Goal: Task Accomplishment & Management: Complete application form

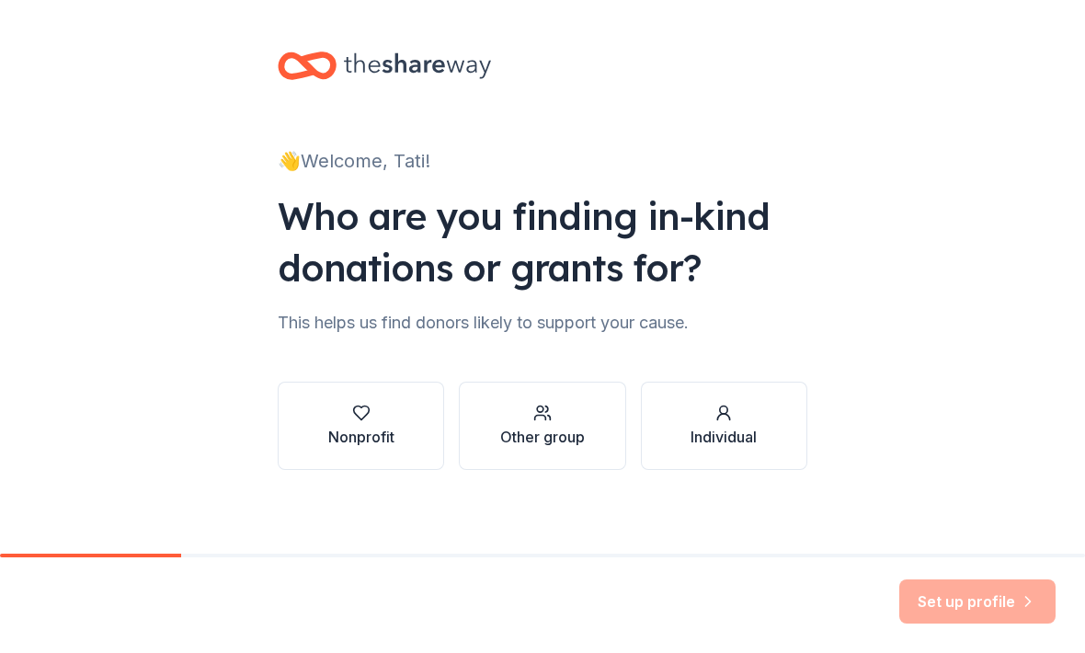
click at [519, 426] on div "Other group" at bounding box center [542, 437] width 85 height 22
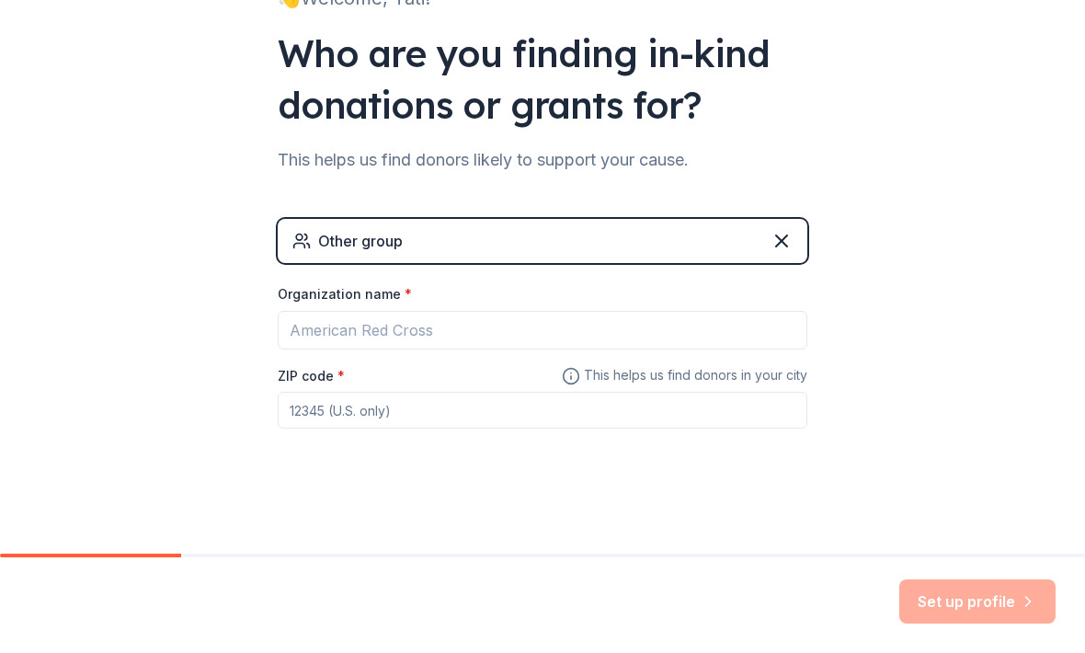
scroll to position [163, 0]
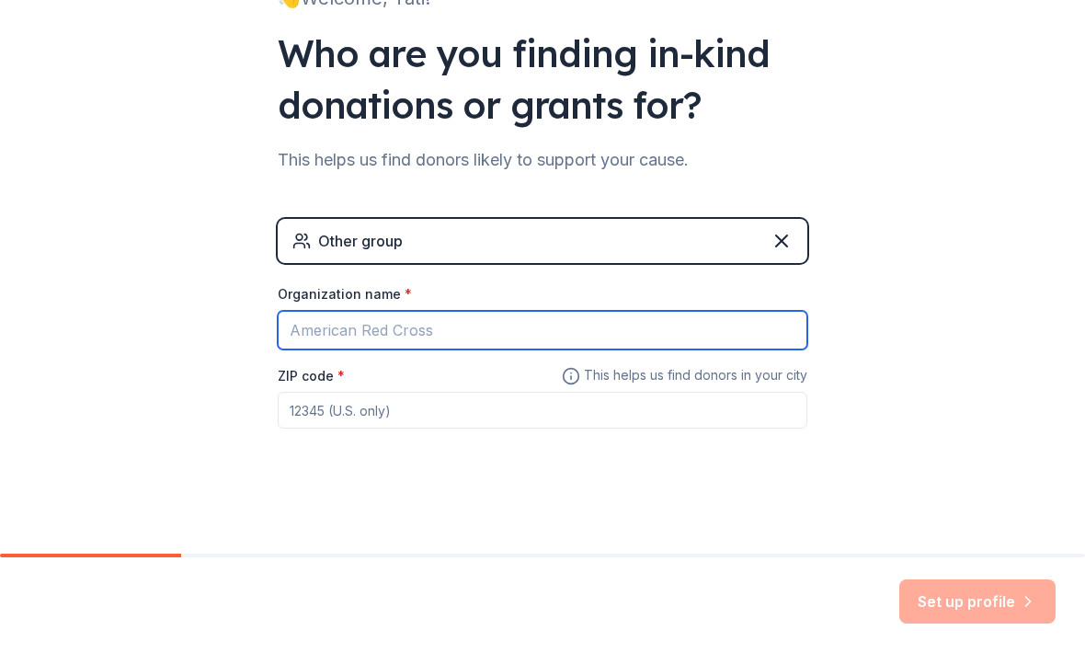
click at [312, 330] on input "Organization name *" at bounding box center [543, 330] width 530 height 39
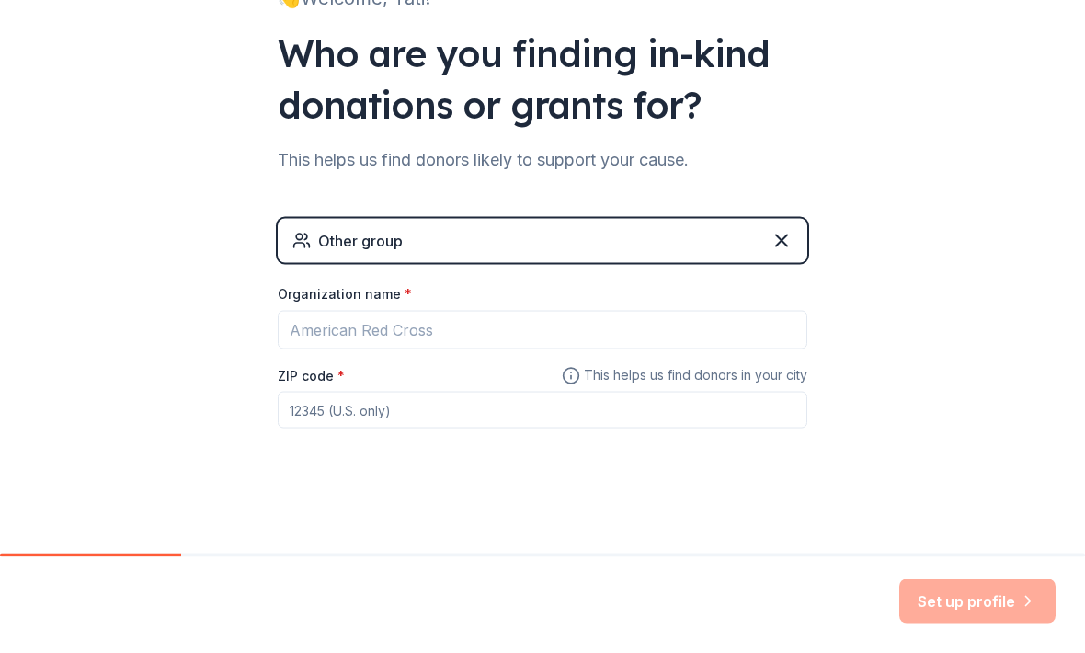
click at [786, 246] on icon at bounding box center [781, 240] width 11 height 11
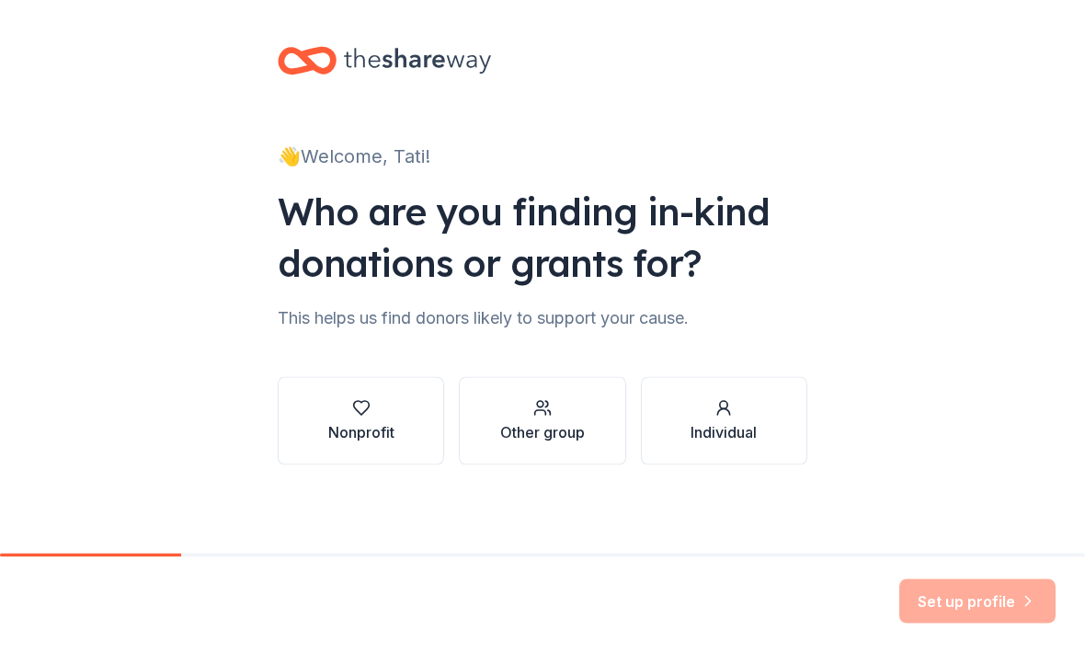
click at [378, 418] on div "Nonprofit" at bounding box center [361, 421] width 66 height 44
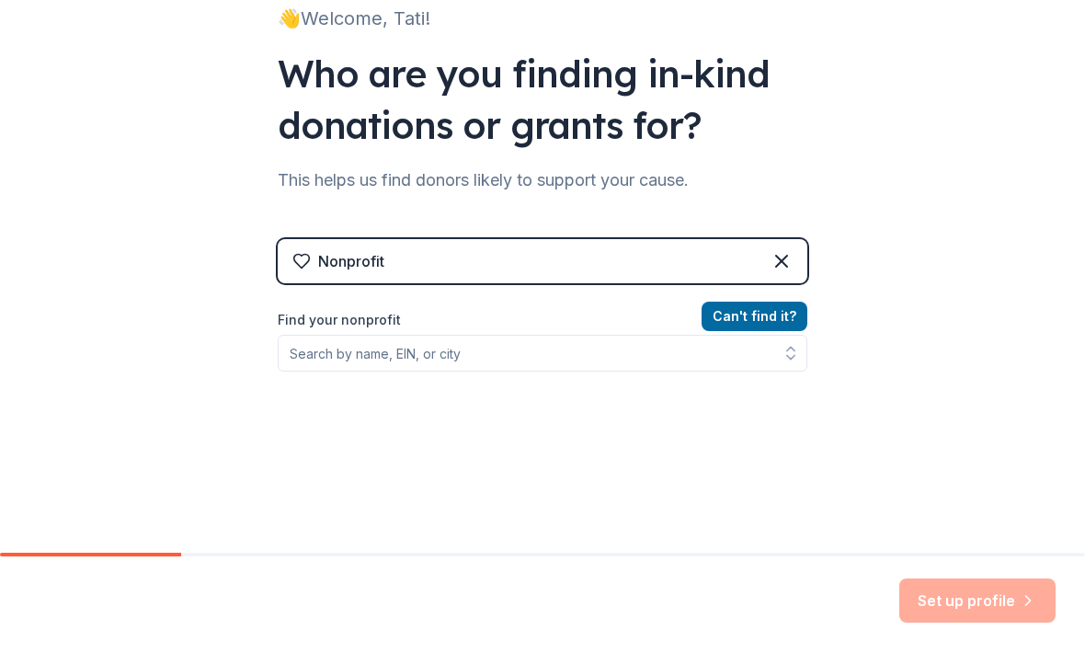
scroll to position [166, 0]
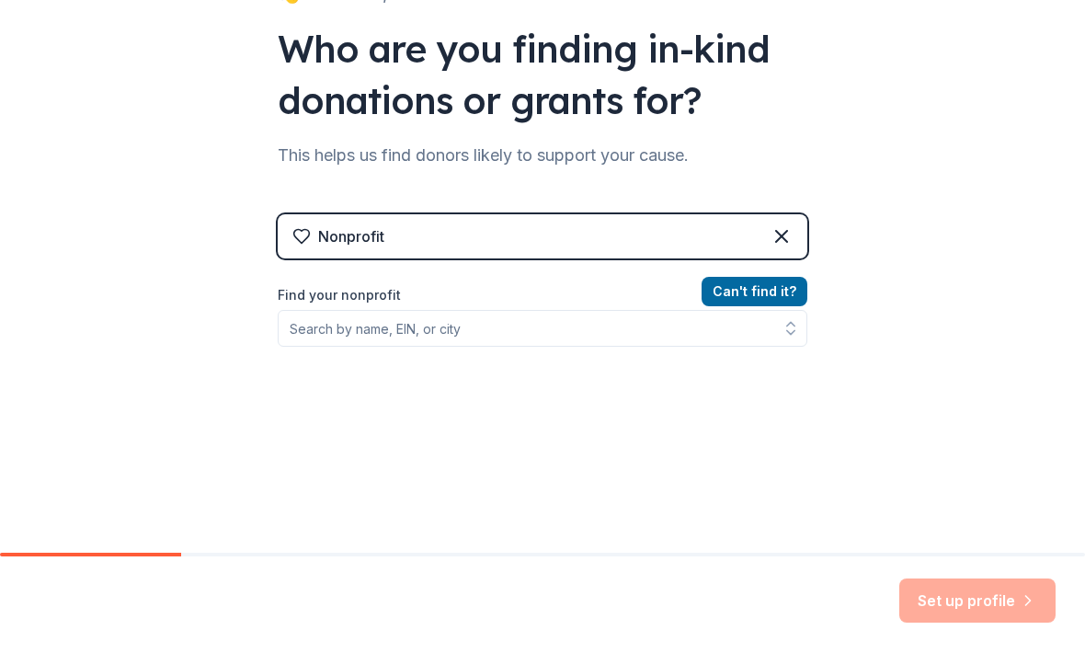
click at [781, 209] on div "Nonprofit Can ' t find it? Find your nonprofit" at bounding box center [543, 359] width 530 height 346
click at [790, 233] on icon at bounding box center [782, 237] width 22 height 22
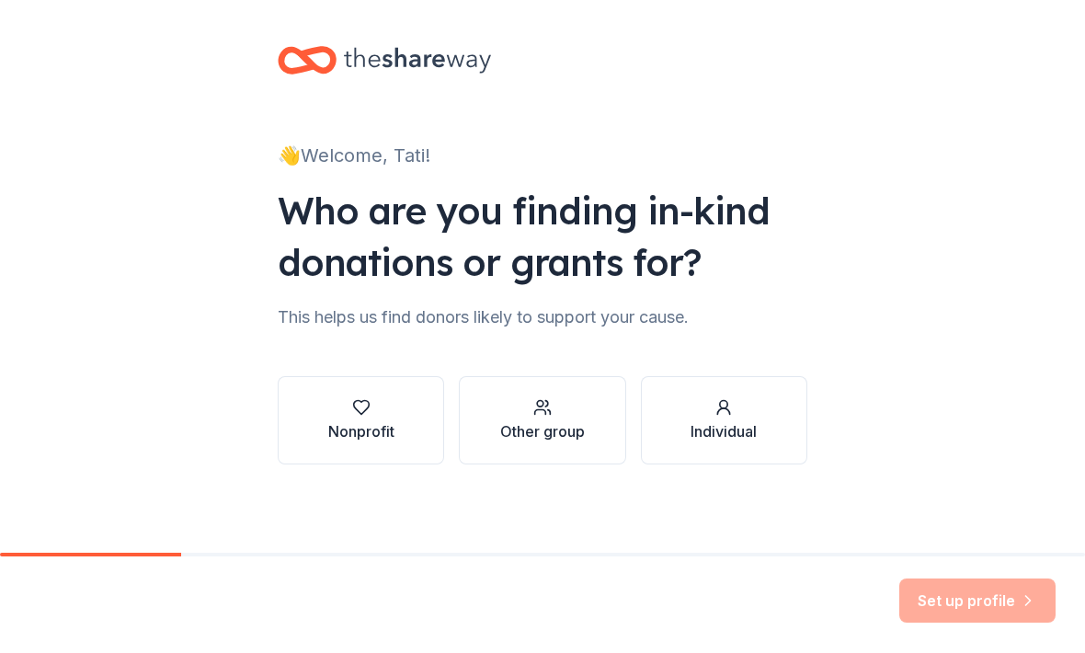
click at [558, 434] on div "Other group" at bounding box center [542, 432] width 85 height 22
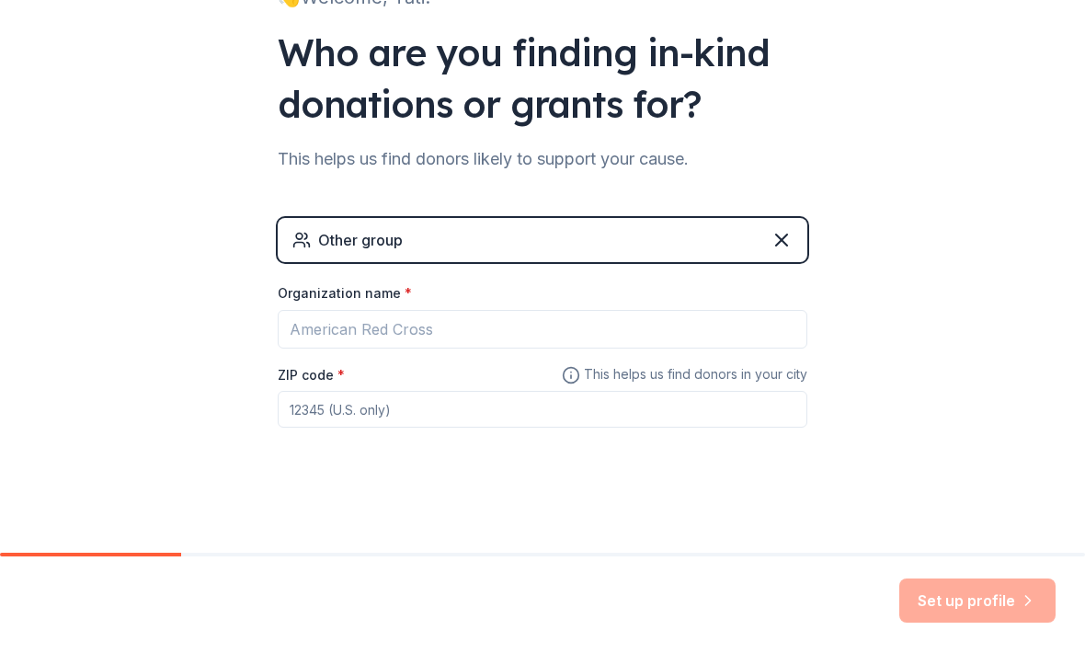
scroll to position [163, 0]
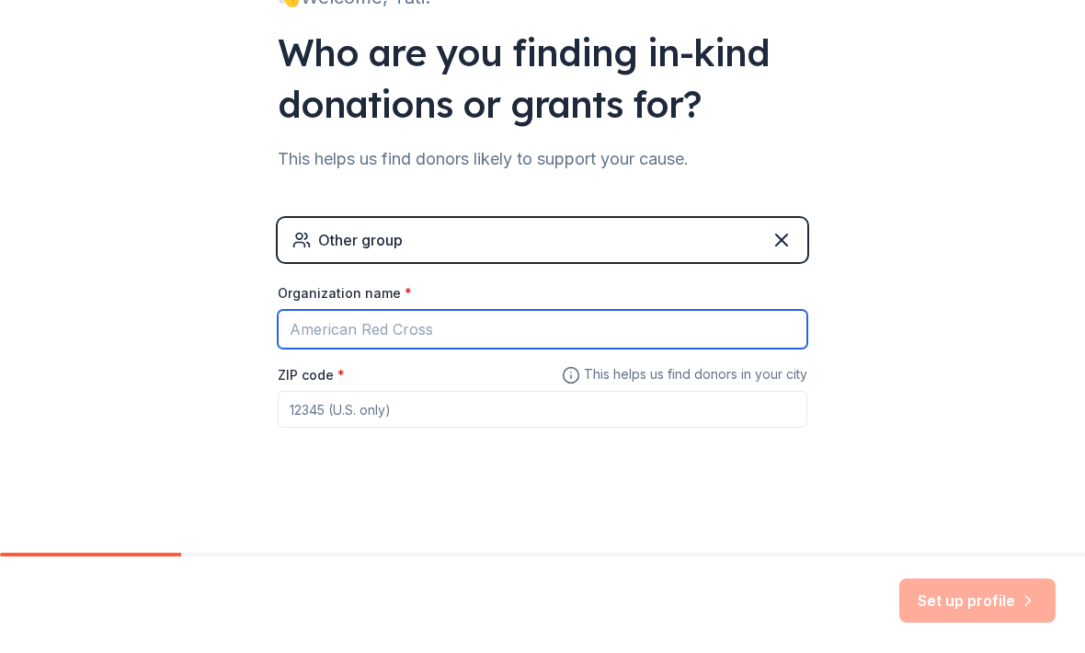
click at [335, 316] on input "Organization name *" at bounding box center [543, 330] width 530 height 39
type input "[GEOGRAPHIC_DATA]"
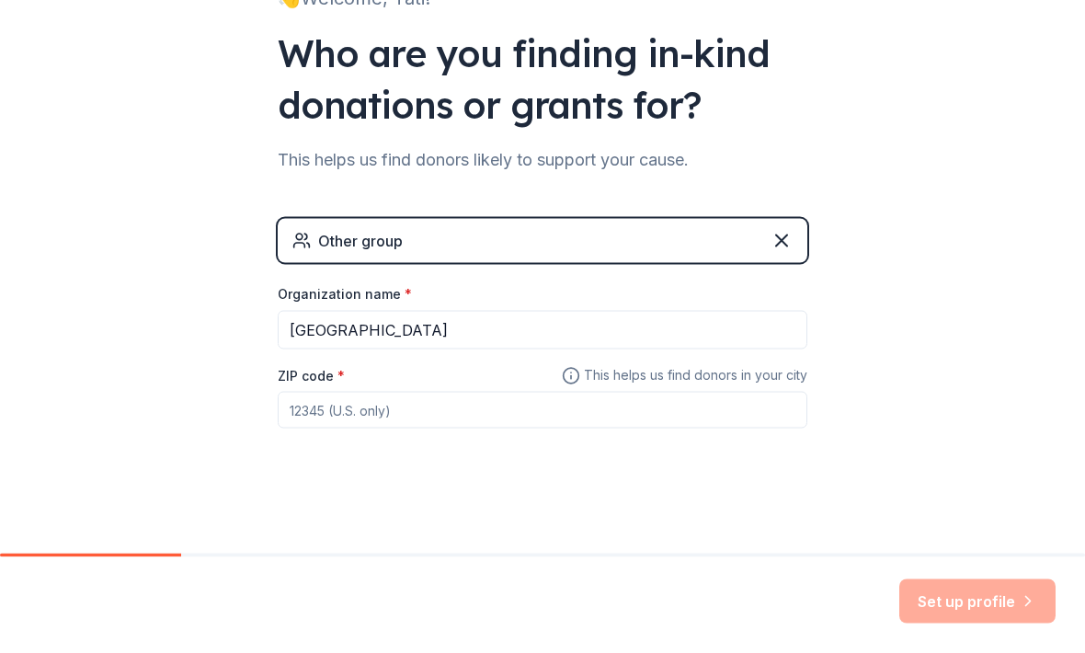
click at [326, 398] on input "ZIP code *" at bounding box center [543, 410] width 530 height 37
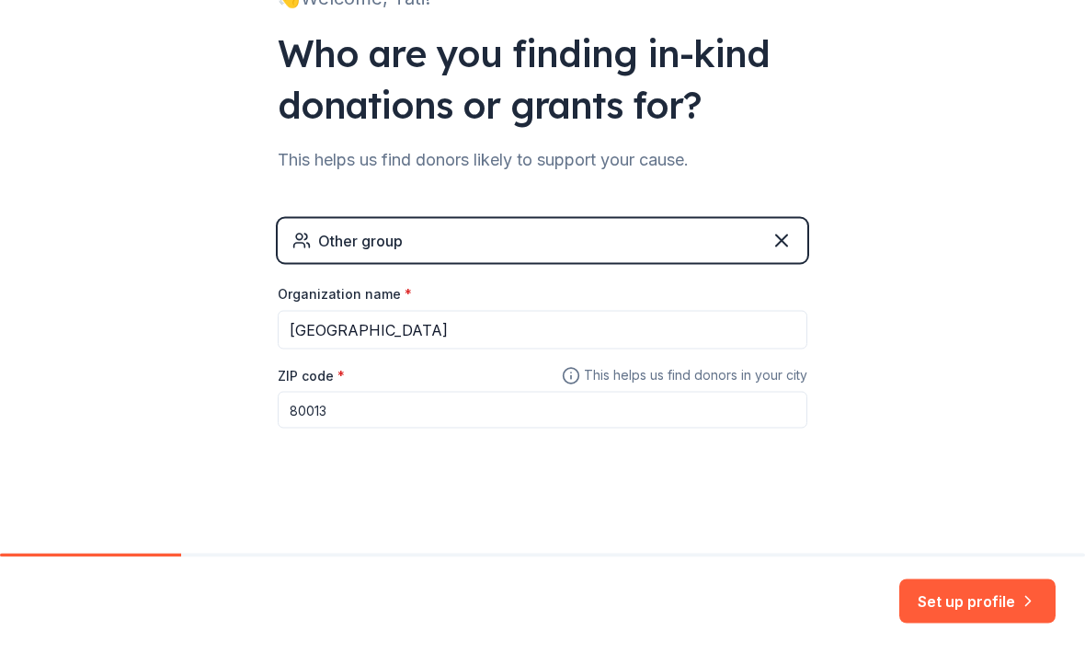
type input "80013"
click at [1020, 594] on icon "button" at bounding box center [1028, 601] width 18 height 18
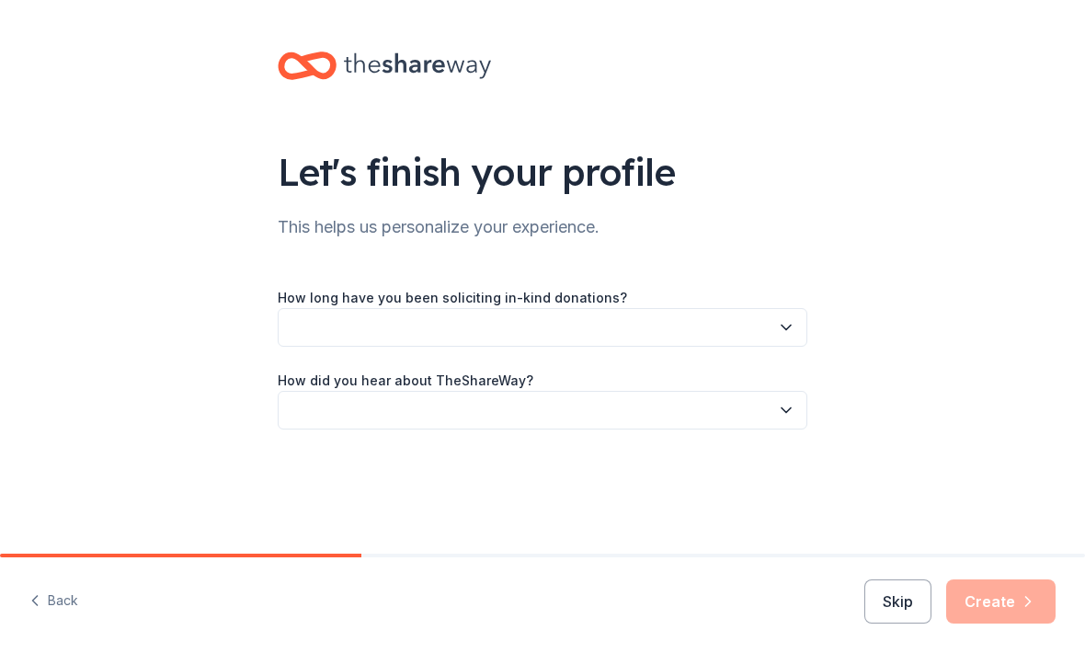
click at [323, 294] on label "How long have you been soliciting in-kind donations?" at bounding box center [452, 298] width 349 height 18
click at [300, 326] on button "button" at bounding box center [543, 327] width 530 height 39
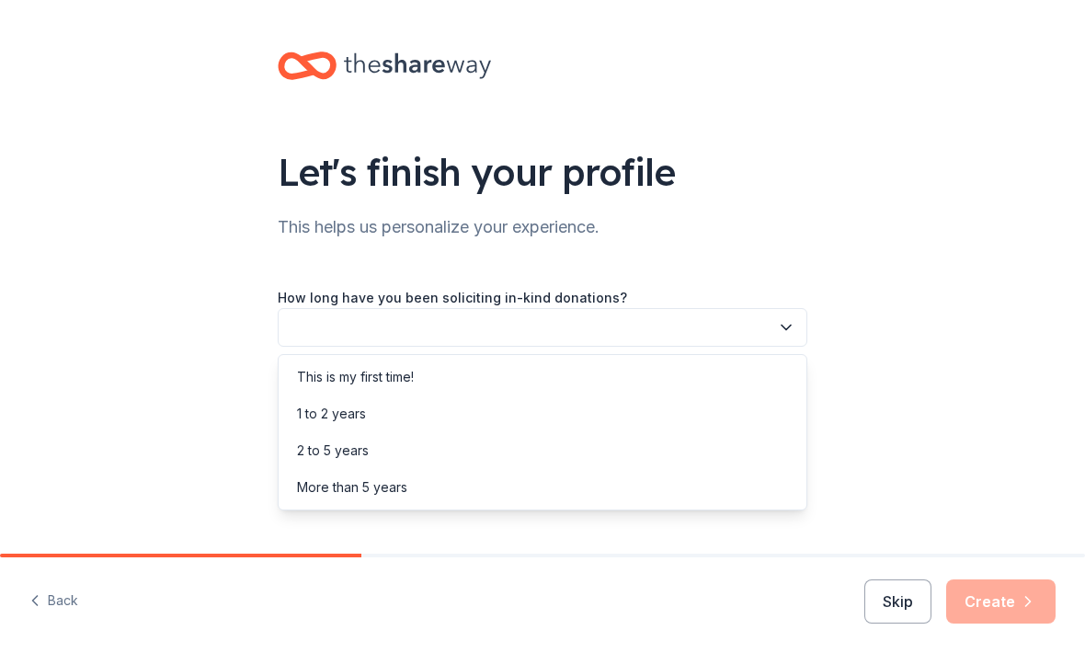
click at [314, 368] on div "This is my first time!" at bounding box center [355, 377] width 117 height 22
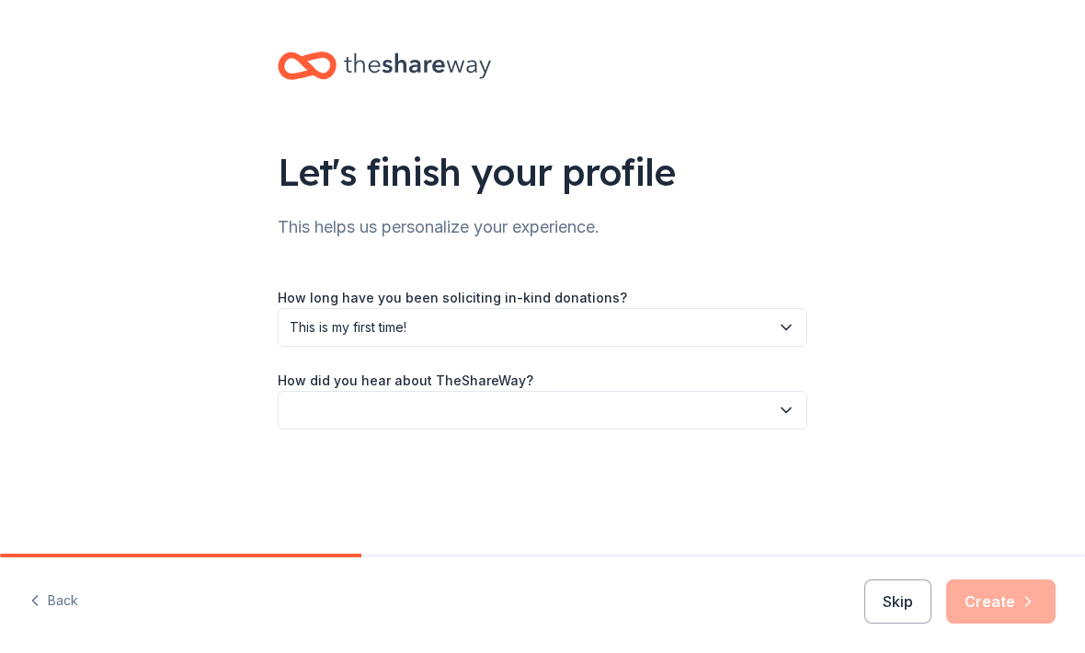
click at [315, 406] on button "button" at bounding box center [543, 410] width 530 height 39
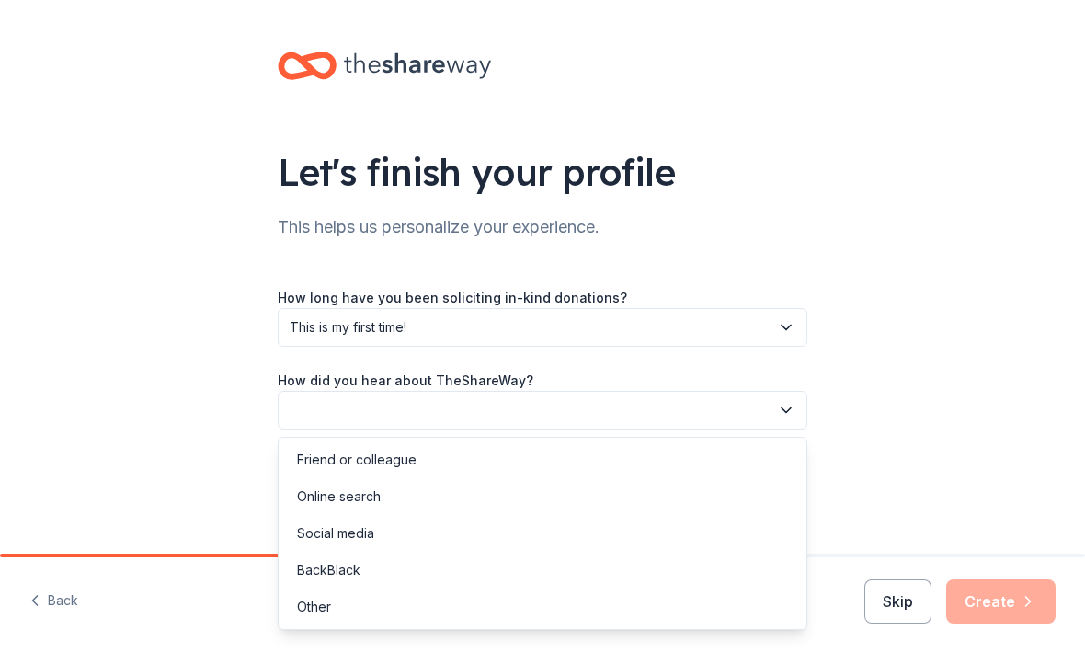
click at [305, 528] on div "Social media" at bounding box center [335, 533] width 77 height 22
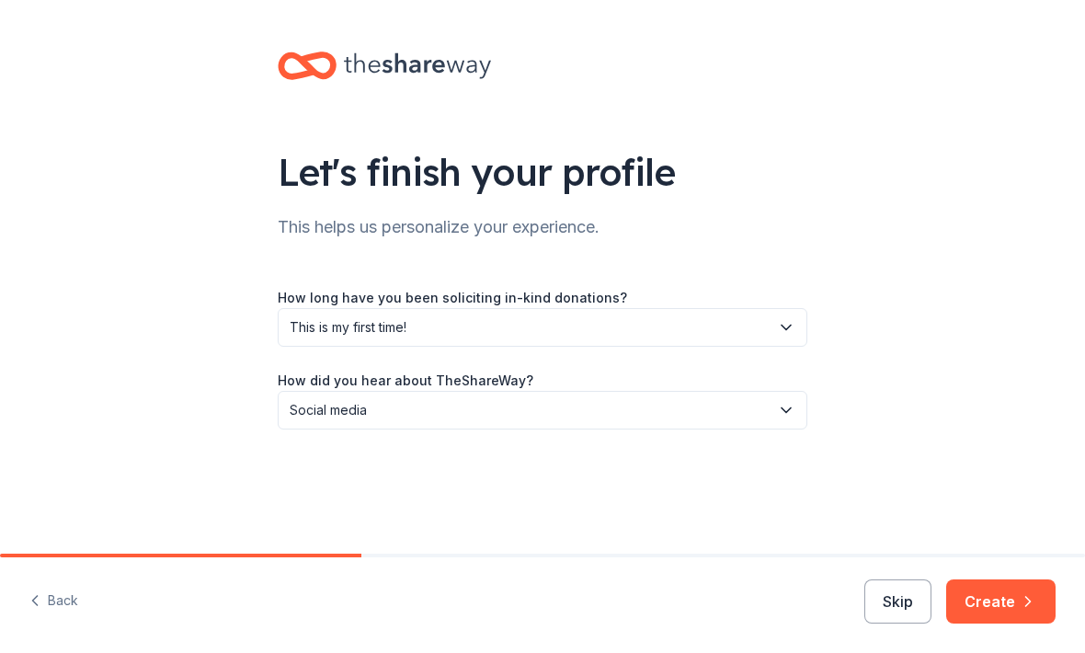
click at [1044, 600] on button "Create" at bounding box center [1000, 601] width 109 height 44
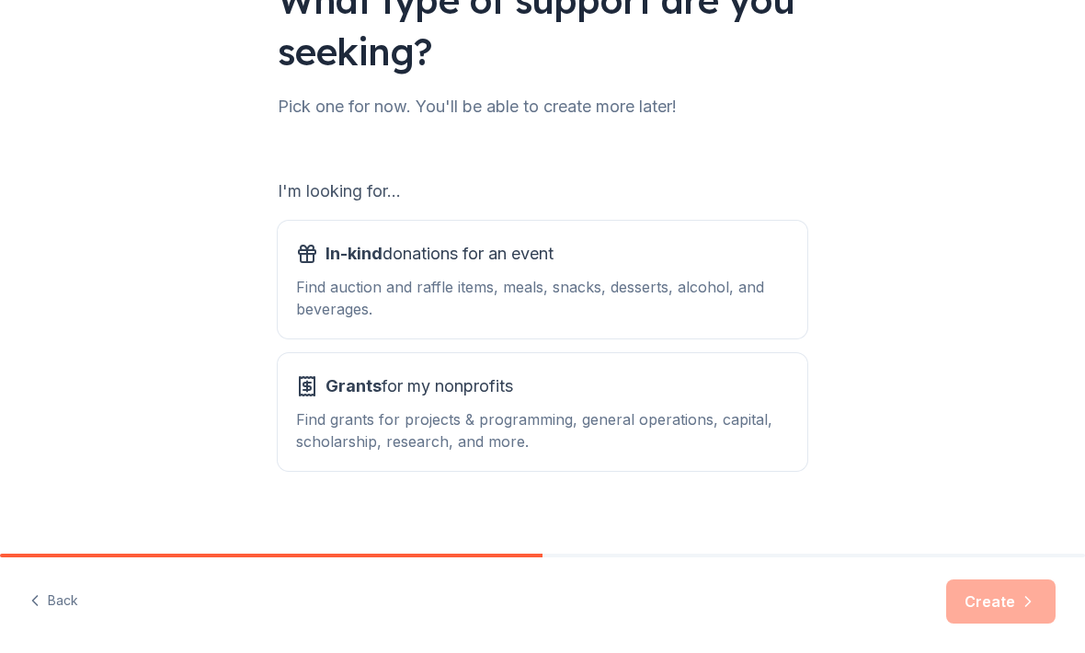
scroll to position [179, 0]
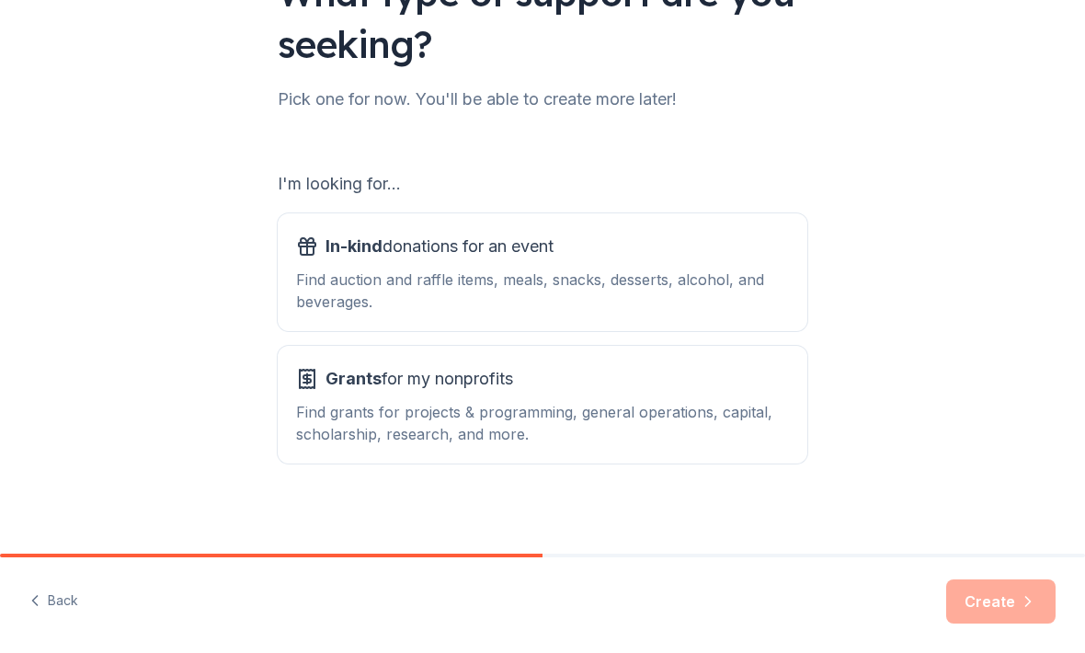
click at [402, 252] on span "In-kind donations for an event" at bounding box center [440, 246] width 228 height 29
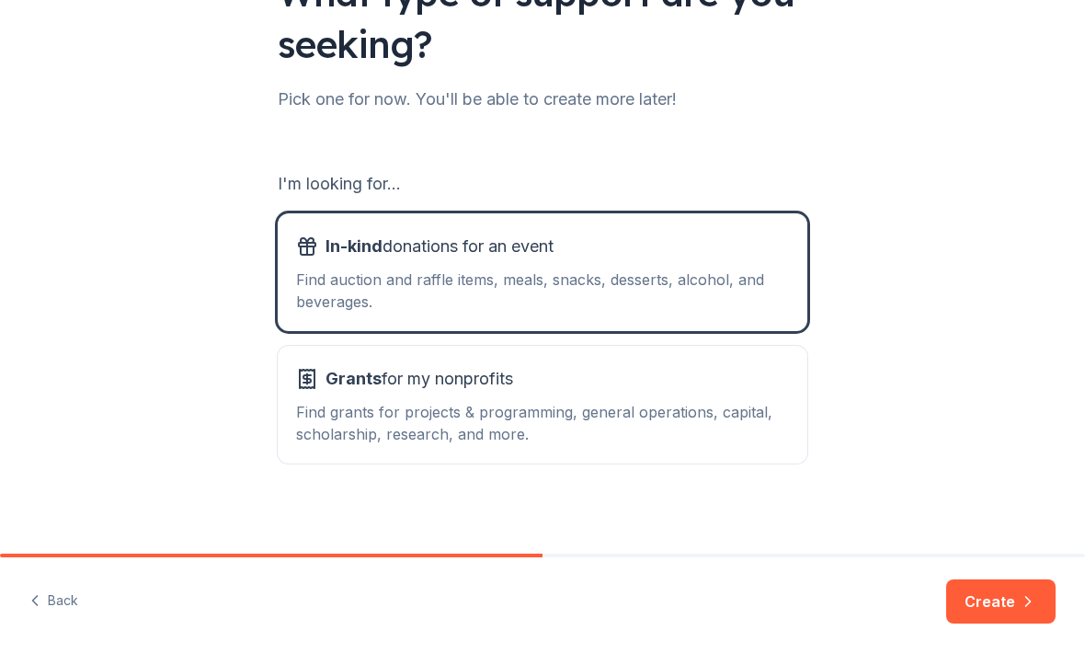
click at [1052, 590] on button "Create" at bounding box center [1000, 601] width 109 height 44
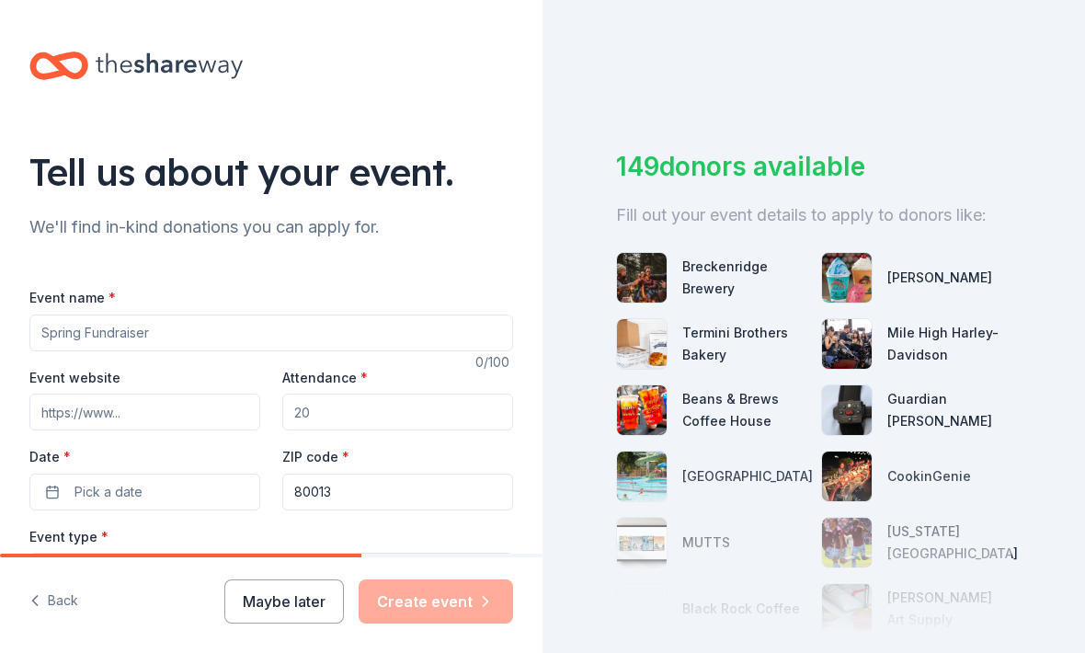
click at [41, 332] on input "Event name *" at bounding box center [271, 333] width 484 height 37
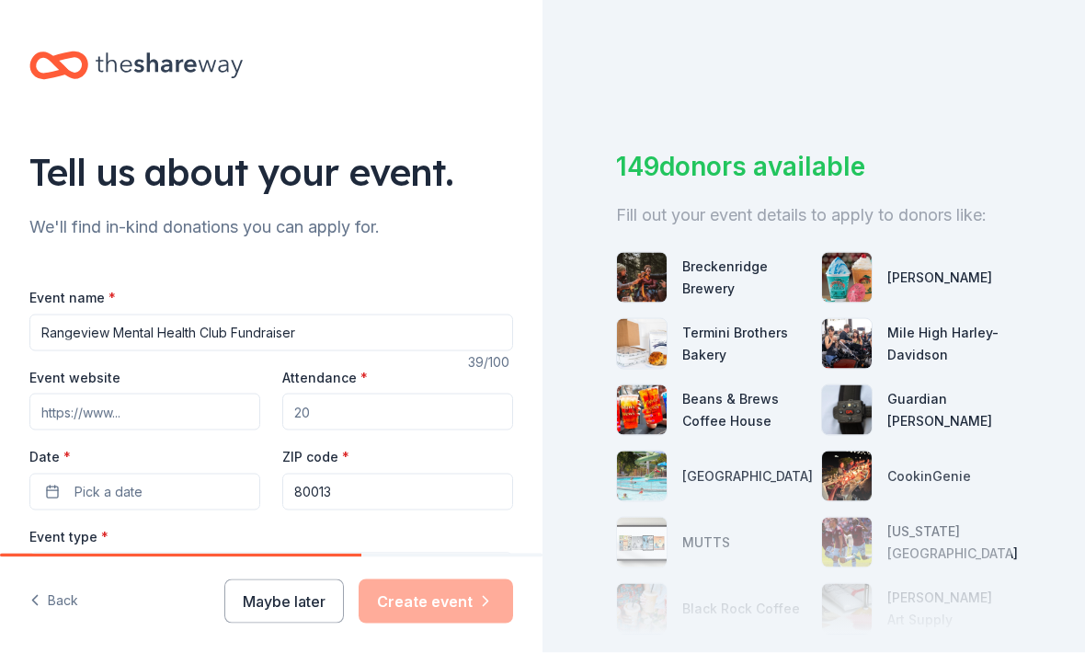
type input "Rangeview Mental Health Club Fundraiser"
click at [68, 402] on input "Event website" at bounding box center [144, 412] width 231 height 37
click at [312, 413] on input "Attendance *" at bounding box center [397, 412] width 231 height 37
type input "4"
type input "50"
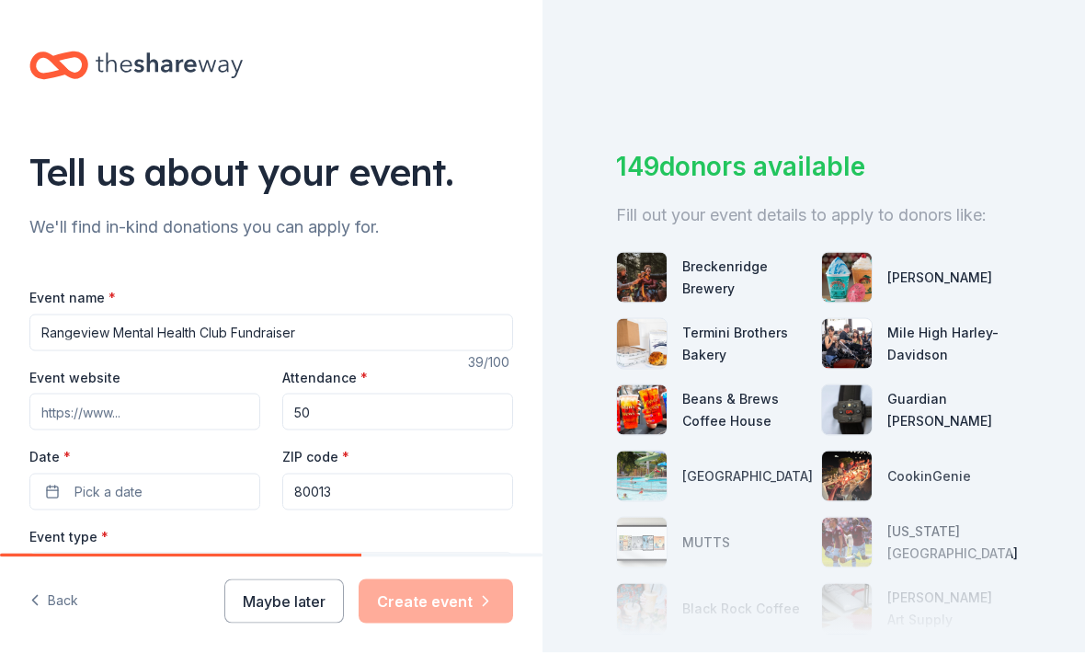
click at [54, 415] on input "Event website" at bounding box center [144, 412] width 231 height 37
click at [107, 478] on button "Pick a date" at bounding box center [144, 492] width 231 height 37
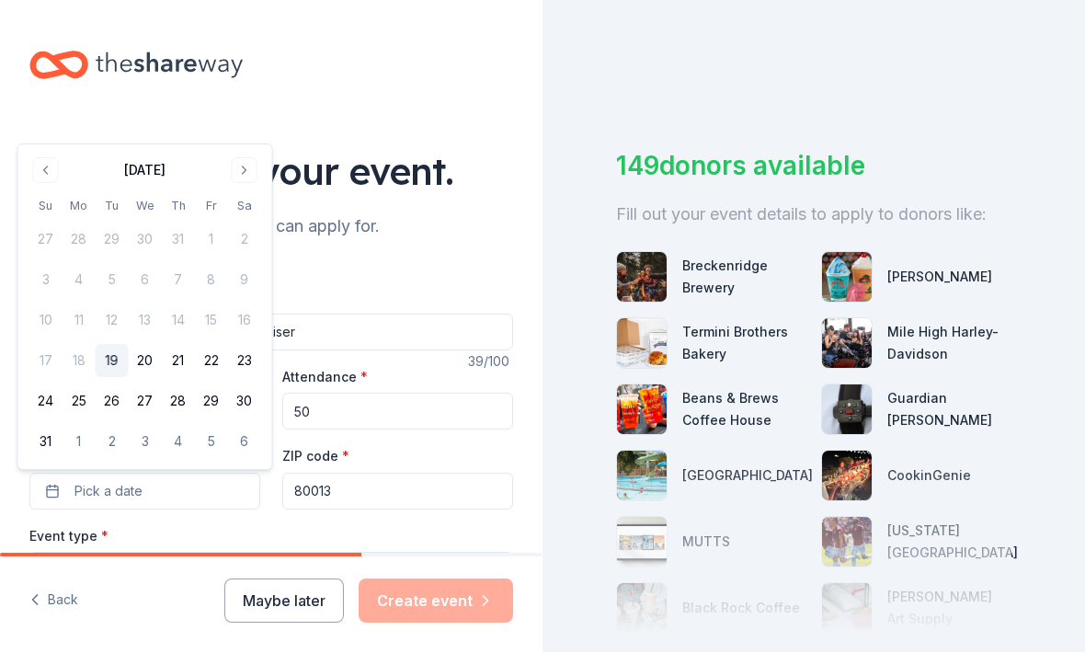
click at [243, 177] on button "Go to next month" at bounding box center [245, 171] width 26 height 26
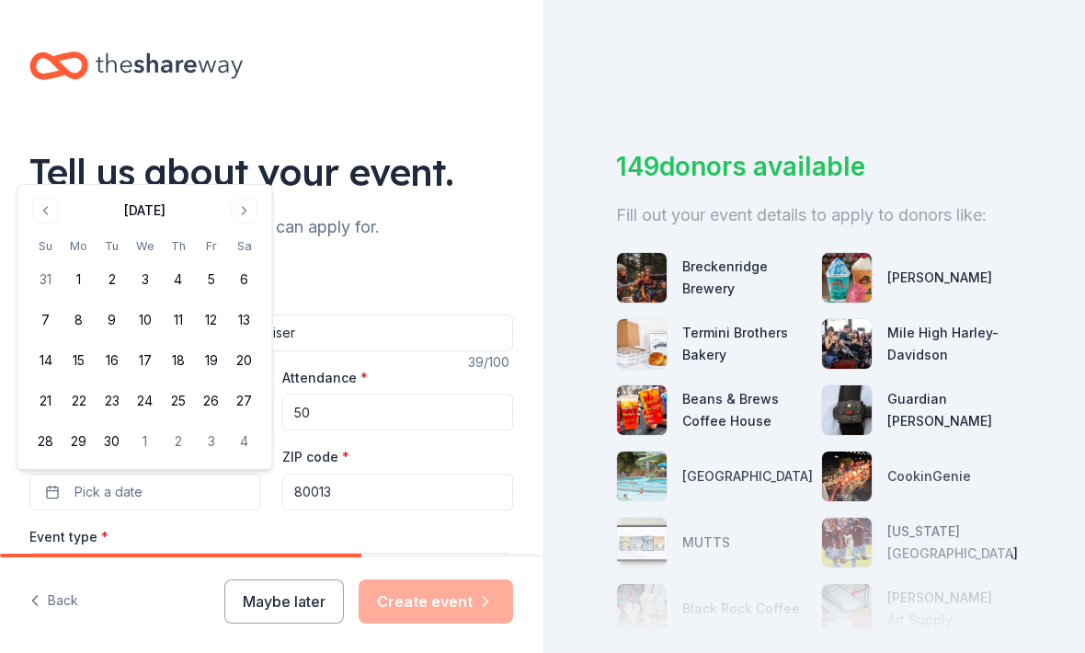
click at [189, 413] on button "25" at bounding box center [178, 400] width 33 height 33
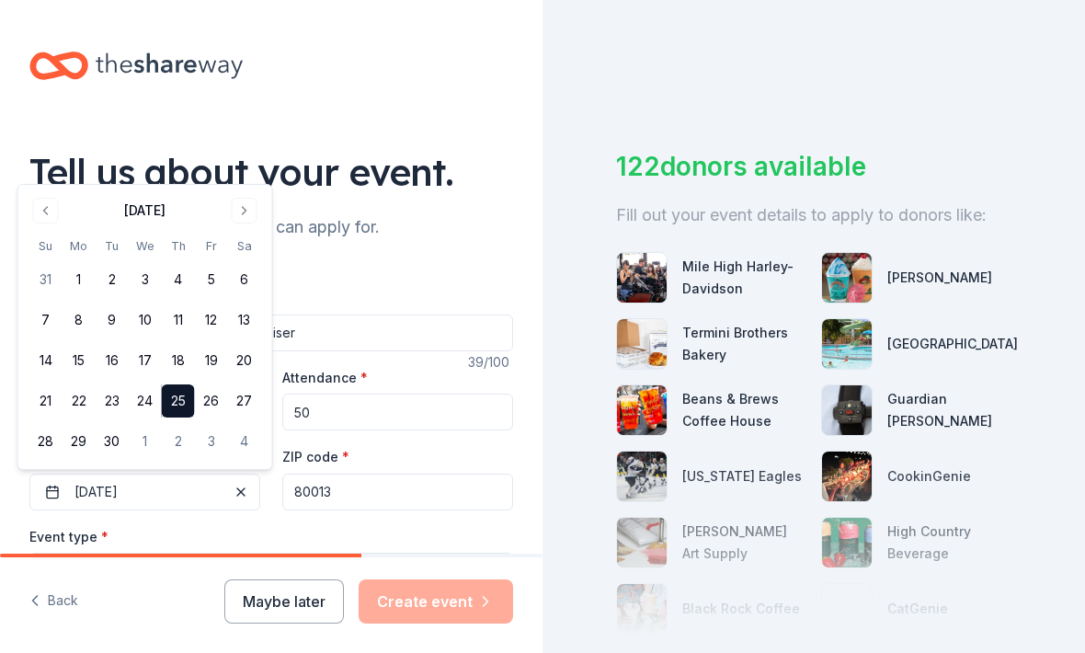
click at [127, 559] on button "Select" at bounding box center [271, 572] width 484 height 39
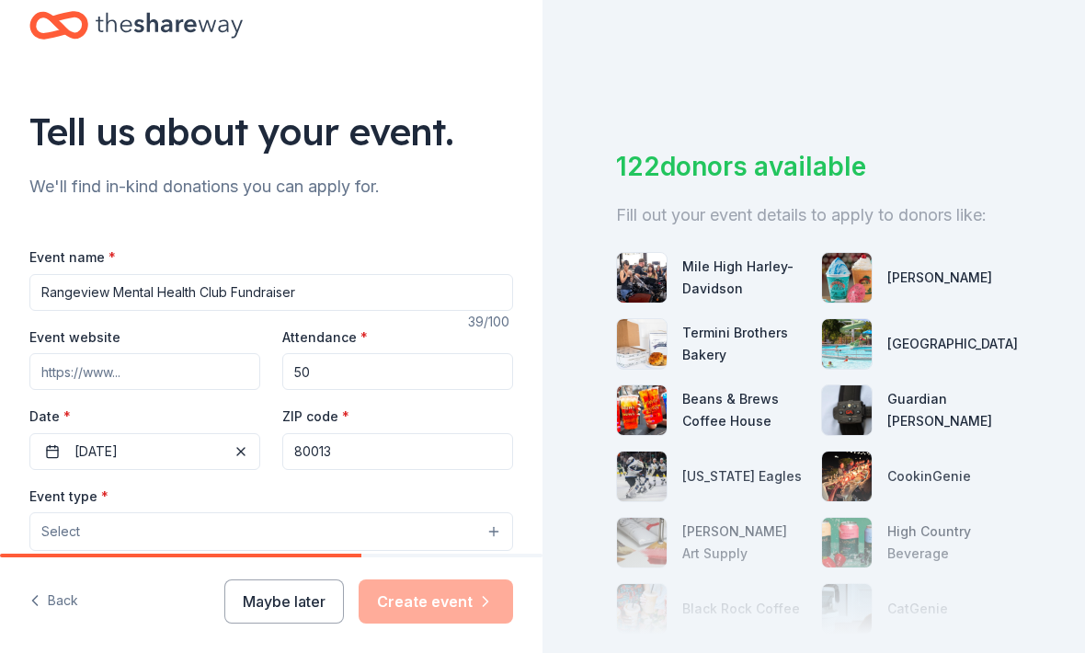
scroll to position [41, 0]
click at [89, 532] on button "Select" at bounding box center [271, 530] width 484 height 39
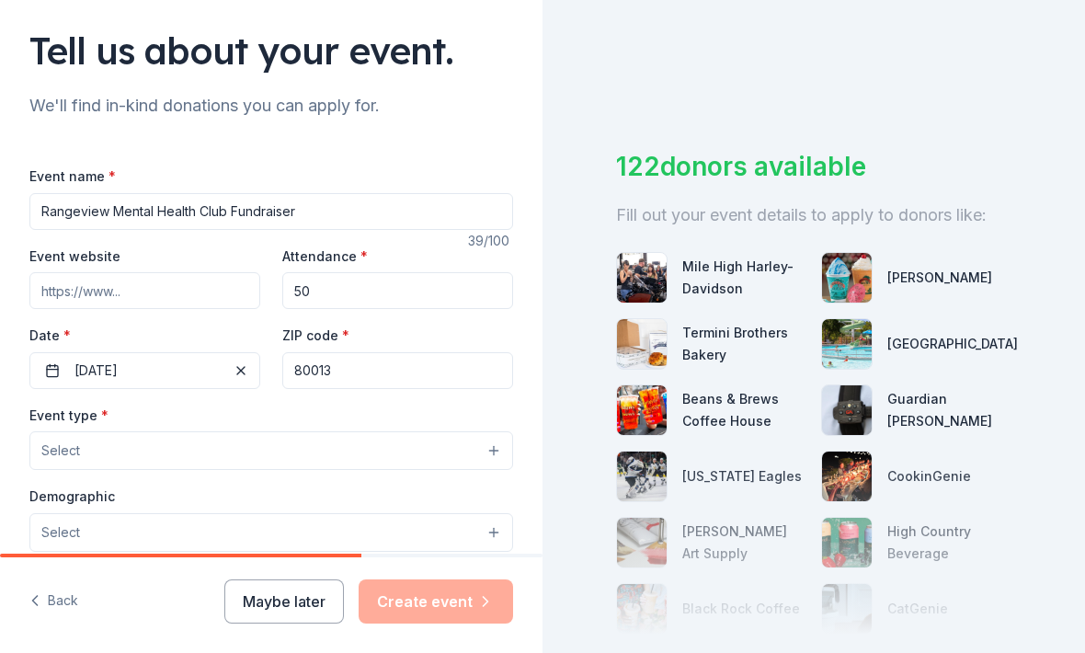
click at [58, 449] on span "Select" at bounding box center [60, 451] width 39 height 22
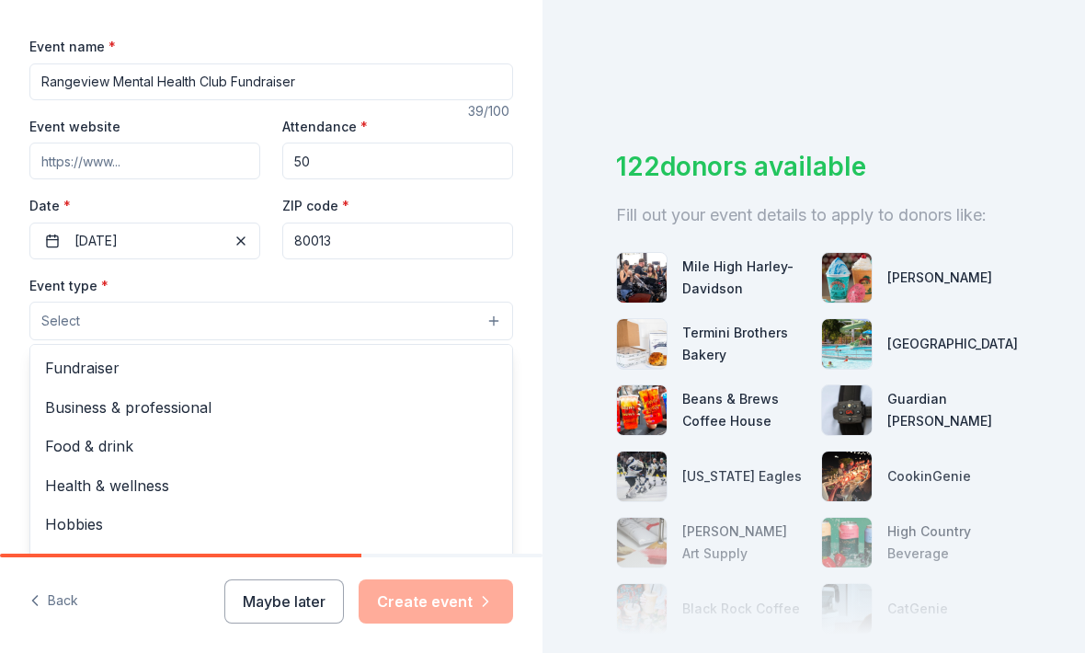
scroll to position [0, 0]
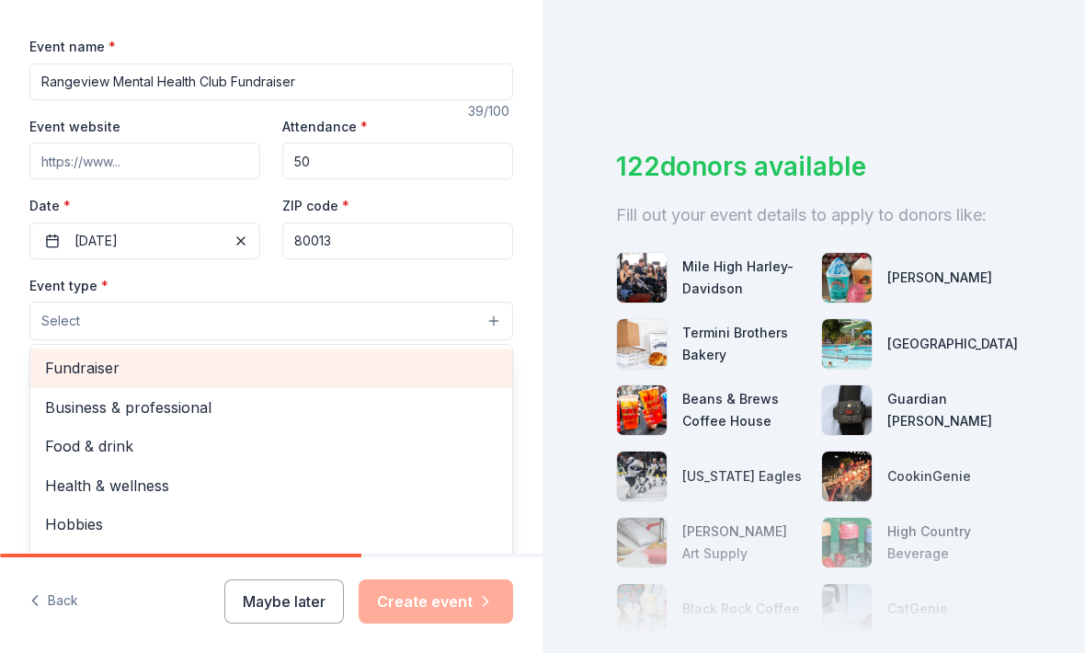
click at [63, 360] on span "Fundraiser" at bounding box center [271, 368] width 452 height 24
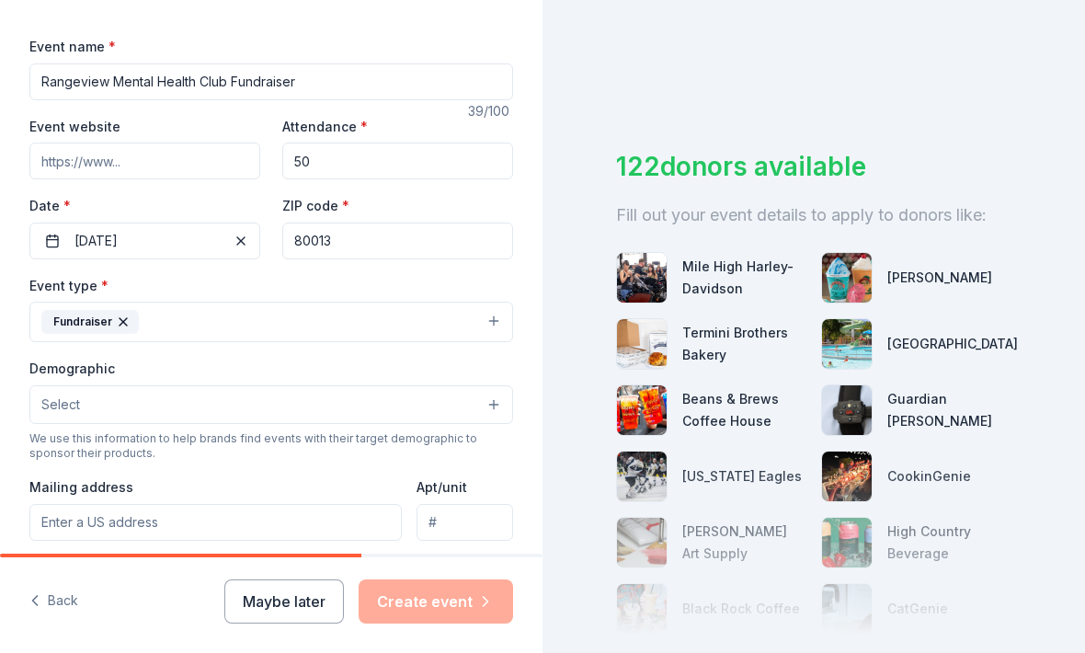
click at [58, 422] on button "Select" at bounding box center [271, 404] width 484 height 39
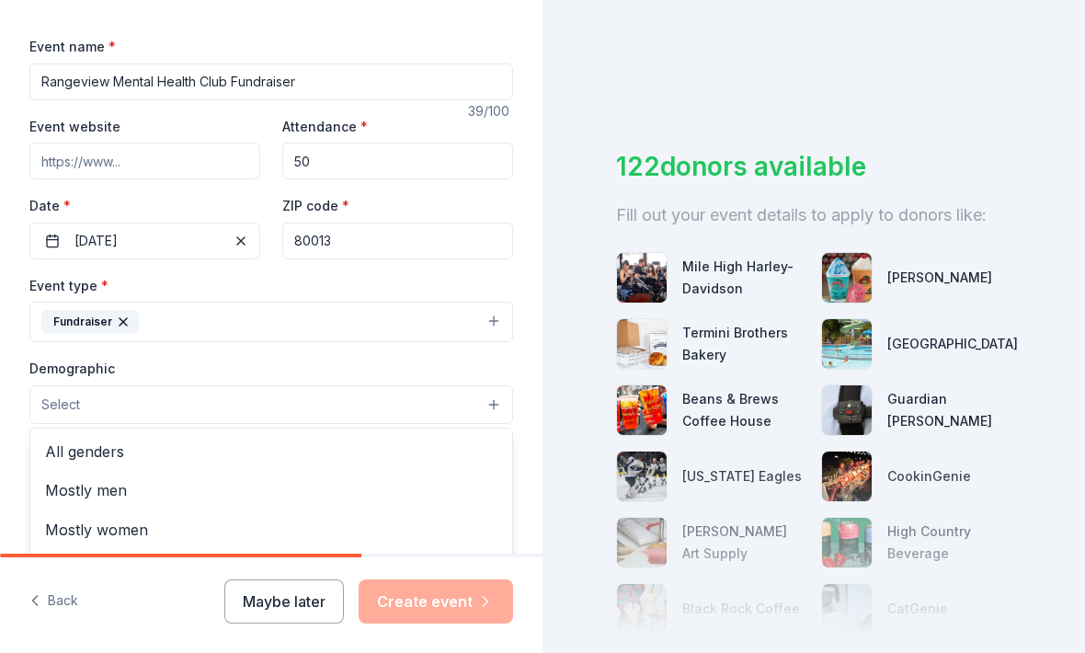
click at [68, 449] on span "All genders" at bounding box center [271, 452] width 452 height 24
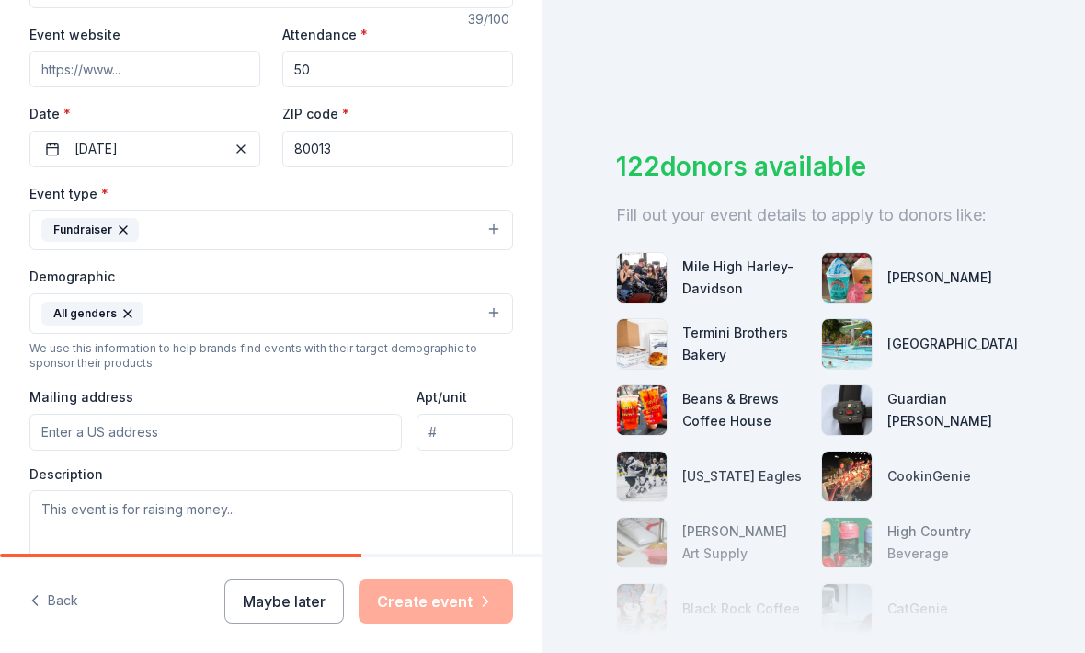
scroll to position [344, 0]
click at [81, 442] on input "Mailing address" at bounding box center [215, 431] width 372 height 37
type input "18763 E Utah Cir"
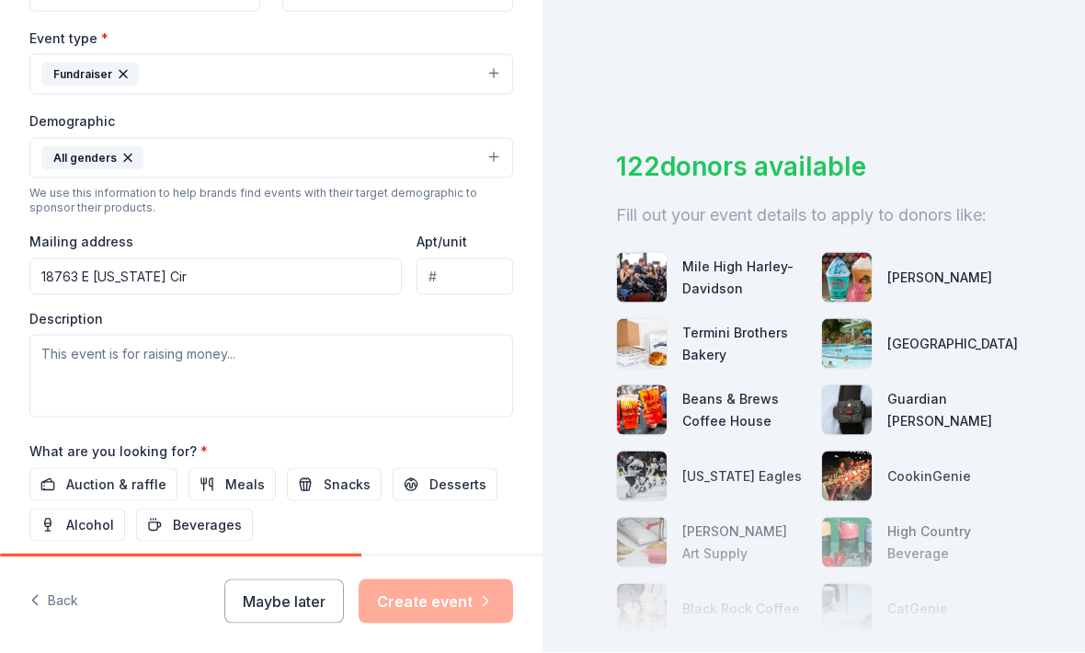
scroll to position [502, 0]
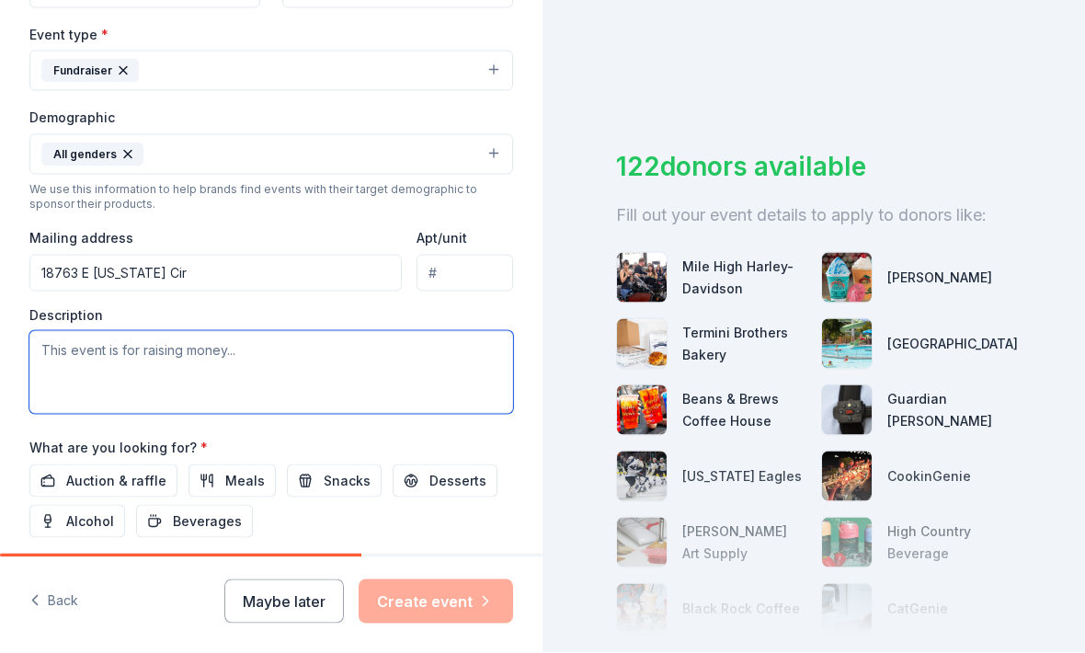
click at [63, 357] on textarea at bounding box center [271, 372] width 484 height 83
type textarea "Riasing money for a school lcub"
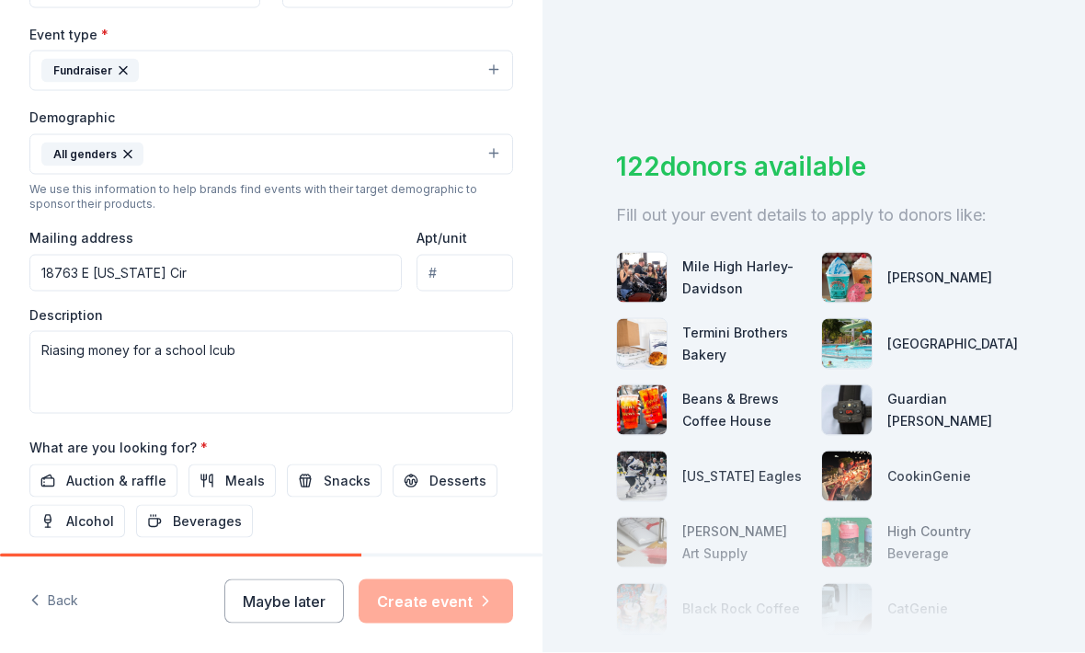
click at [112, 467] on button "Auction & raffle" at bounding box center [103, 480] width 148 height 33
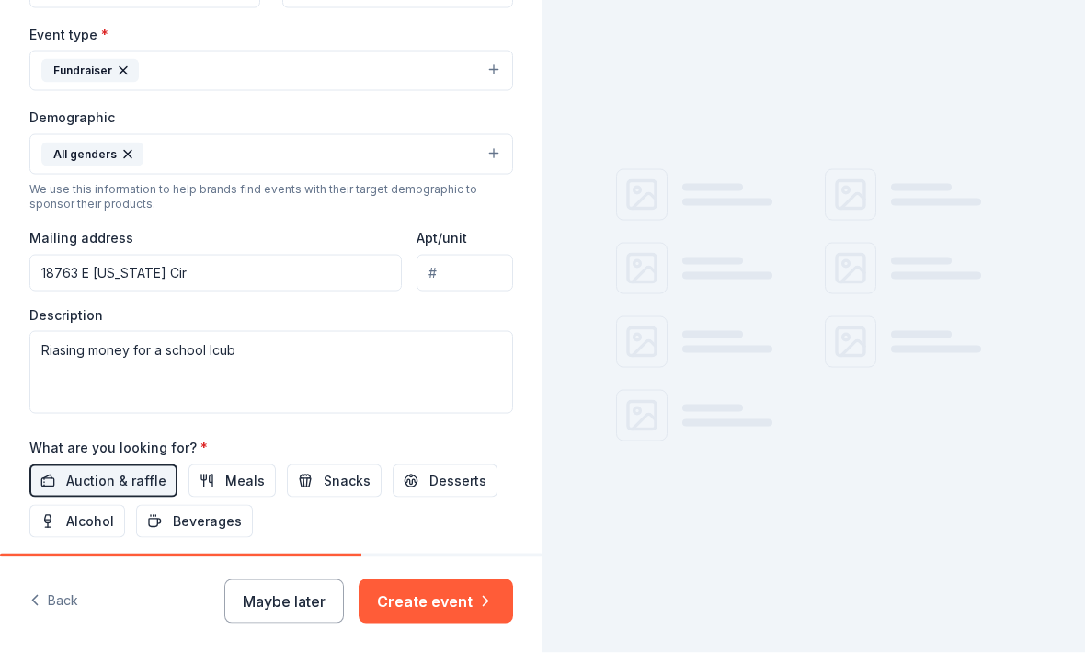
click at [202, 478] on button "Meals" at bounding box center [232, 480] width 87 height 33
click at [324, 480] on span "Snacks" at bounding box center [347, 481] width 47 height 22
click at [434, 484] on span "Desserts" at bounding box center [457, 481] width 57 height 22
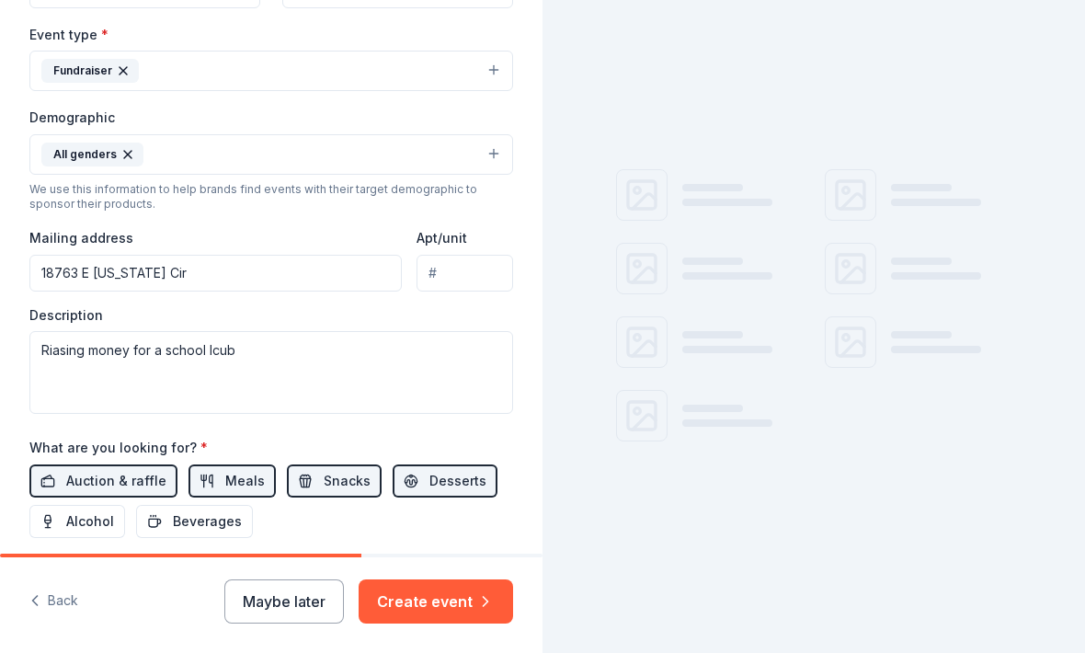
click at [209, 527] on span "Beverages" at bounding box center [207, 521] width 69 height 22
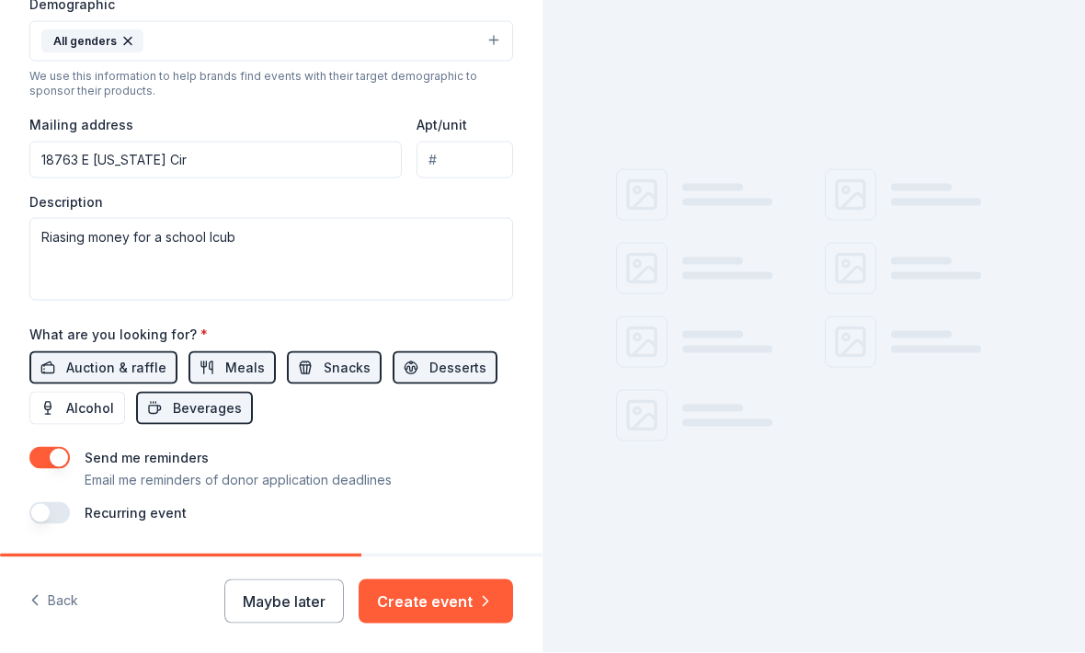
scroll to position [61, 0]
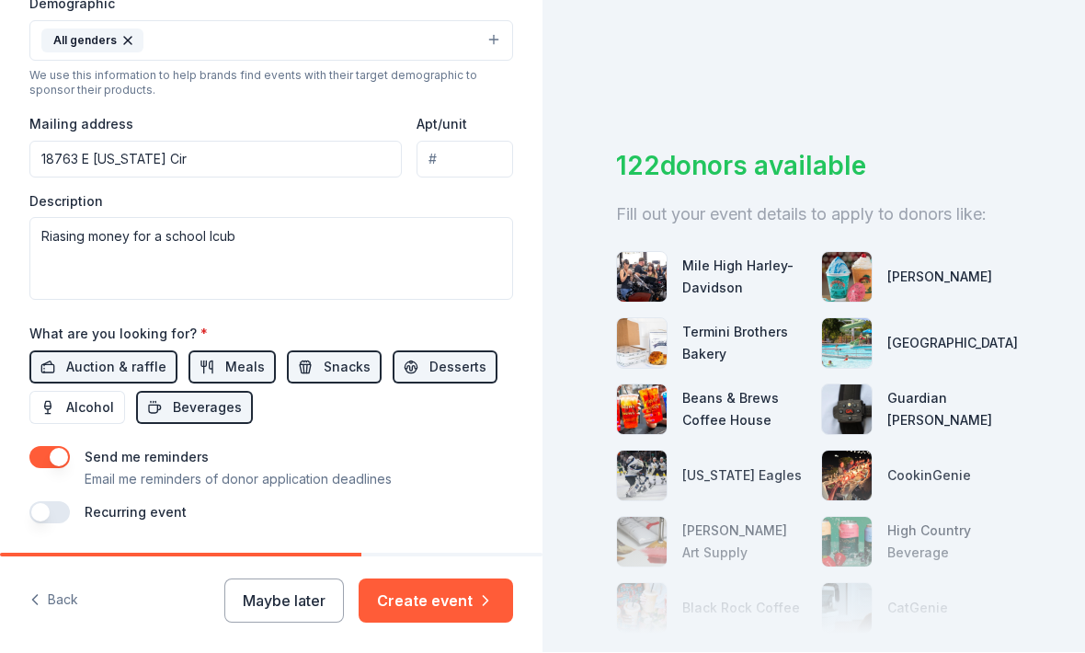
click at [433, 582] on button "Create event" at bounding box center [436, 601] width 155 height 44
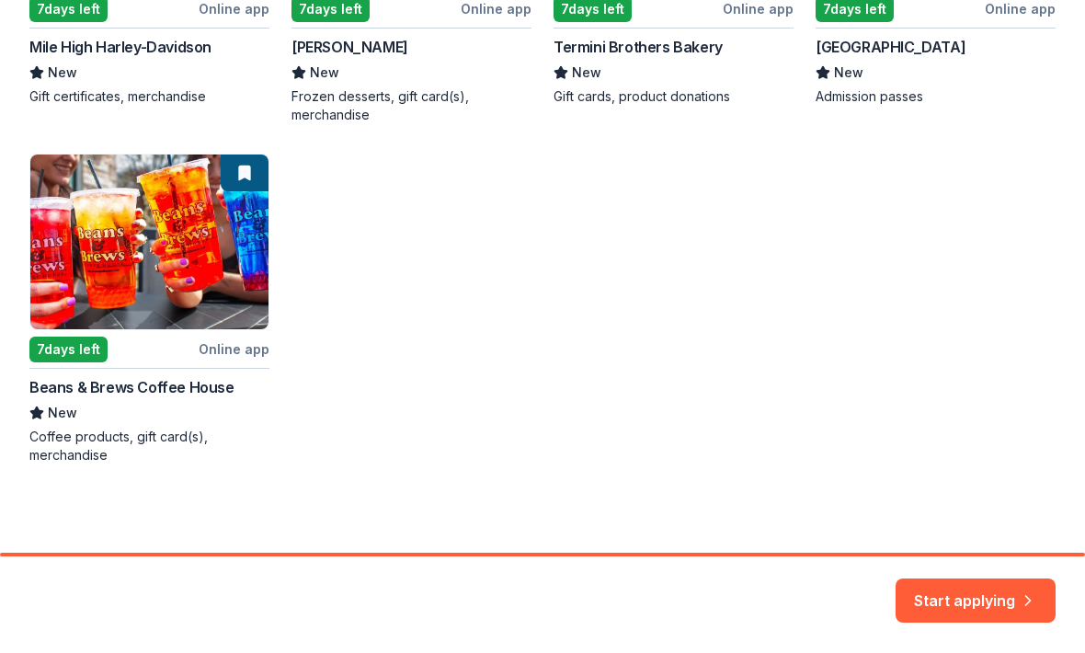
scroll to position [560, 0]
click at [983, 586] on button "Start applying" at bounding box center [976, 590] width 160 height 44
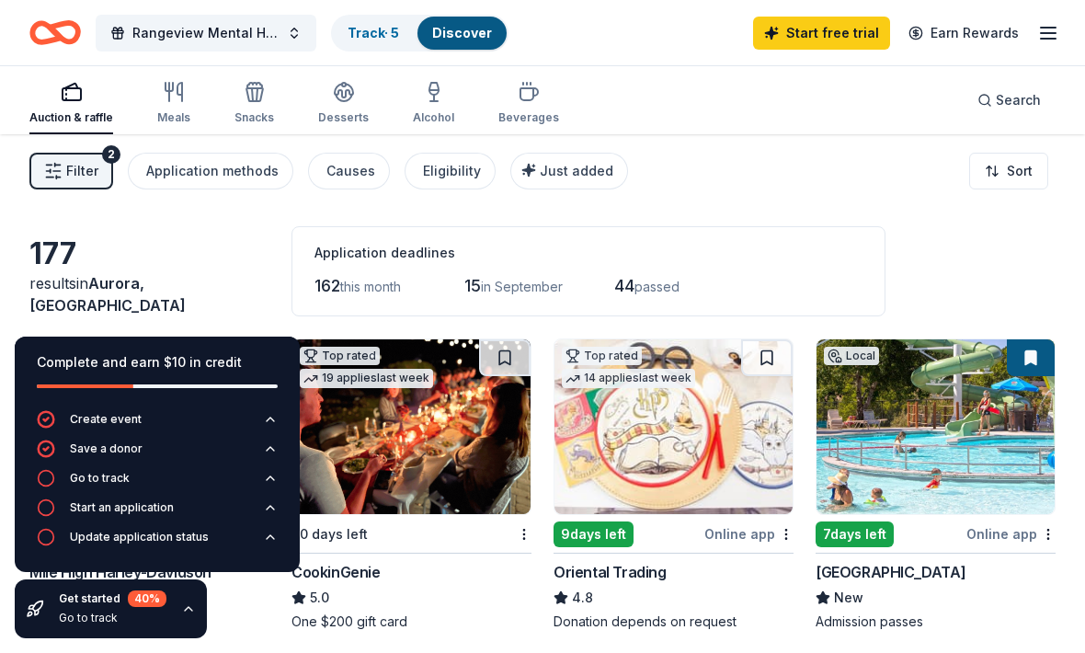
click at [353, 32] on link "Track · 5" at bounding box center [374, 33] width 52 height 16
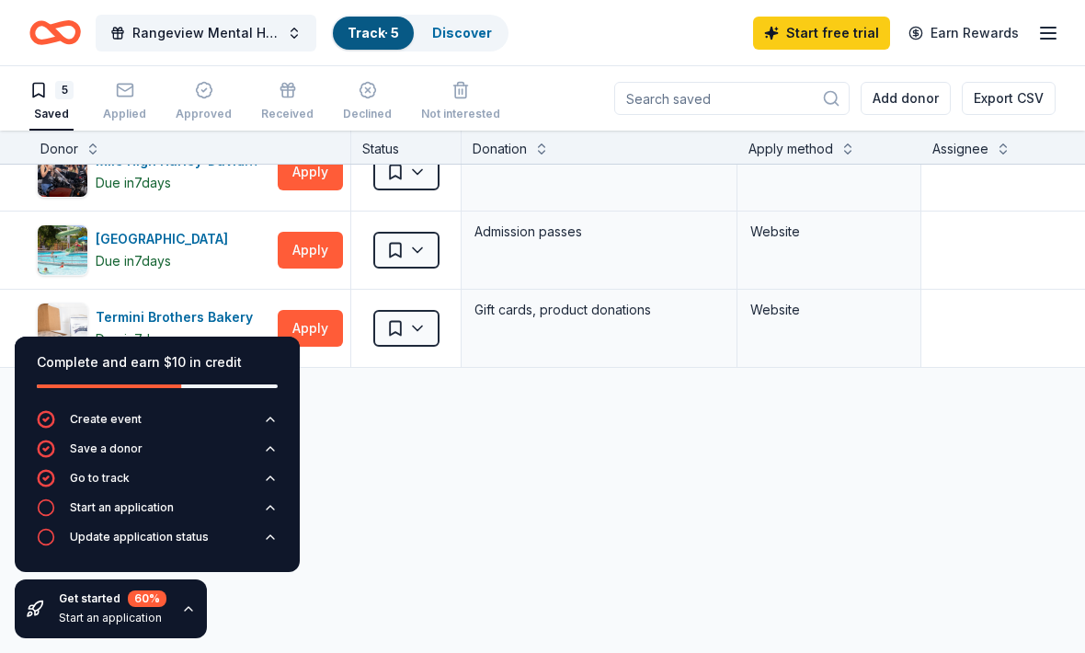
scroll to position [194, 0]
click at [1026, 40] on link "Earn Rewards" at bounding box center [964, 33] width 132 height 33
click at [1047, 41] on icon "button" at bounding box center [1048, 33] width 22 height 22
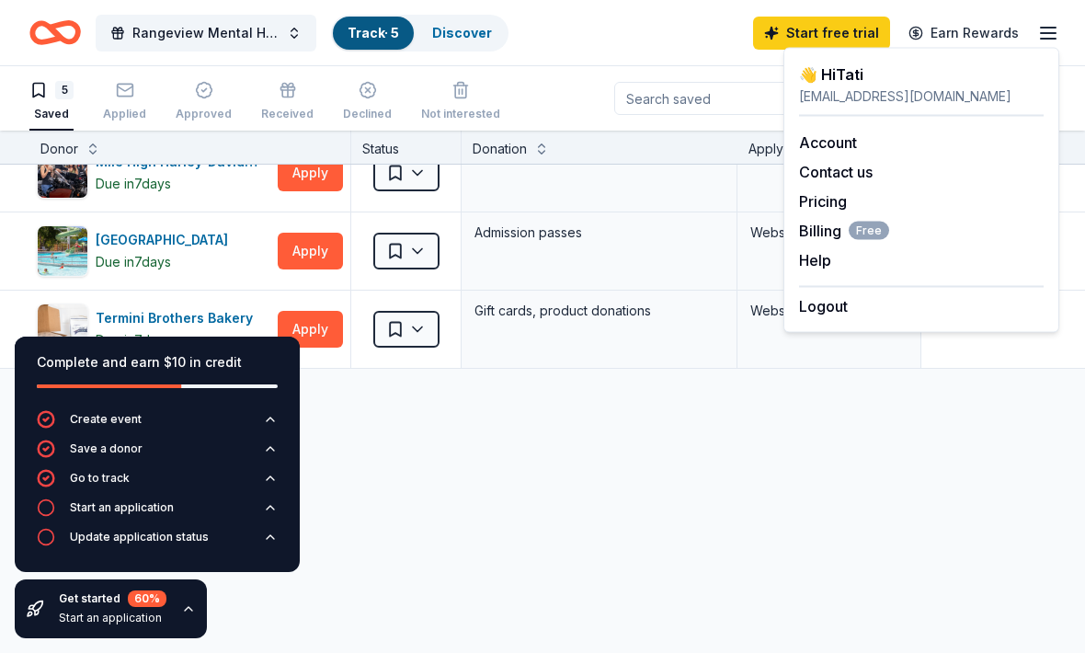
click at [916, 139] on div "Account" at bounding box center [921, 143] width 245 height 22
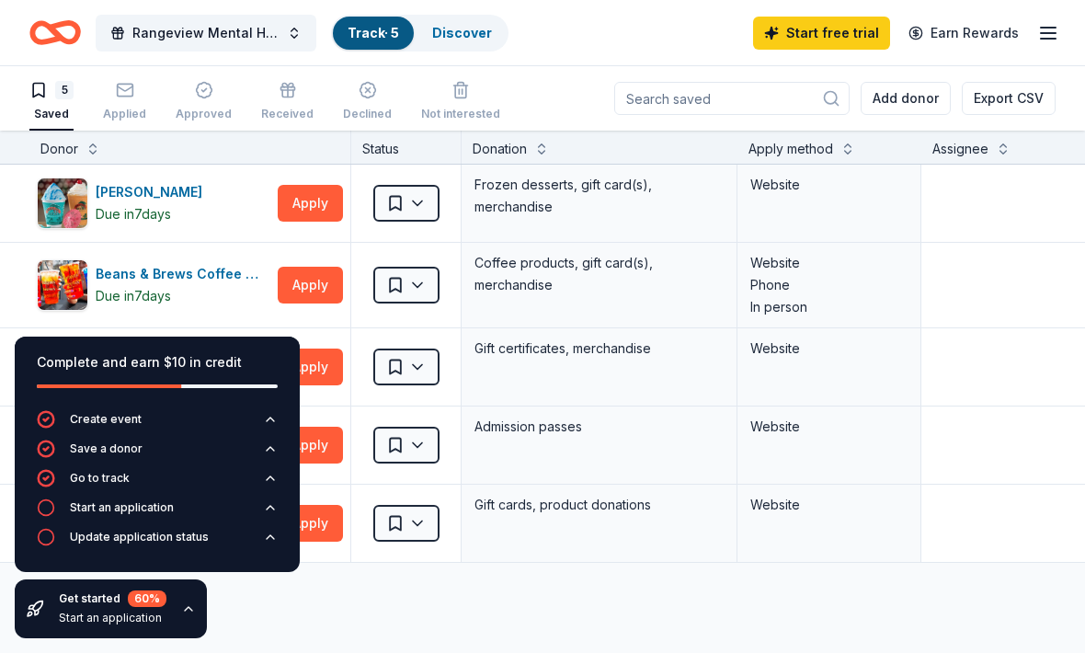
scroll to position [0, 0]
click at [70, 35] on icon "Home" at bounding box center [55, 32] width 52 height 43
click at [45, 94] on icon "button" at bounding box center [38, 90] width 18 height 18
click at [123, 97] on icon "button" at bounding box center [125, 90] width 18 height 18
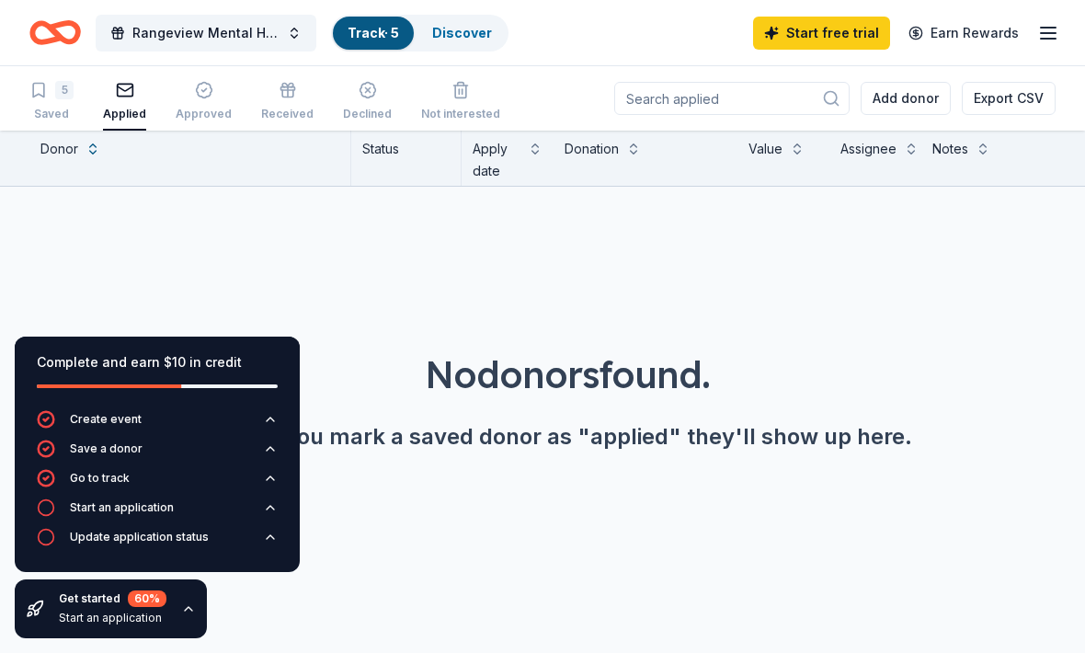
click at [1037, 29] on icon "button" at bounding box center [1048, 33] width 22 height 22
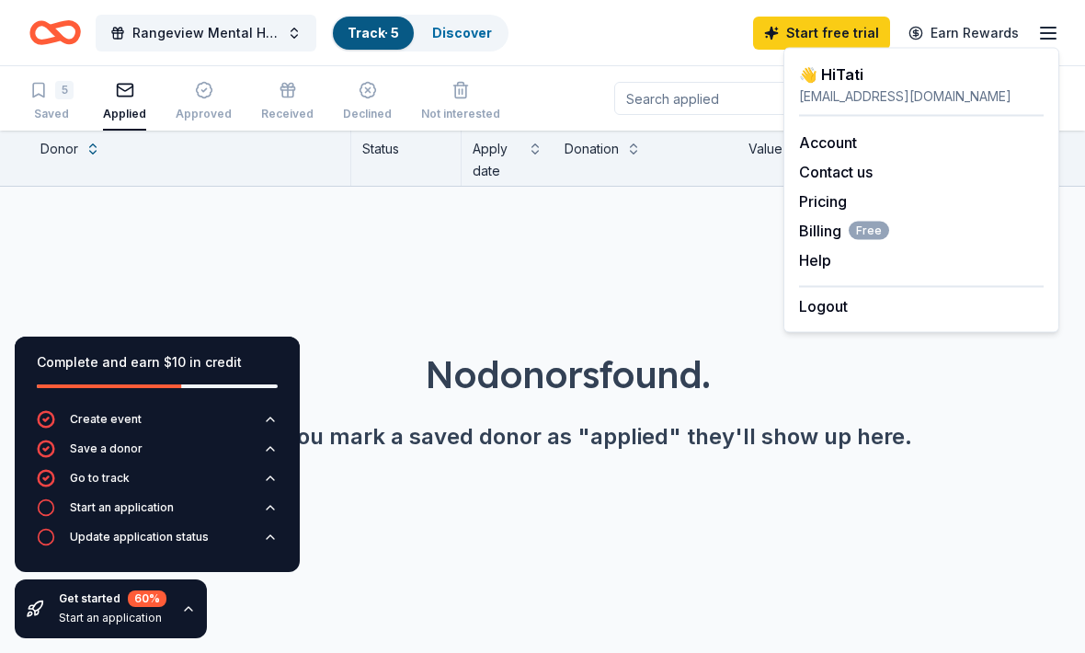
click at [908, 136] on div "Account" at bounding box center [921, 143] width 245 height 22
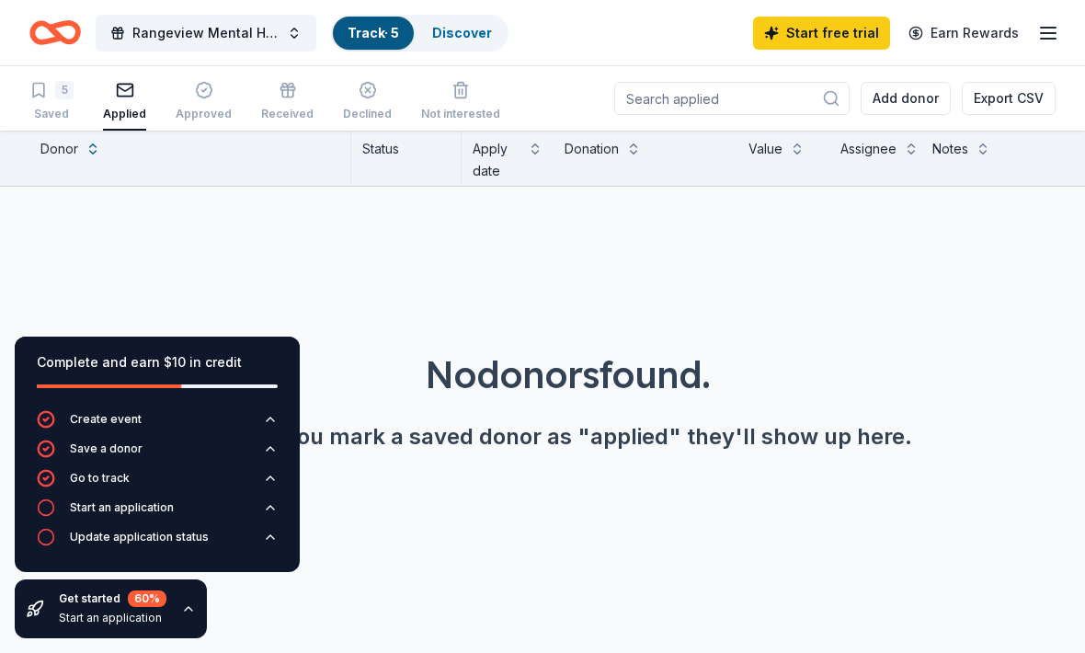
click at [1059, 23] on icon "button" at bounding box center [1048, 33] width 22 height 22
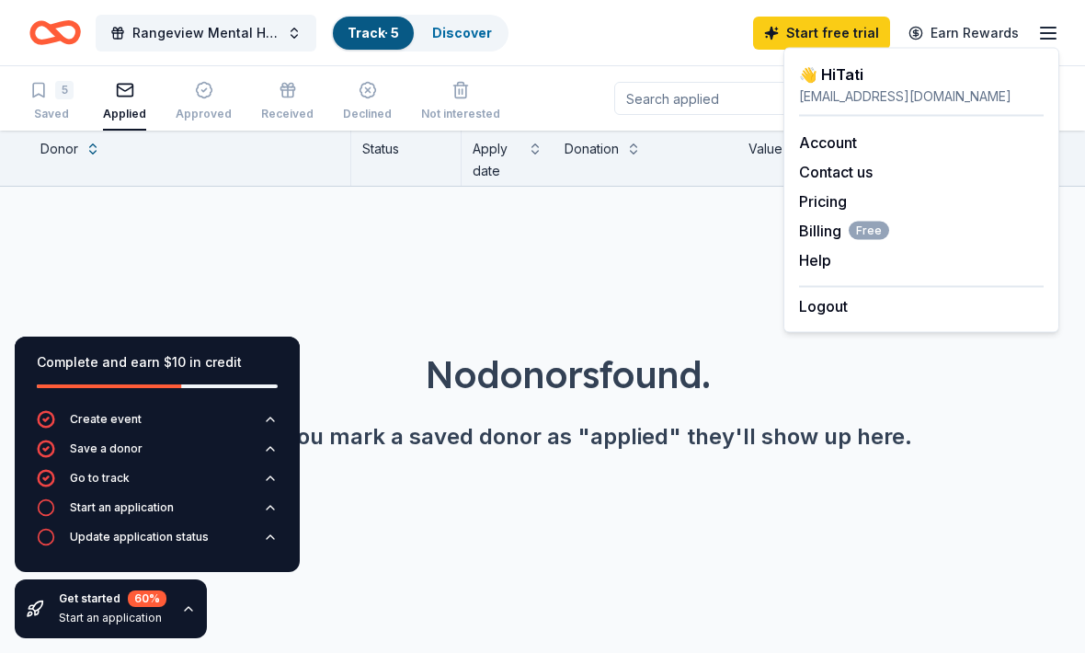
click at [916, 81] on div "👋 Hi Tati" at bounding box center [921, 74] width 245 height 22
click at [892, 77] on div "👋 Hi Tati" at bounding box center [921, 74] width 245 height 22
click at [864, 526] on div "Complete and earn $10 in credit Create event Save a donor Go to track Start an …" at bounding box center [542, 392] width 1085 height 523
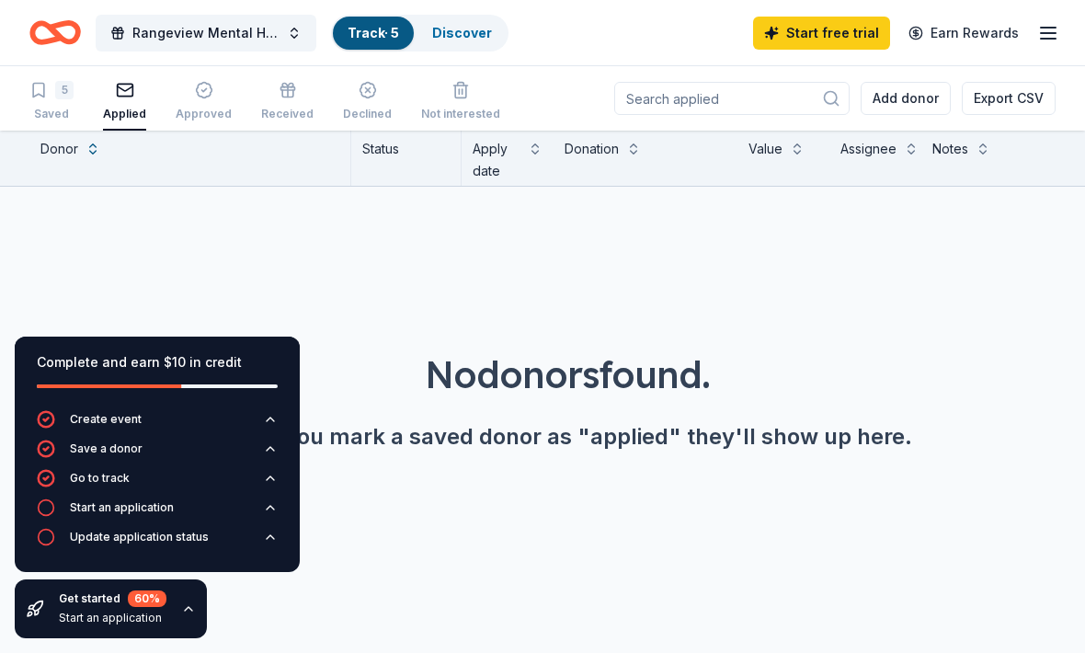
click at [204, 297] on div "No donors found. Once you mark a saved donor as "applied" they'll show up here." at bounding box center [567, 349] width 1085 height 324
click at [1064, 78] on div "5 Saved Applied Approved Received Declined Not interested Add donor Export CSV" at bounding box center [542, 98] width 1085 height 64
click at [71, 103] on div "5 Saved" at bounding box center [51, 101] width 44 height 40
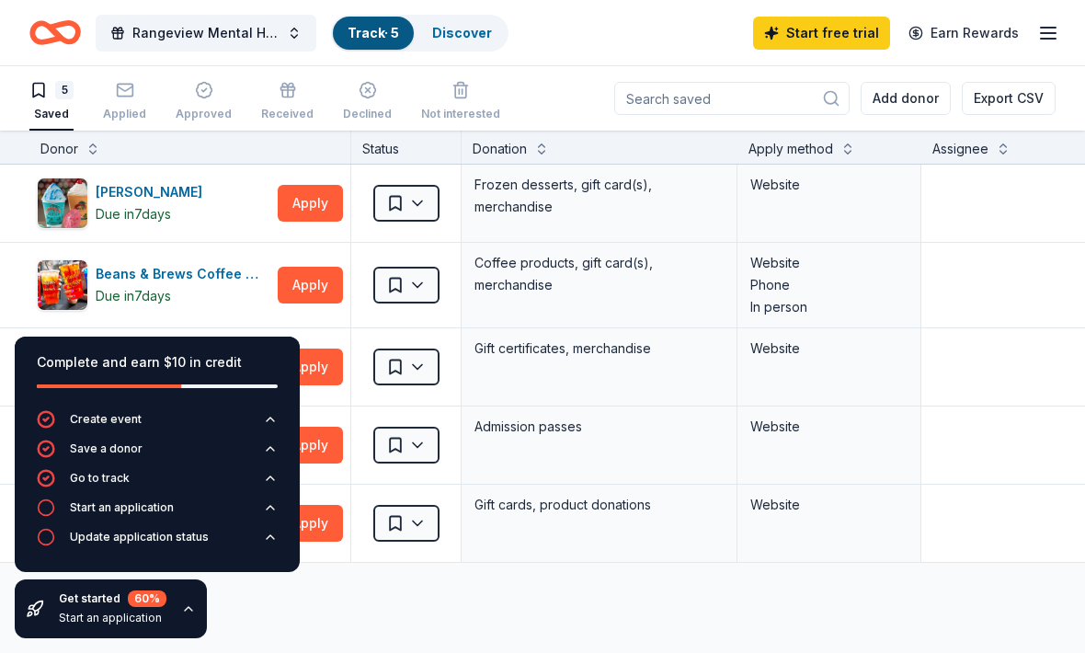
click at [142, 415] on button "Create event" at bounding box center [157, 424] width 241 height 29
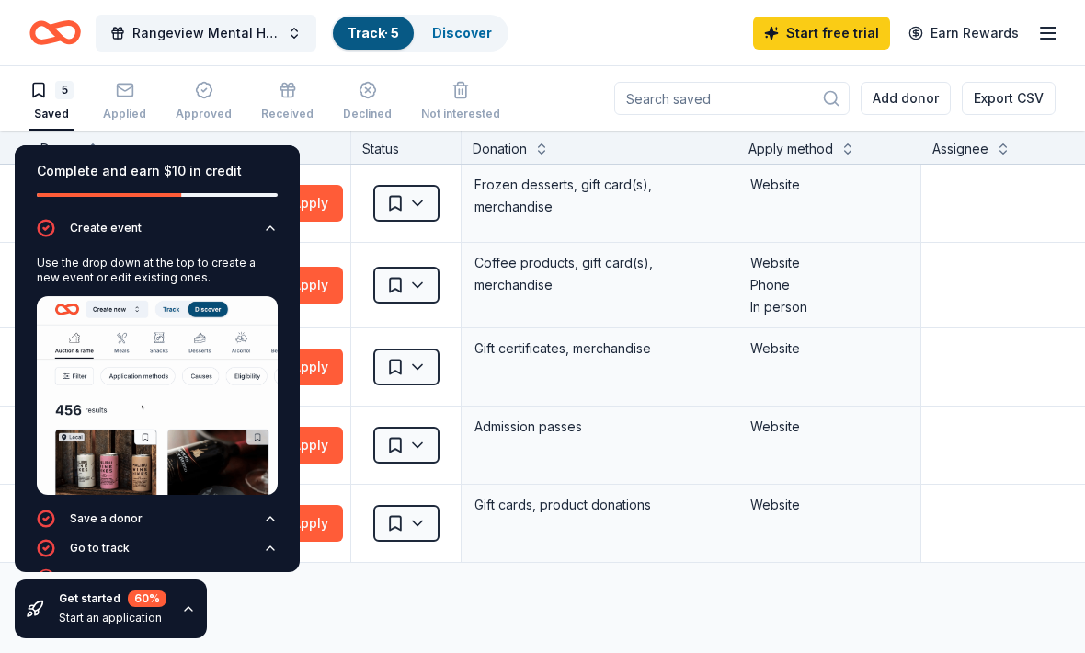
click at [97, 235] on div "Create event" at bounding box center [106, 228] width 72 height 15
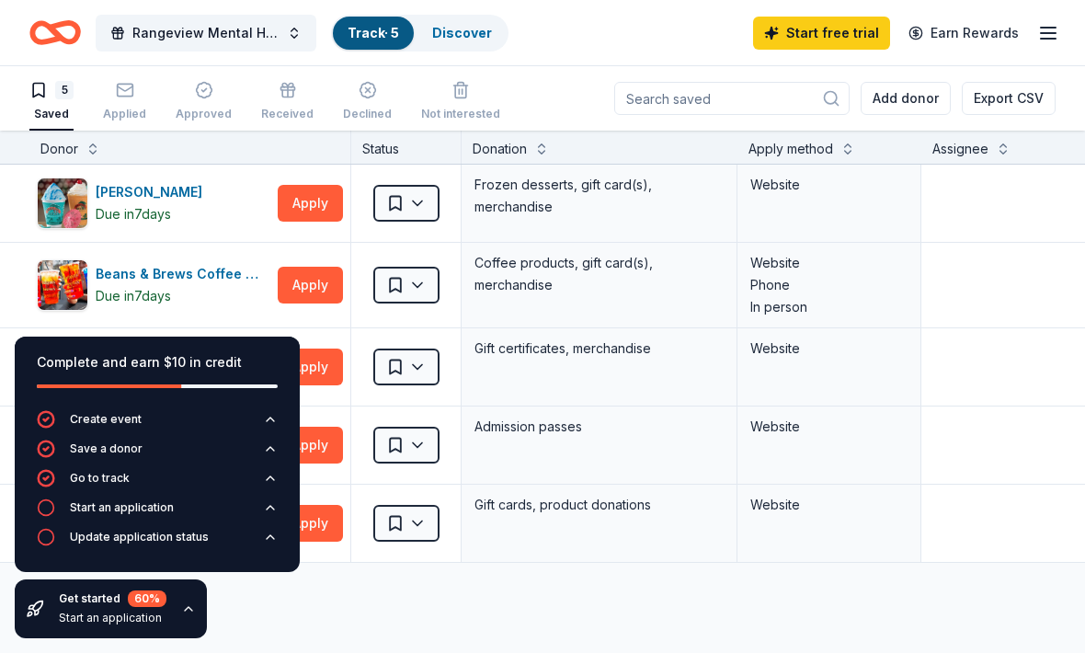
click at [43, 30] on icon "Home" at bounding box center [55, 32] width 52 height 43
click at [48, 39] on icon "Home" at bounding box center [46, 32] width 29 height 18
click at [135, 31] on span "Rangeview Mental Health Club Fundraiser" at bounding box center [205, 33] width 147 height 22
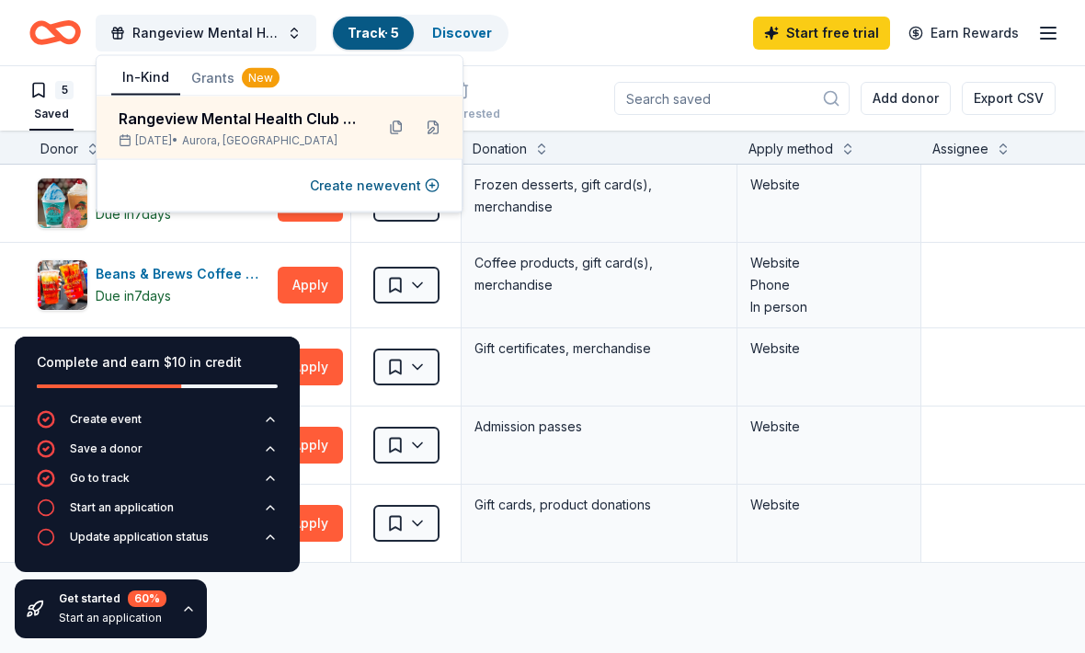
click at [421, 132] on button at bounding box center [432, 127] width 29 height 29
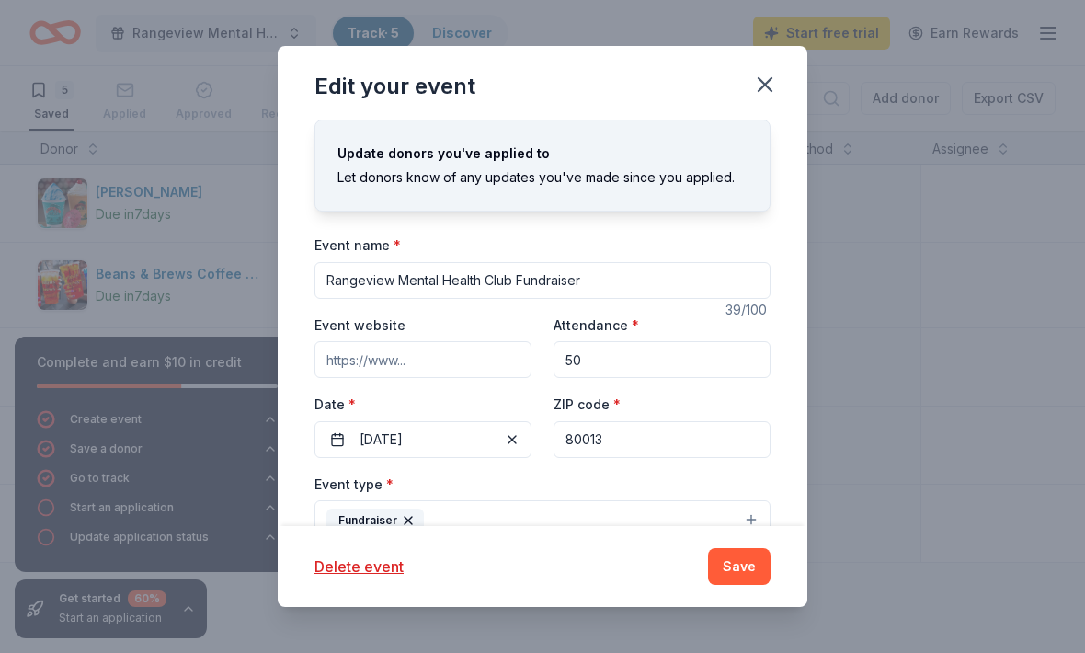
click at [334, 190] on div "Update donors you've applied to Let donors know of any updates you've made sinc…" at bounding box center [542, 177] width 454 height 68
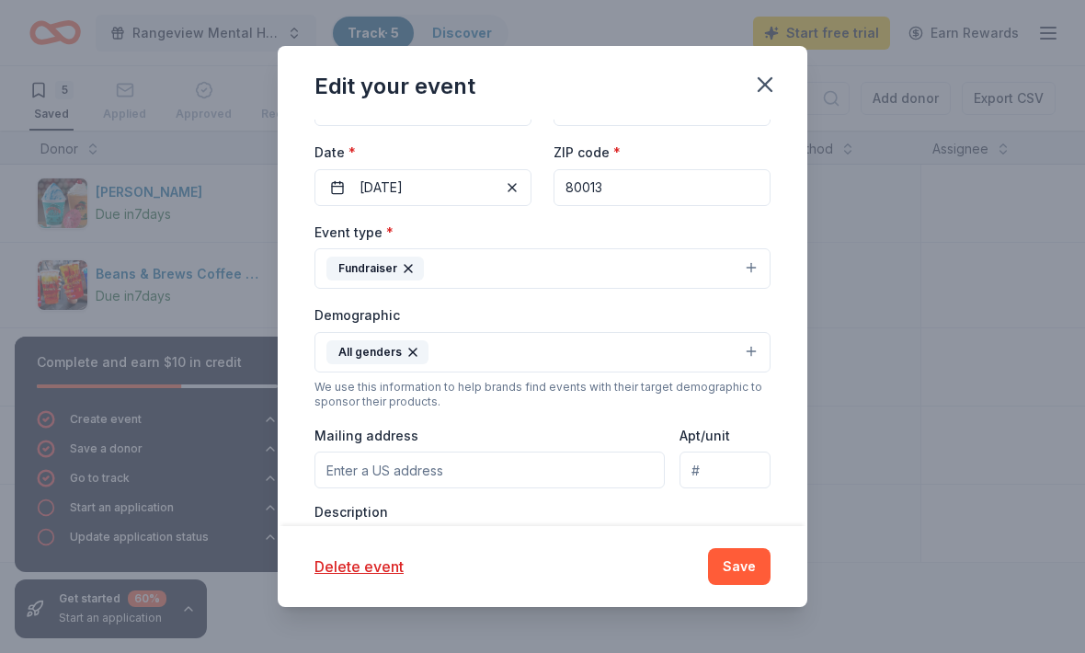
scroll to position [263, 0]
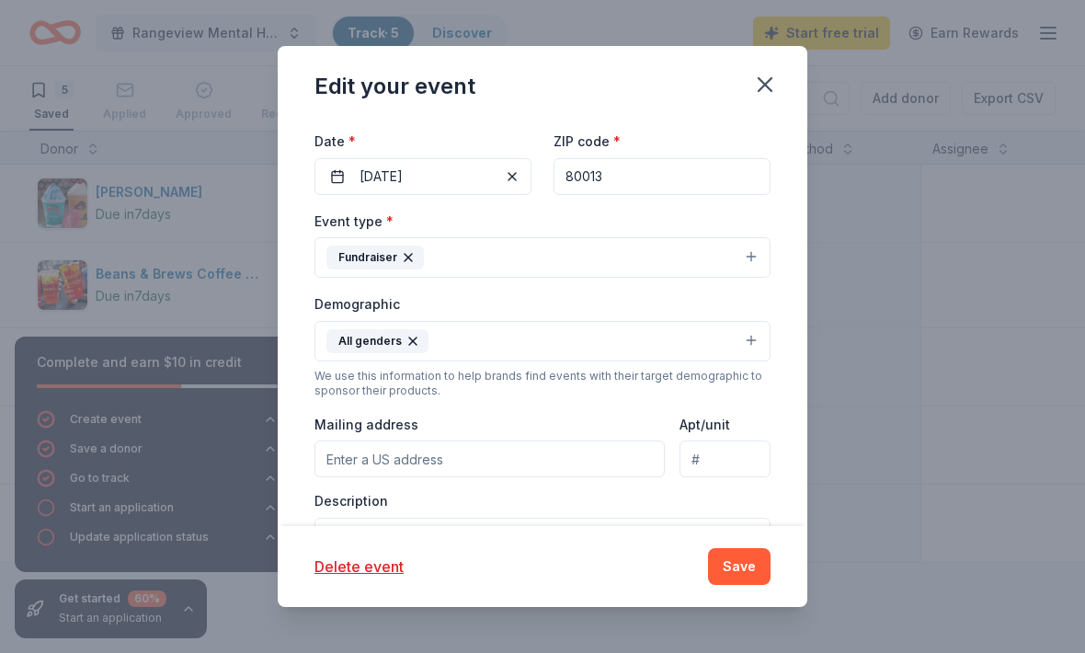
click at [324, 576] on button "Delete event" at bounding box center [359, 566] width 89 height 22
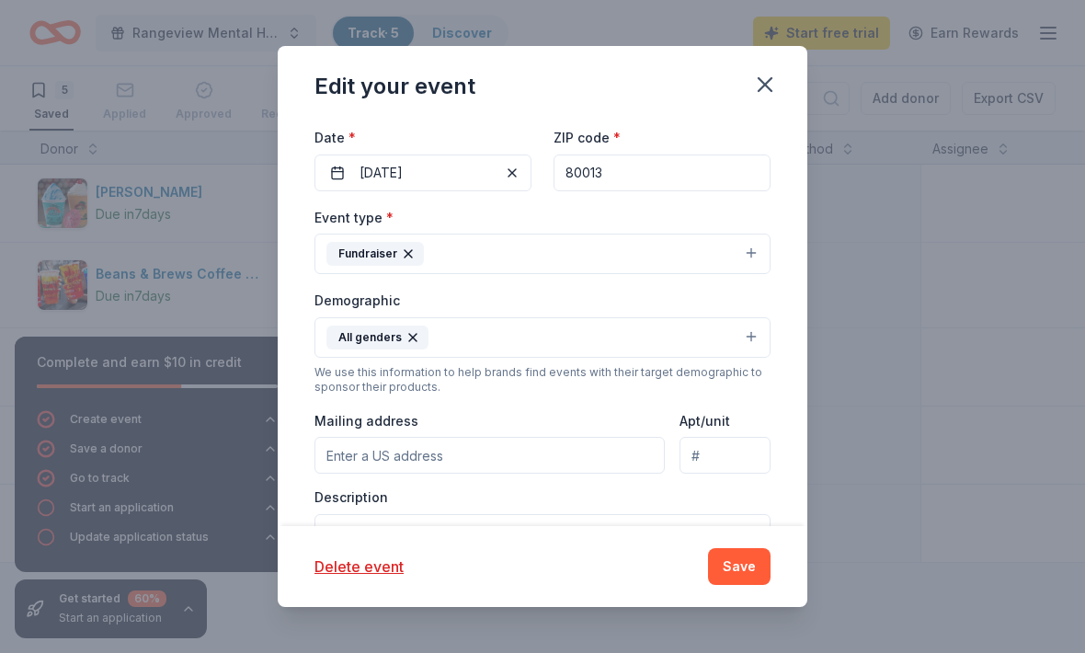
scroll to position [277, 0]
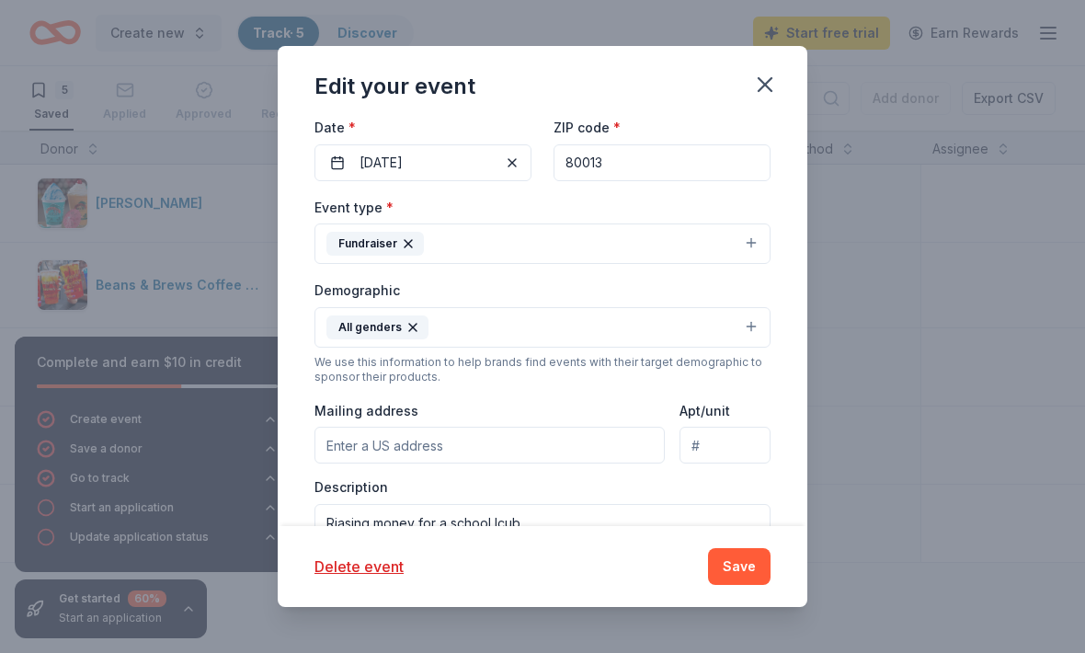
click at [383, 577] on button "Delete event" at bounding box center [359, 566] width 89 height 22
click at [760, 111] on div "Edit your event" at bounding box center [543, 83] width 530 height 74
click at [772, 97] on icon "button" at bounding box center [765, 85] width 26 height 26
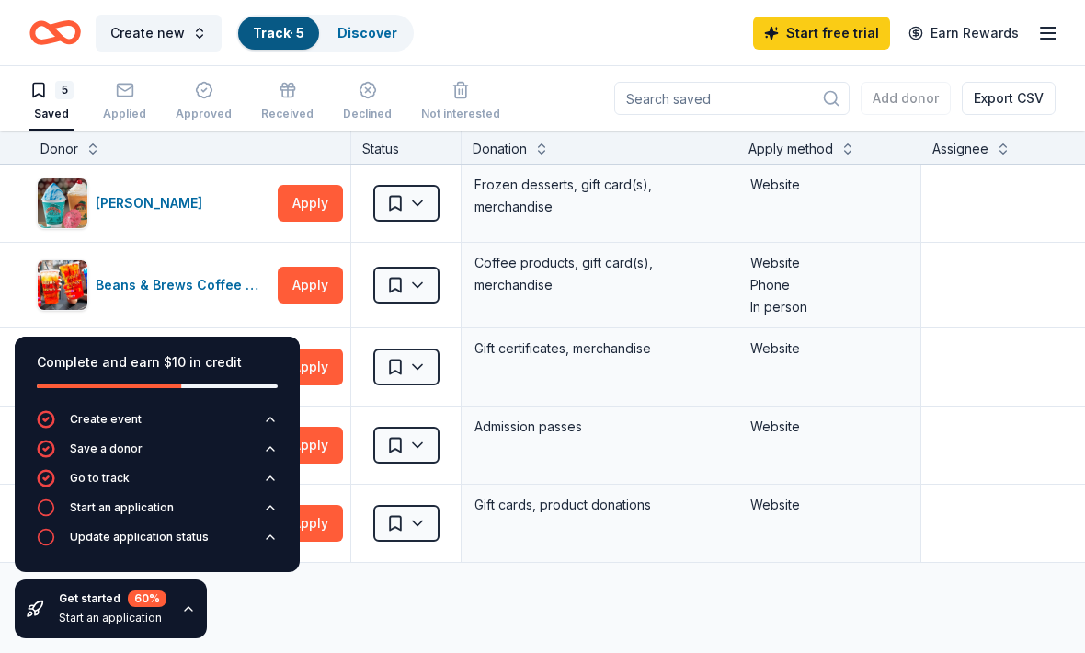
click at [52, 40] on icon "Home" at bounding box center [46, 32] width 29 height 18
click at [142, 35] on span "Create new" at bounding box center [147, 33] width 74 height 22
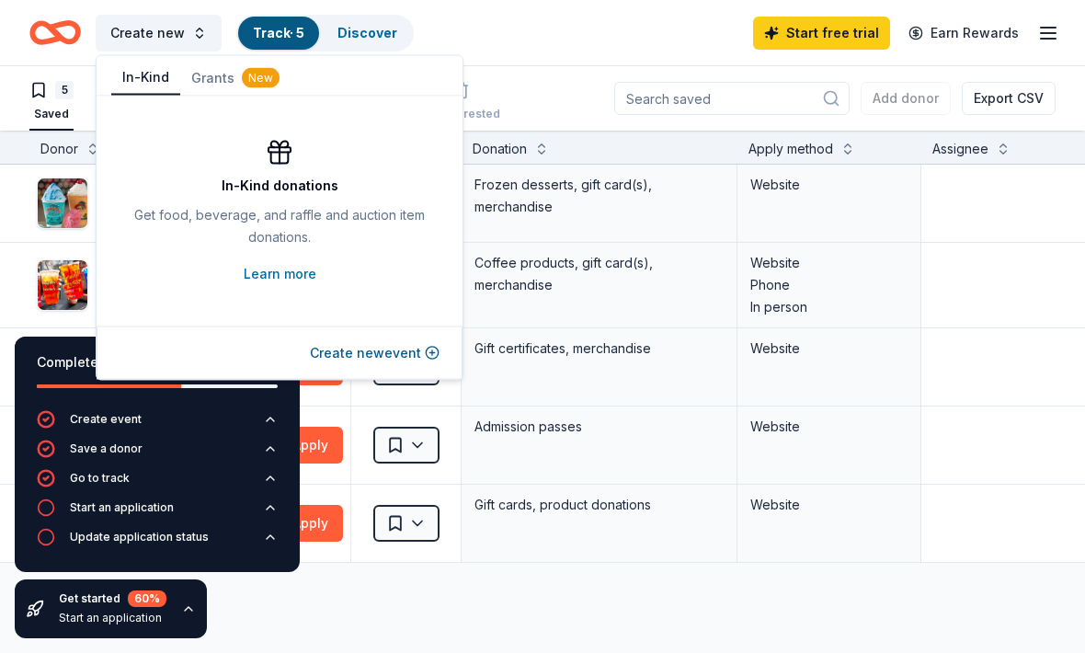
click at [210, 81] on button "Grants New" at bounding box center [235, 78] width 110 height 33
click at [136, 38] on span "Create new" at bounding box center [147, 33] width 74 height 22
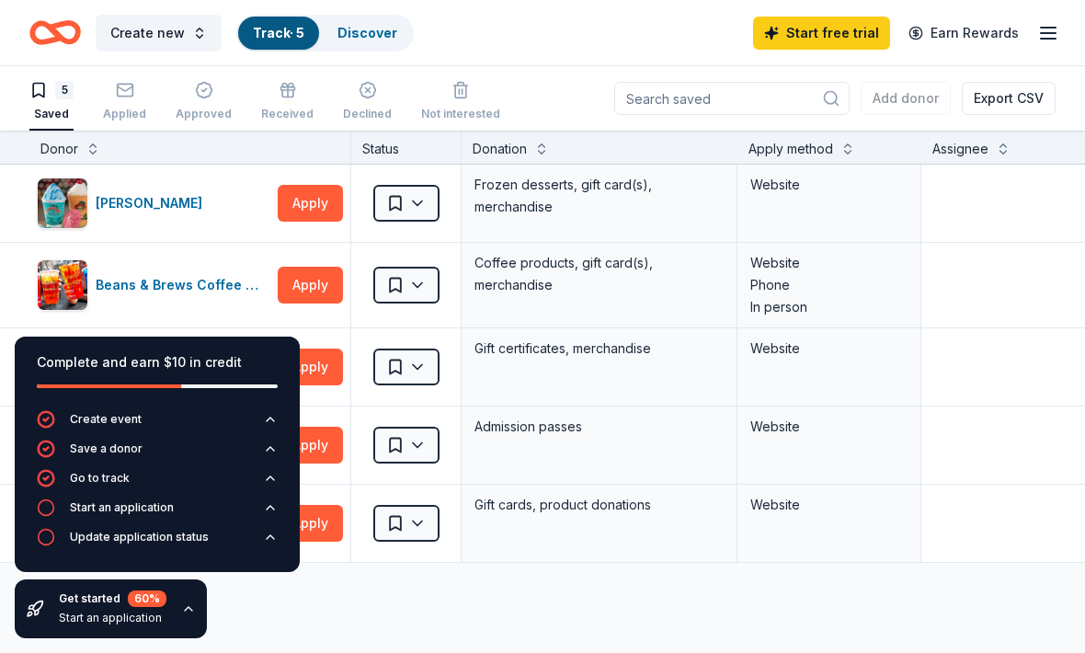
click at [129, 38] on span "Create new" at bounding box center [147, 33] width 74 height 22
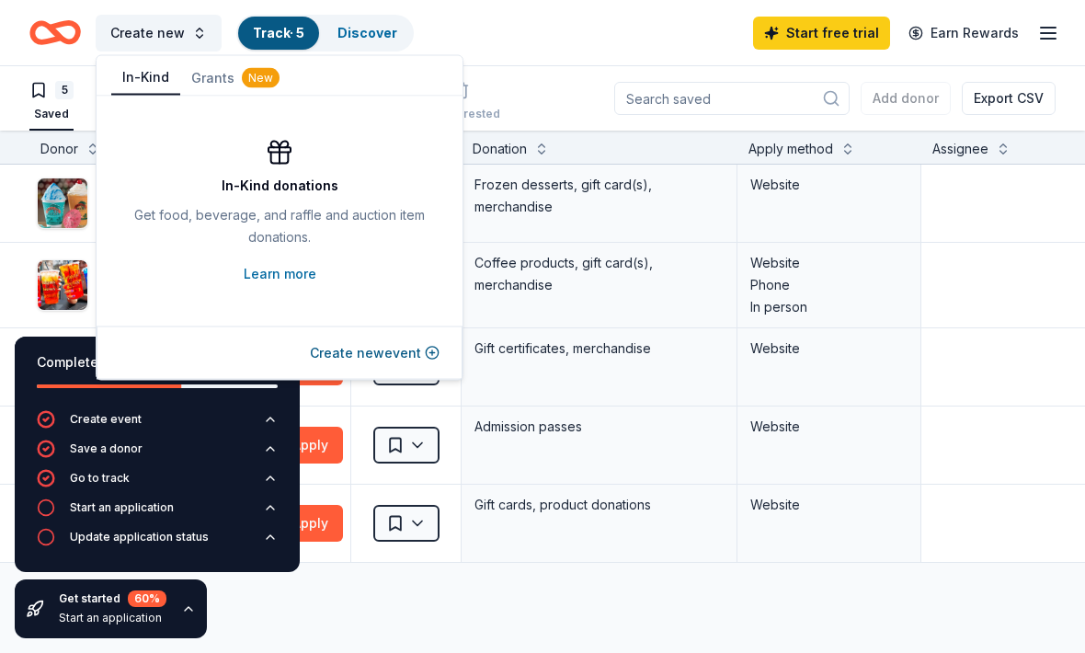
click at [367, 353] on button "Create new event" at bounding box center [375, 353] width 130 height 22
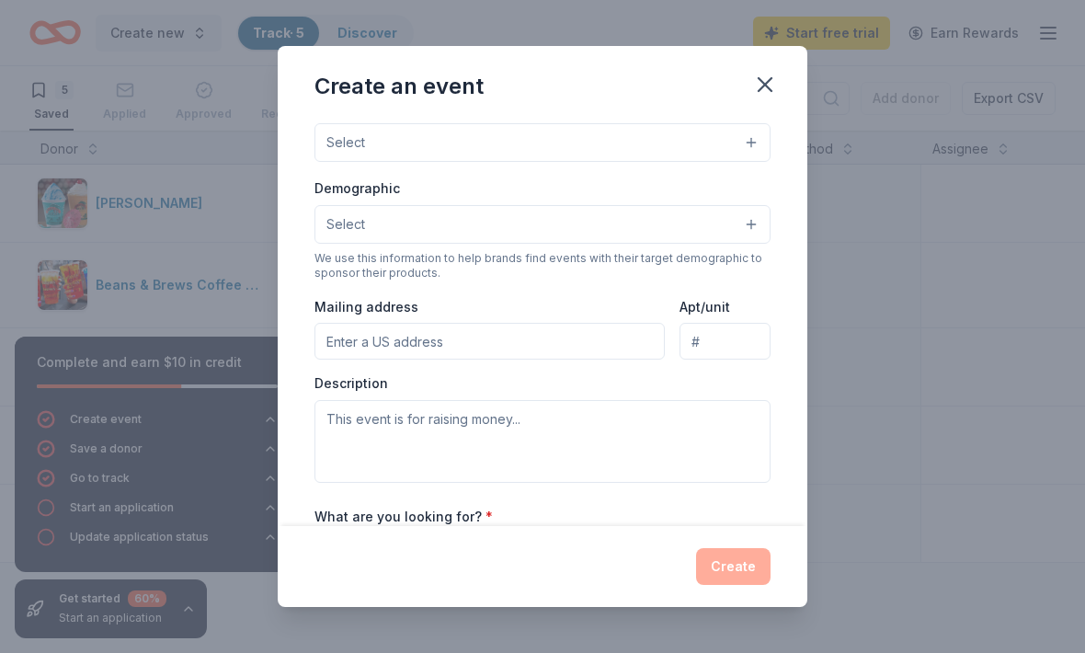
scroll to position [258, 0]
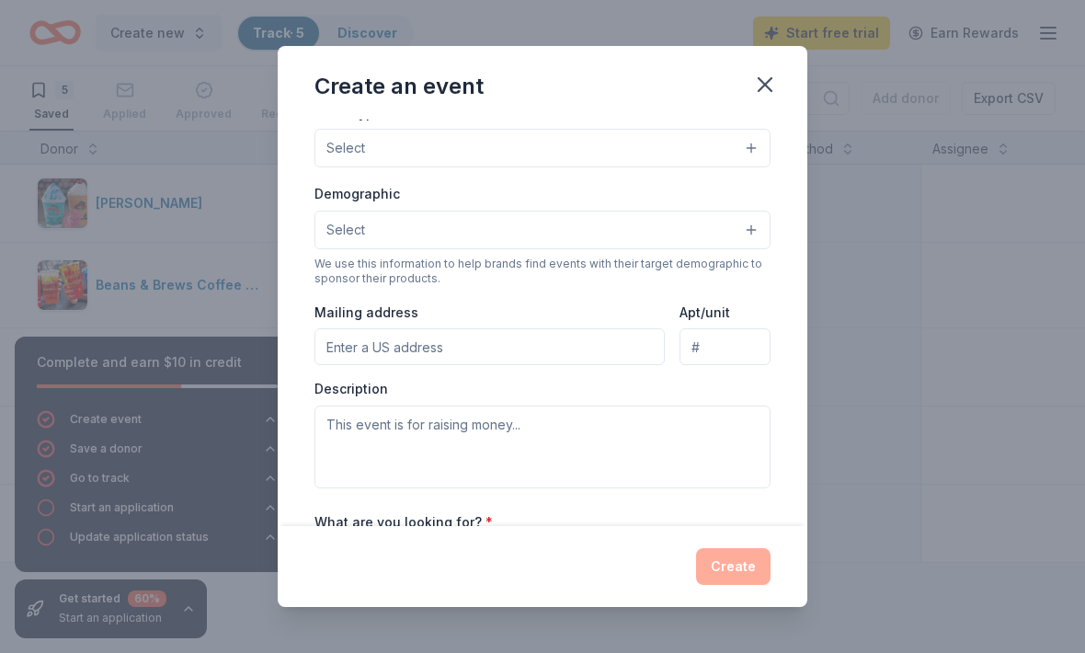
click at [351, 235] on span "Select" at bounding box center [345, 230] width 39 height 22
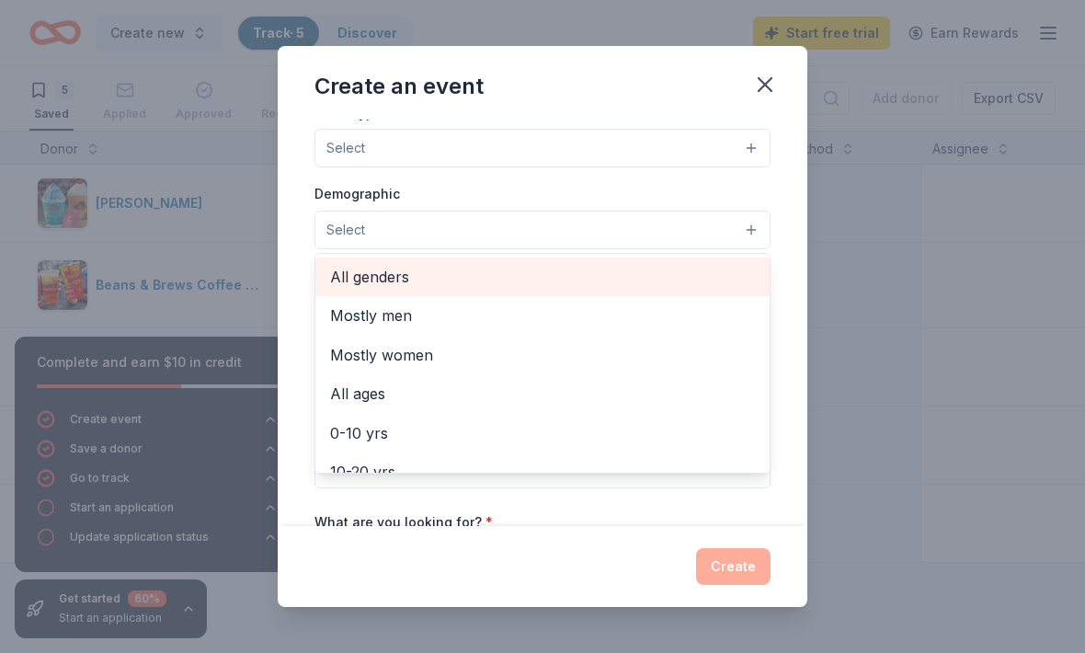
click at [351, 287] on span "All genders" at bounding box center [542, 277] width 425 height 24
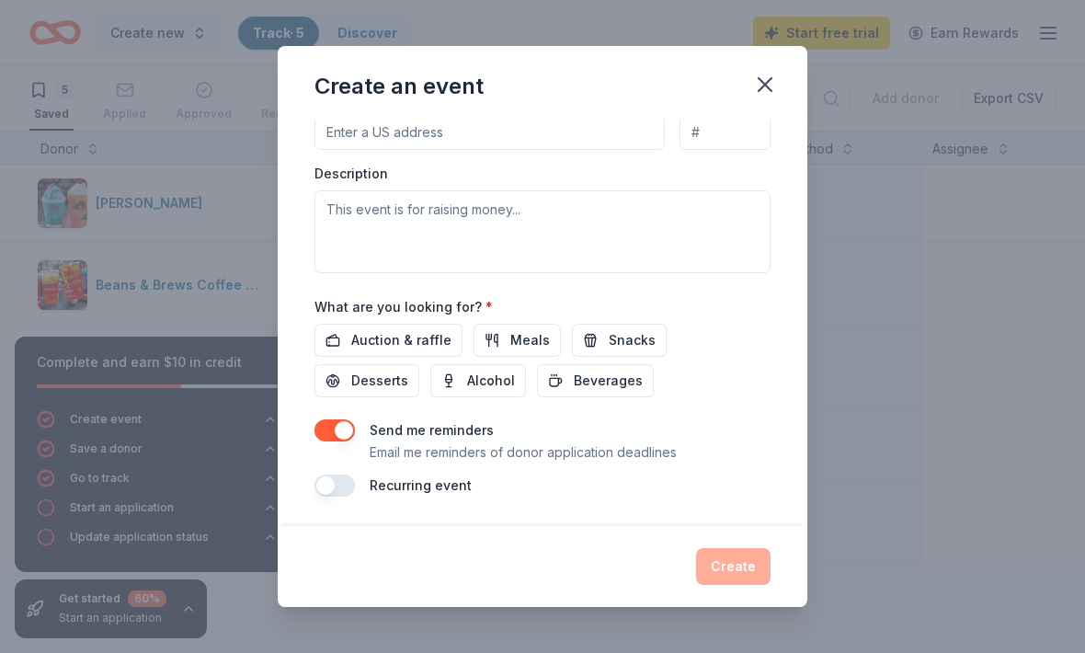
scroll to position [478, 0]
click at [773, 96] on icon "button" at bounding box center [765, 85] width 26 height 26
click at [759, 94] on icon "button" at bounding box center [765, 85] width 26 height 26
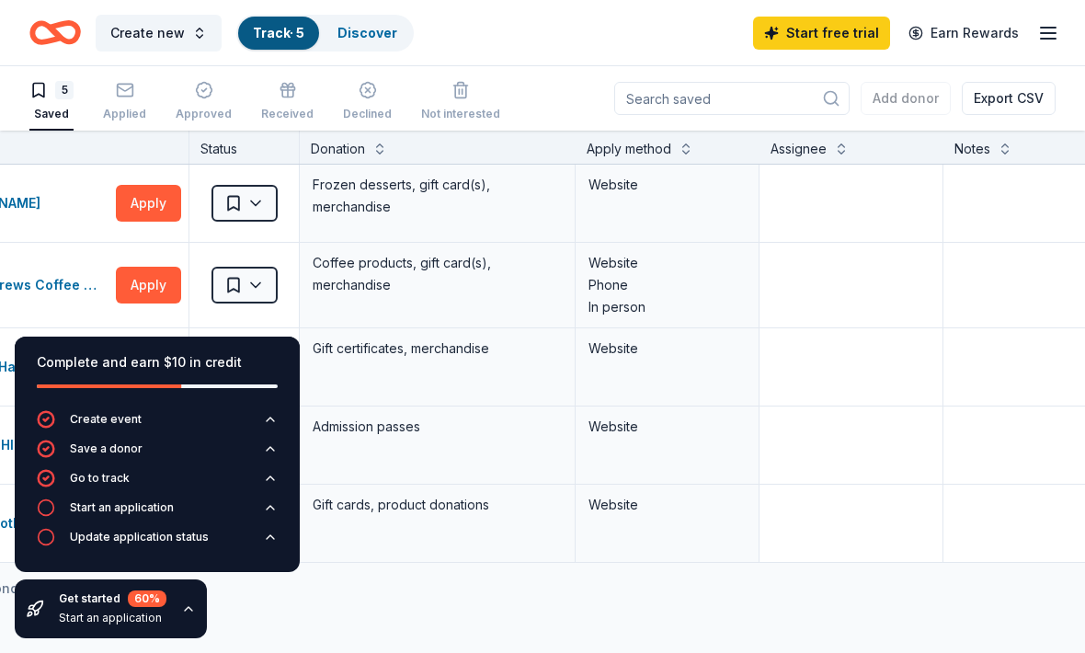
scroll to position [0, 163]
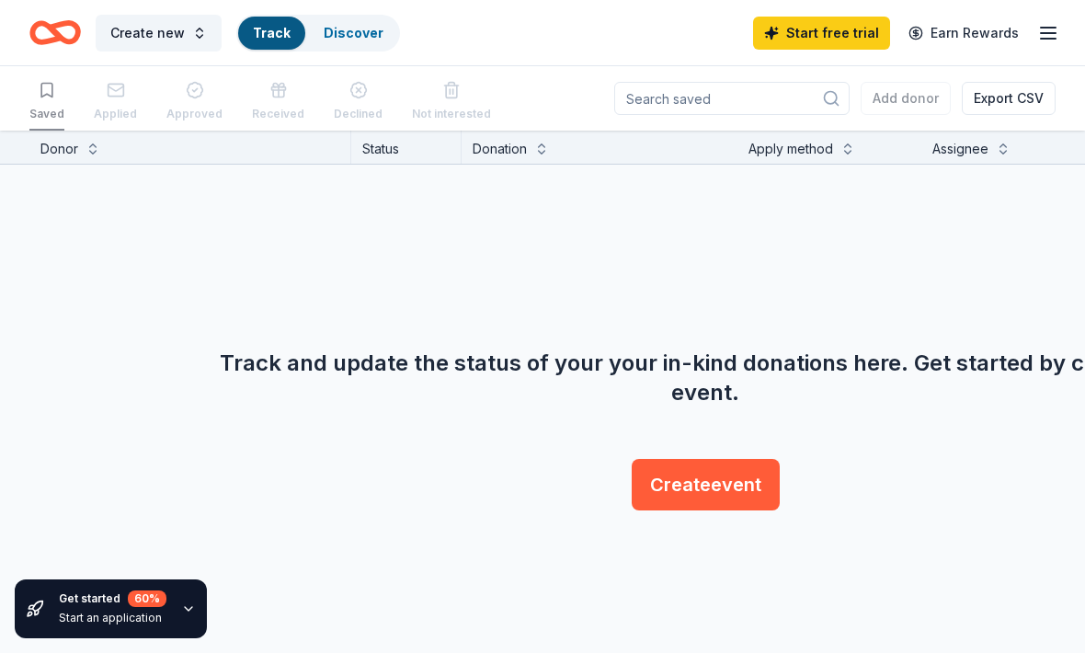
click at [58, 98] on div "Saved" at bounding box center [46, 102] width 35 height 57
click at [339, 35] on link "Discover" at bounding box center [354, 33] width 60 height 16
click at [336, 51] on button "Track Discover" at bounding box center [318, 33] width 164 height 37
click at [774, 497] on button "Create event" at bounding box center [706, 485] width 148 height 52
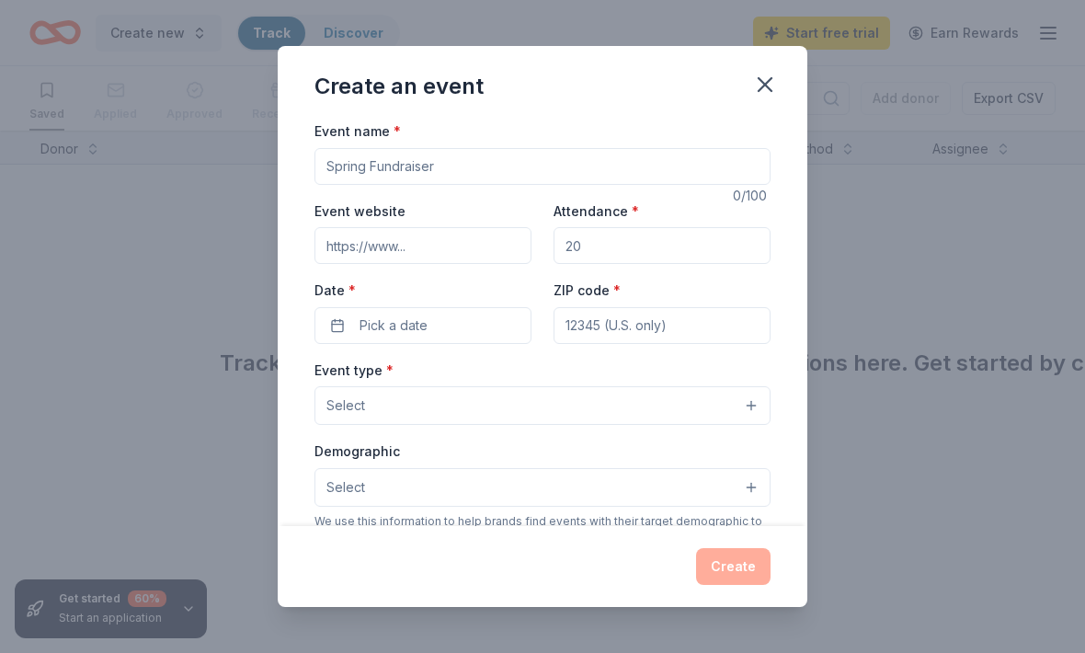
click at [378, 184] on input "Event name *" at bounding box center [543, 166] width 456 height 37
type input "Rangeview Mental Health Club Fundraiser"
click at [452, 264] on input "Event website" at bounding box center [423, 245] width 217 height 37
click at [349, 298] on span "*" at bounding box center [352, 290] width 7 height 16
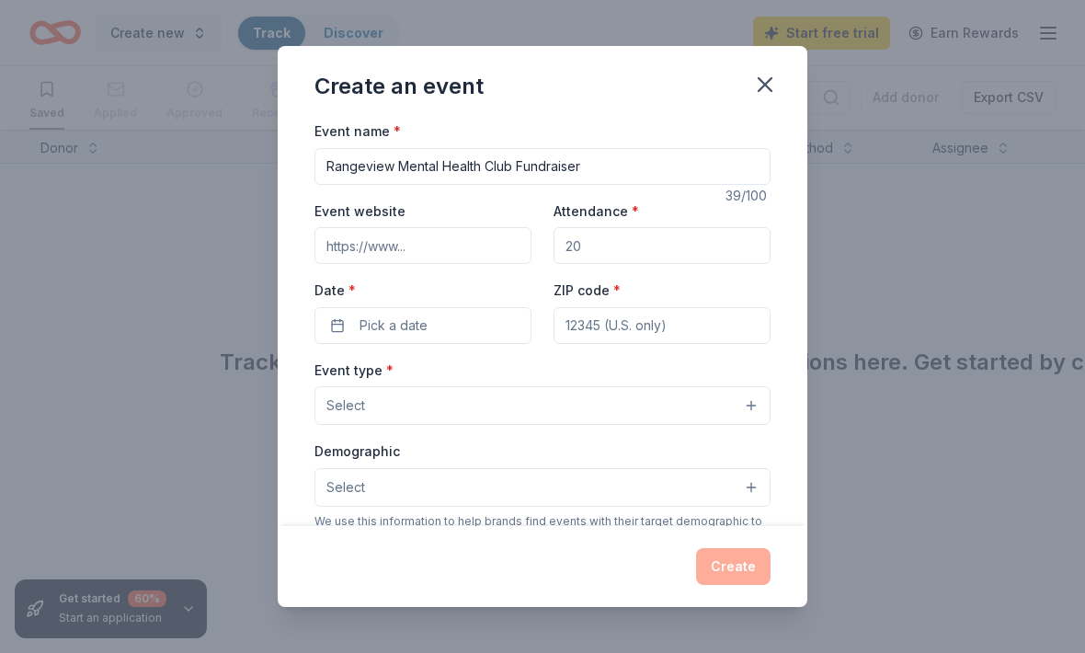
click at [348, 307] on button "Pick a date" at bounding box center [423, 325] width 217 height 37
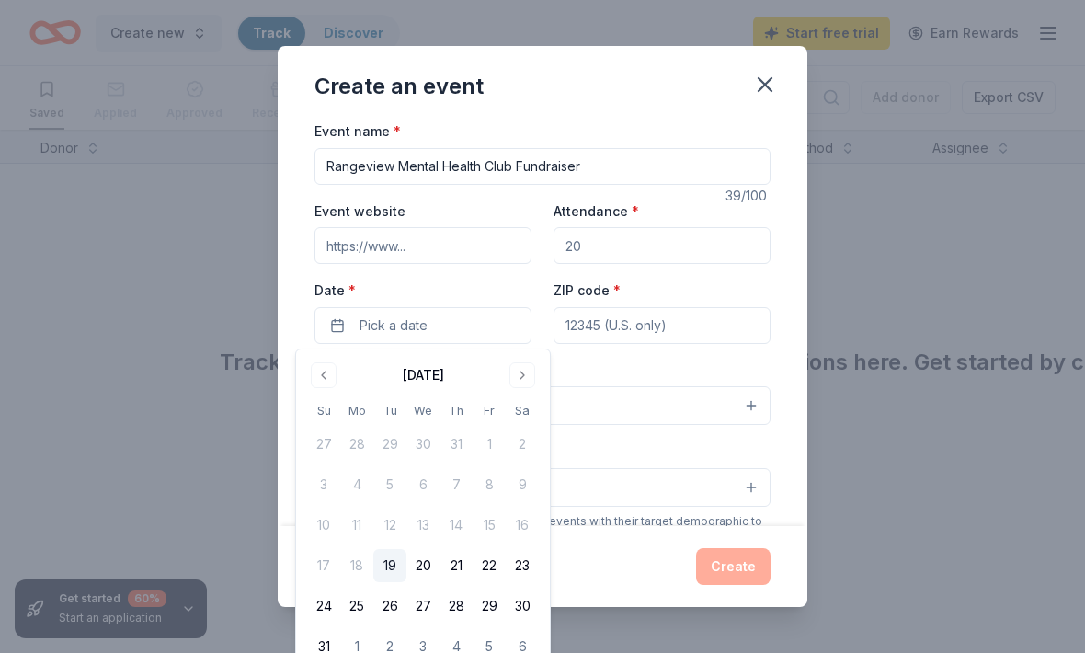
click at [517, 384] on button "Go to next month" at bounding box center [522, 375] width 26 height 26
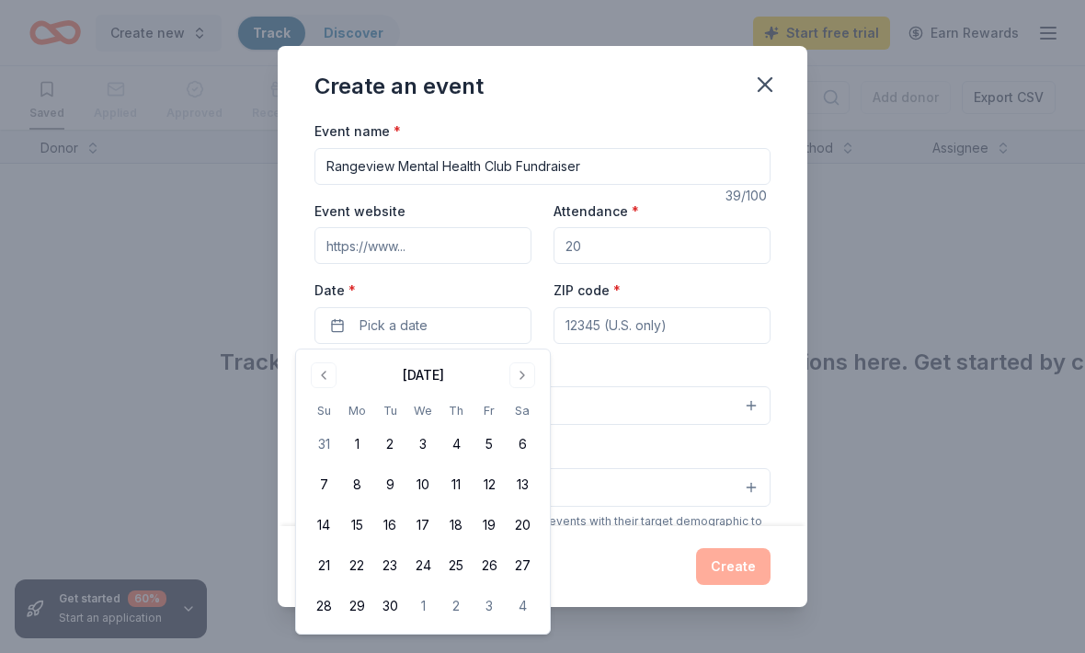
click at [458, 579] on button "25" at bounding box center [456, 565] width 33 height 33
click at [569, 328] on input "ZIP code *" at bounding box center [662, 325] width 217 height 37
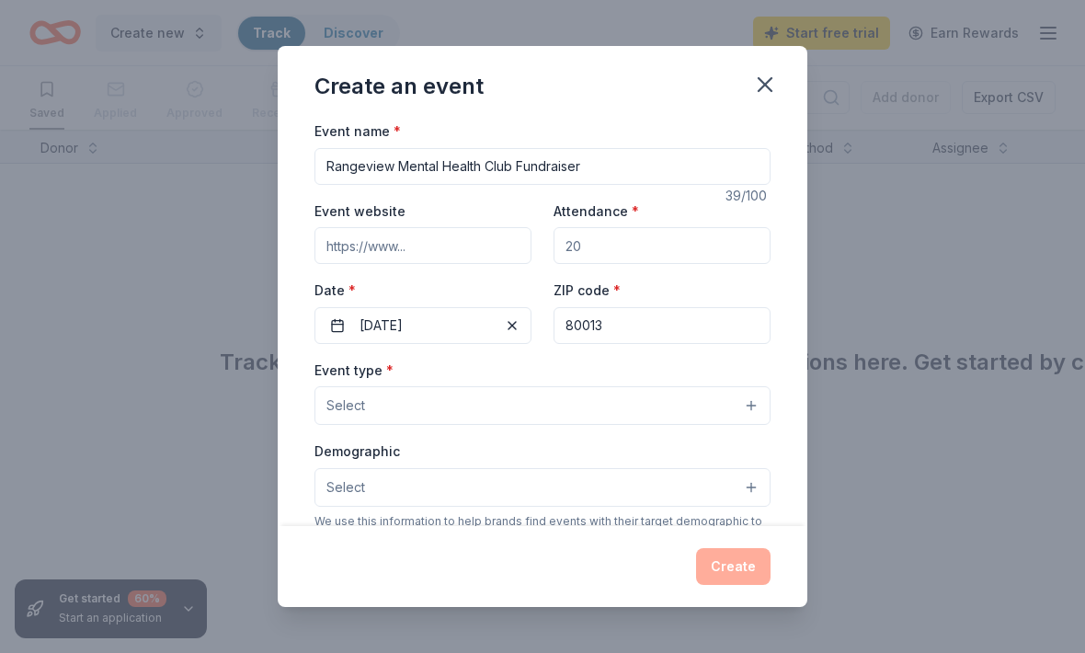
type input "80013"
click at [345, 422] on button "Select" at bounding box center [543, 405] width 456 height 39
click at [361, 464] on span "Fundraiser" at bounding box center [542, 453] width 425 height 24
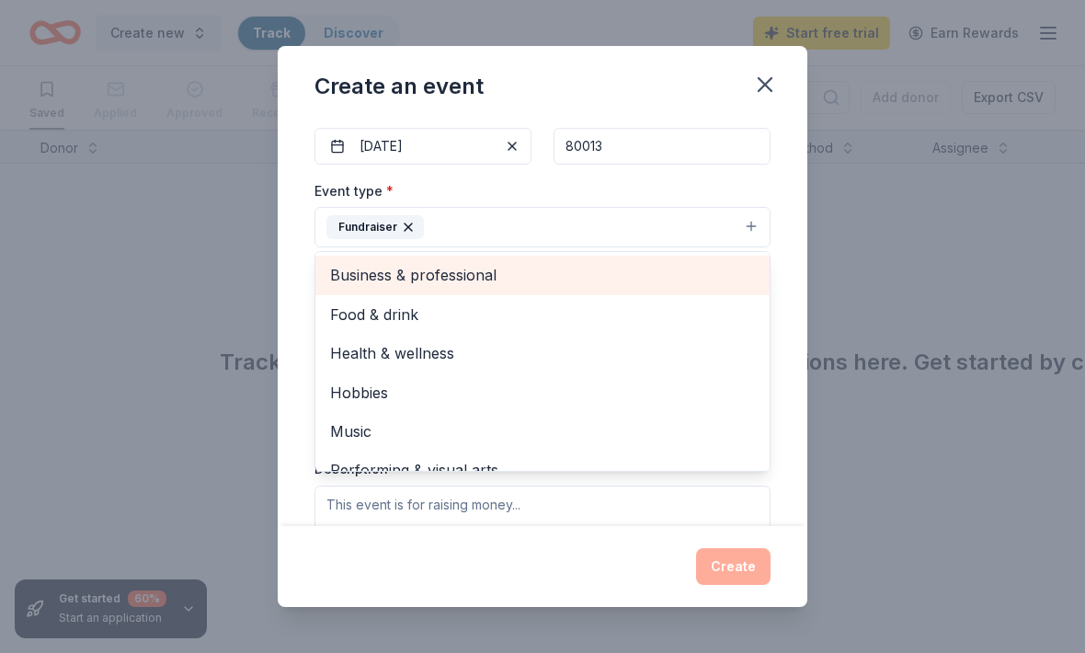
scroll to position [0, 0]
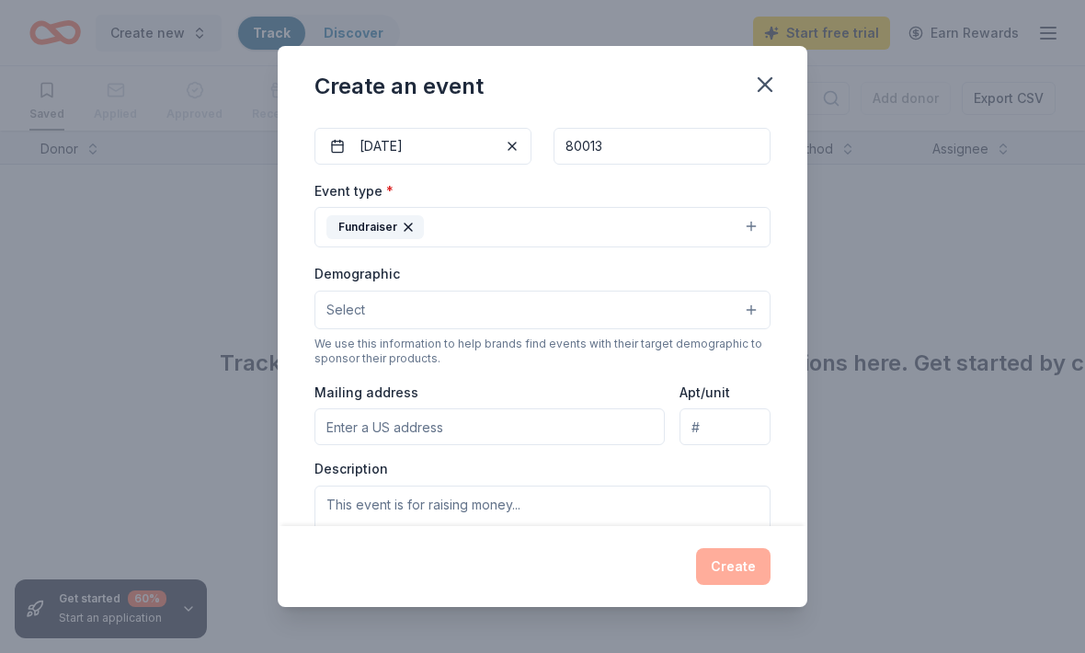
click at [336, 445] on input "Mailing address" at bounding box center [490, 426] width 350 height 37
type input "18763 E Utah Cir"
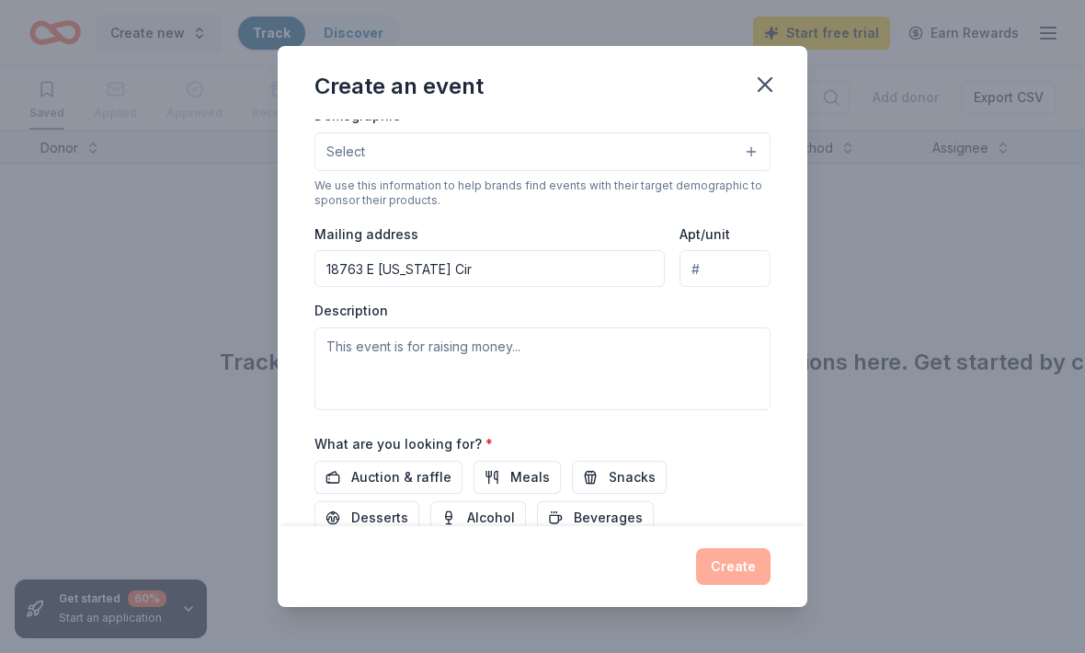
scroll to position [366, 0]
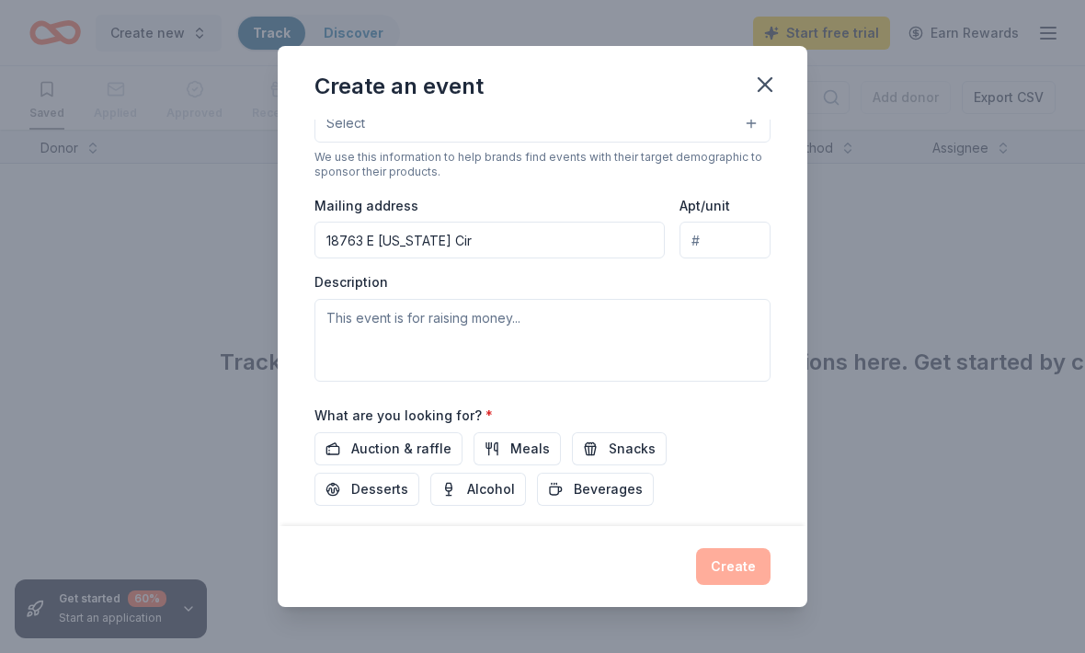
click at [359, 456] on span "Auction & raffle" at bounding box center [401, 449] width 100 height 22
click at [498, 428] on div "What are you looking for? * Auction & raffle Meals Snacks Desserts Alcohol Beve…" at bounding box center [543, 455] width 456 height 102
click at [524, 436] on button "Meals" at bounding box center [517, 448] width 87 height 33
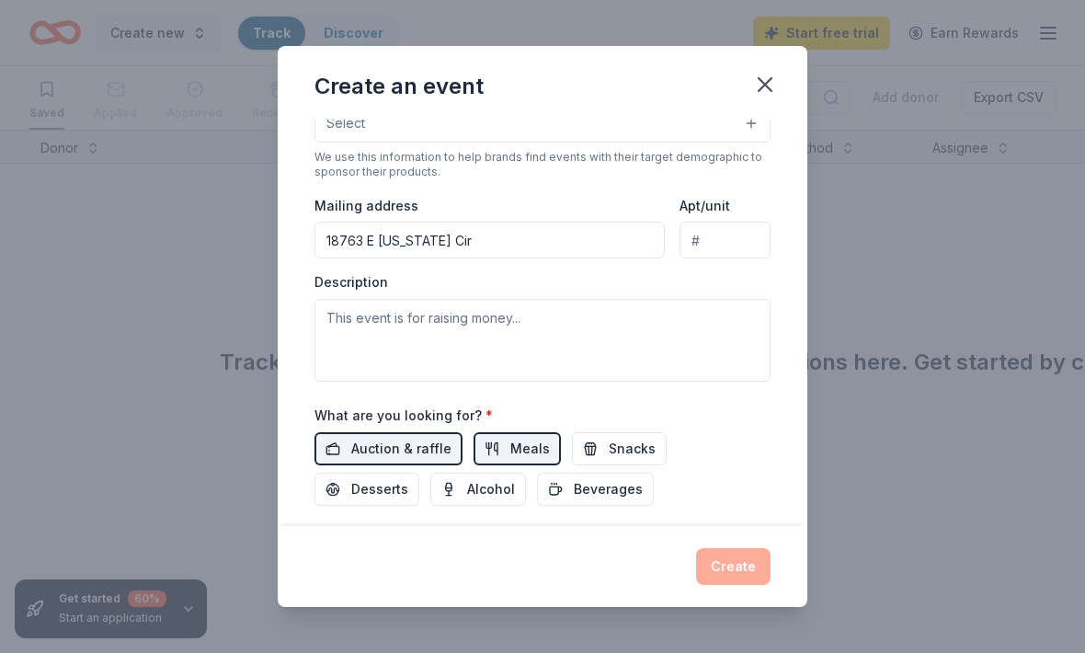
click at [618, 452] on span "Snacks" at bounding box center [632, 449] width 47 height 22
click at [408, 478] on span "Desserts" at bounding box center [379, 489] width 57 height 22
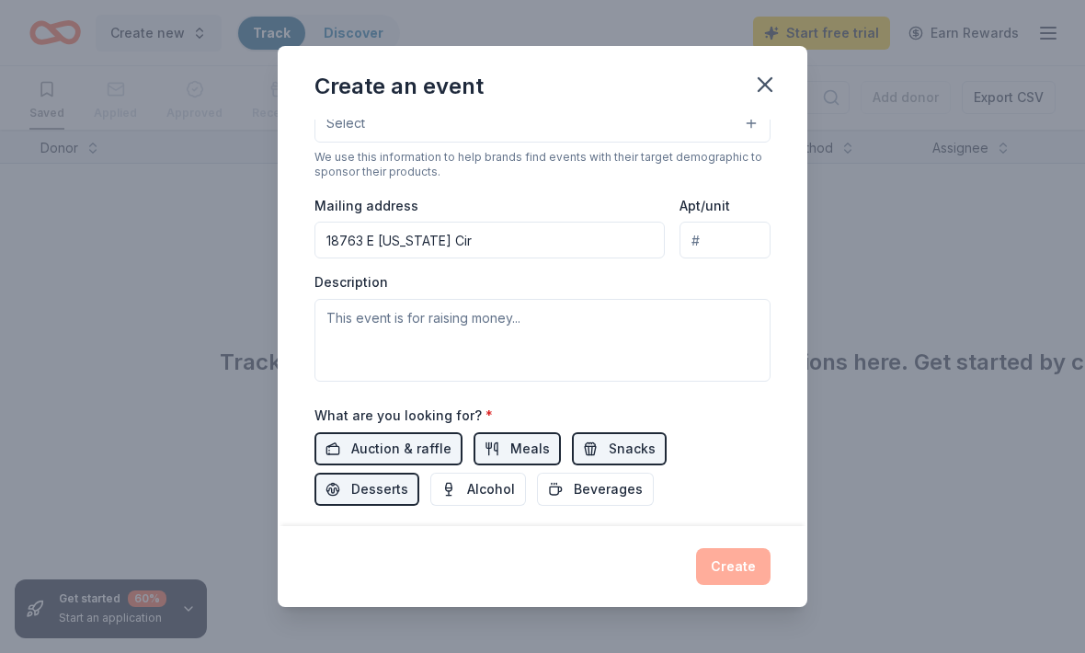
click at [574, 497] on span "Beverages" at bounding box center [608, 489] width 69 height 22
click at [761, 567] on div "Create" at bounding box center [543, 566] width 456 height 37
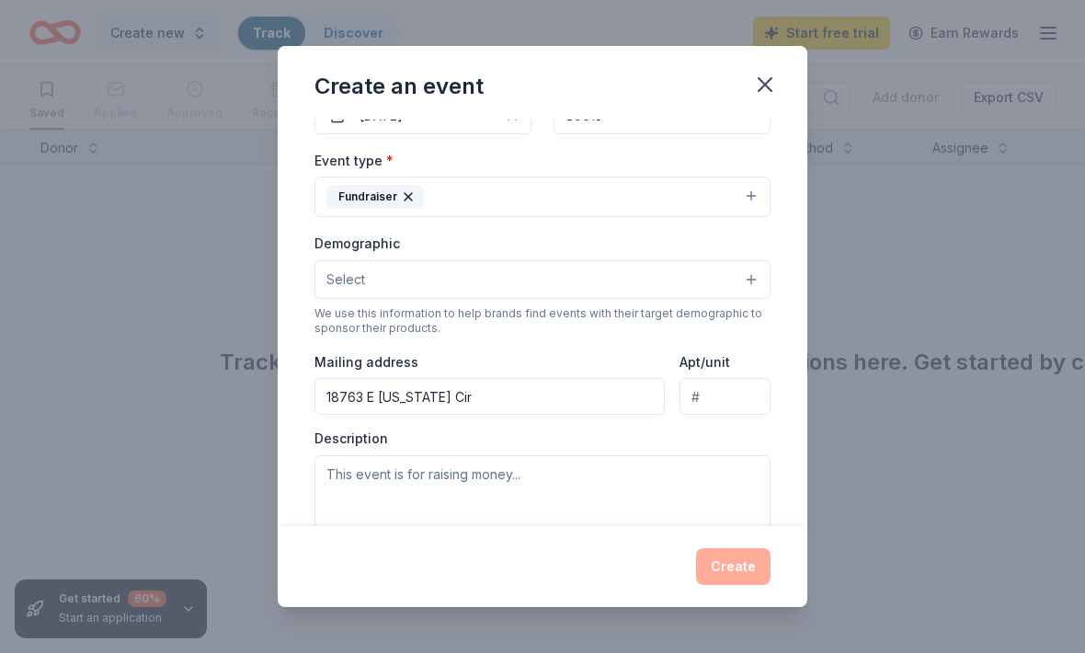
scroll to position [209, 0]
click at [346, 294] on button "Select" at bounding box center [543, 280] width 456 height 39
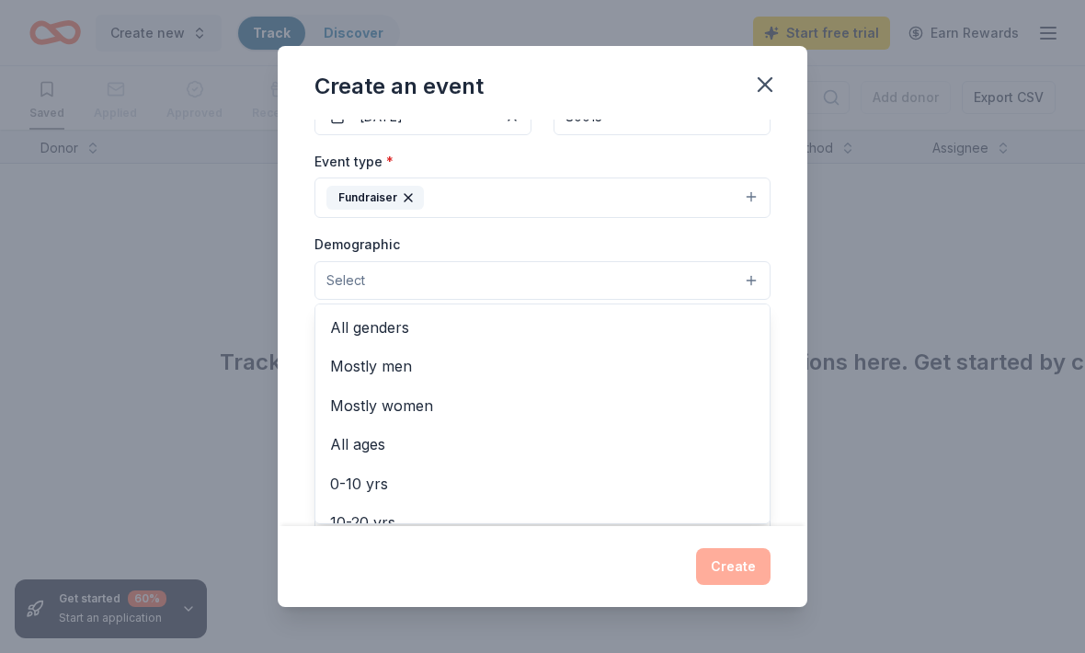
click at [361, 339] on span "All genders" at bounding box center [542, 327] width 425 height 24
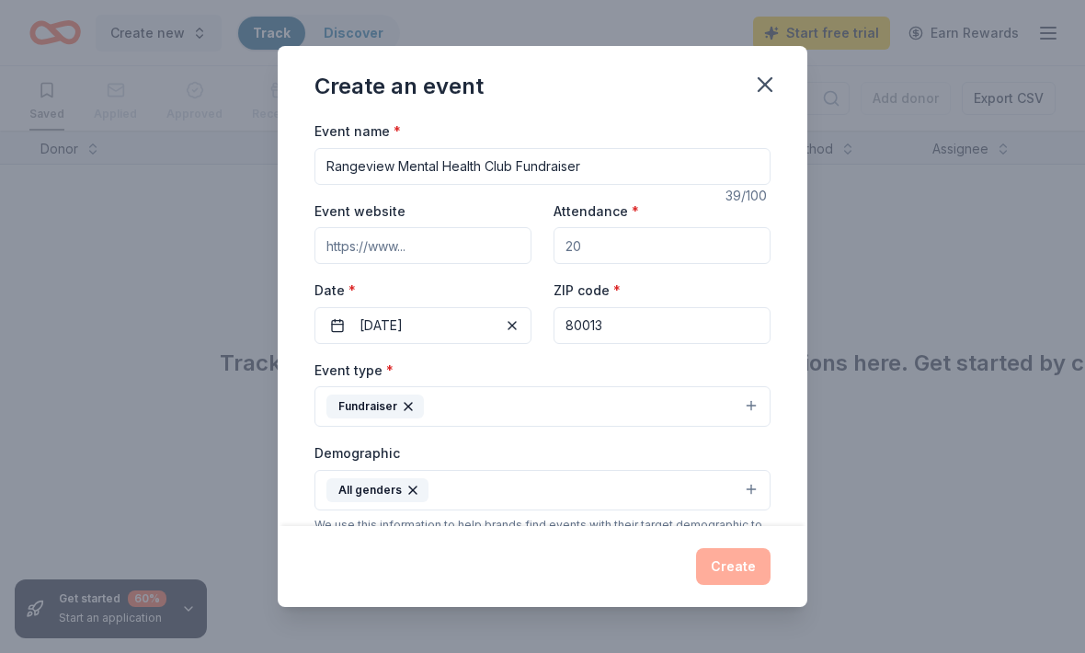
scroll to position [0, 0]
click at [750, 263] on input "Attendance *" at bounding box center [662, 245] width 217 height 37
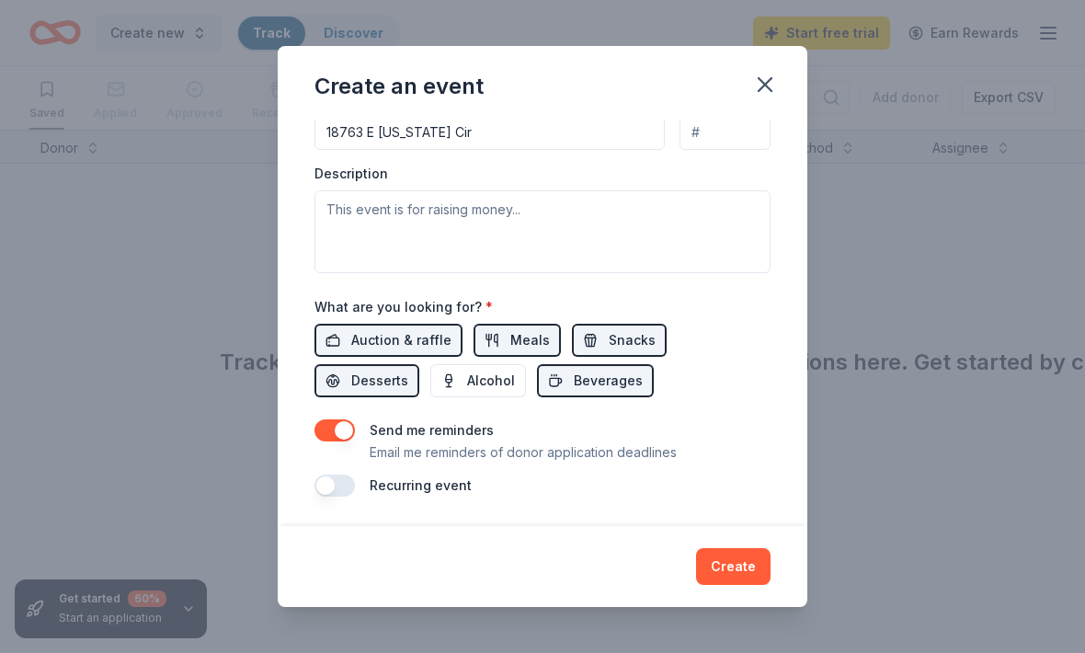
type input "50"
click at [748, 570] on button "Create" at bounding box center [733, 566] width 74 height 37
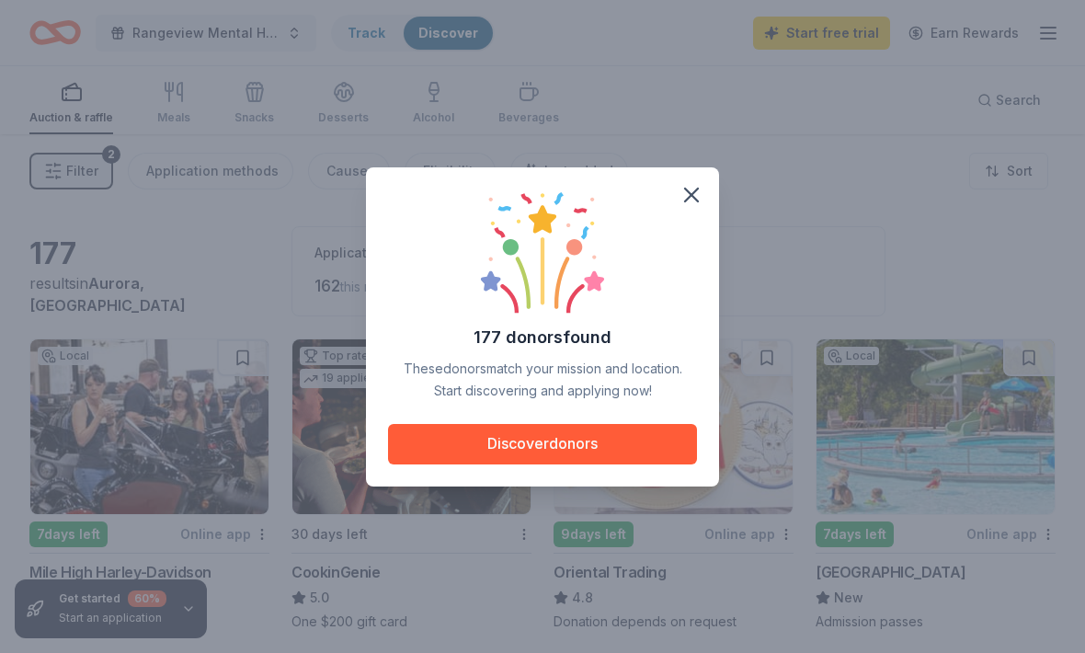
click at [680, 226] on div "177 donors found These donors match your mission and location. Start discoverin…" at bounding box center [542, 295] width 309 height 212
click at [692, 214] on button "button" at bounding box center [691, 195] width 40 height 40
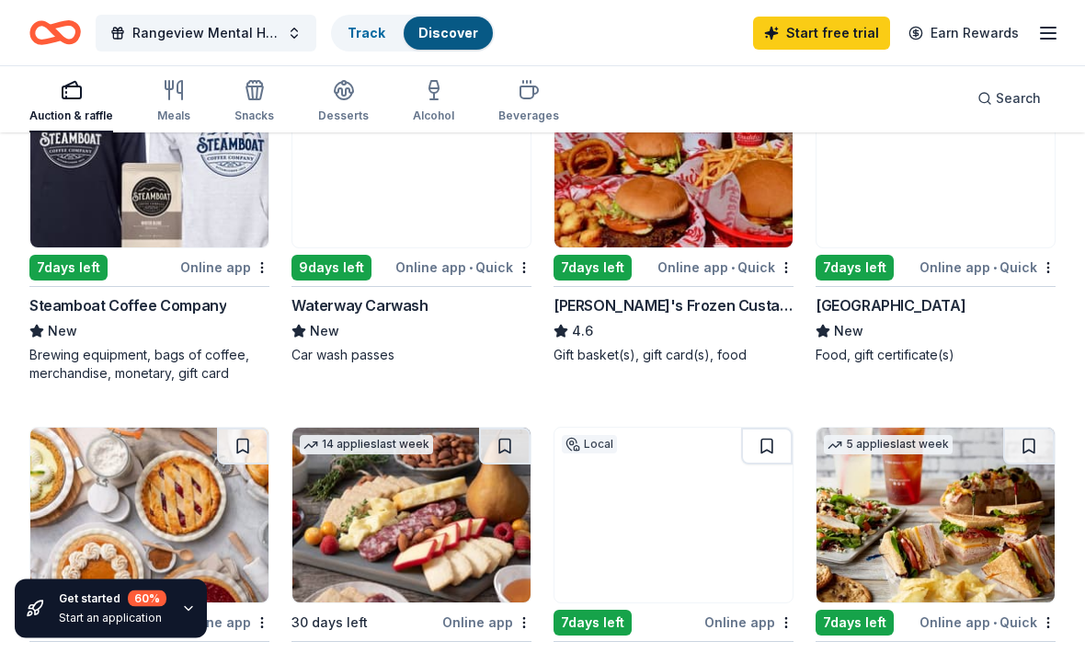
scroll to position [1315, 0]
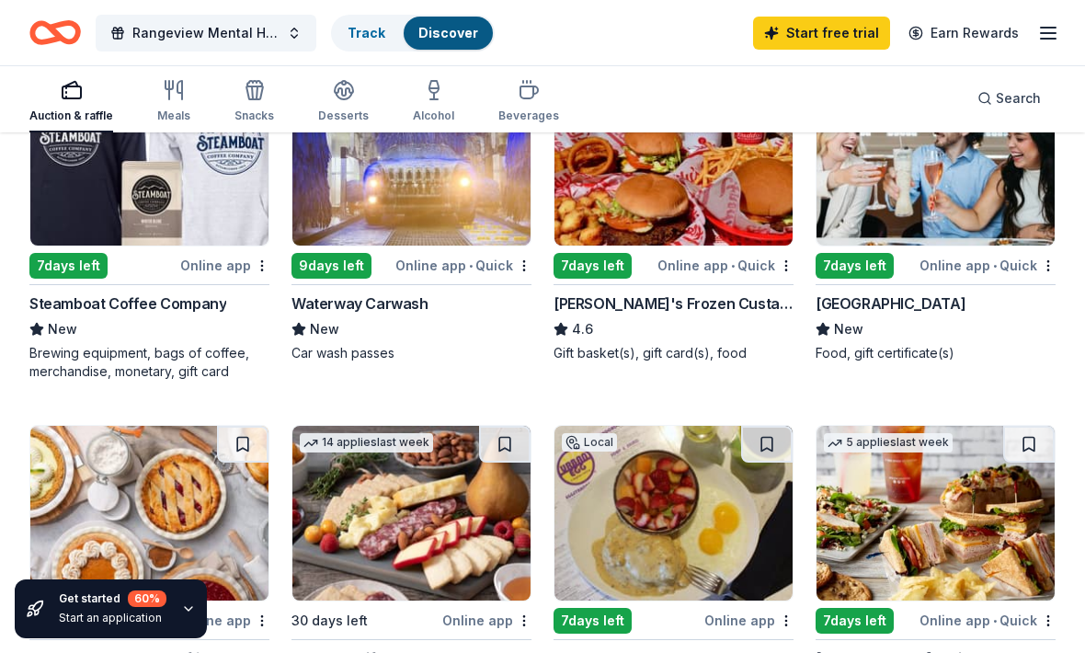
click at [725, 218] on img at bounding box center [674, 158] width 238 height 175
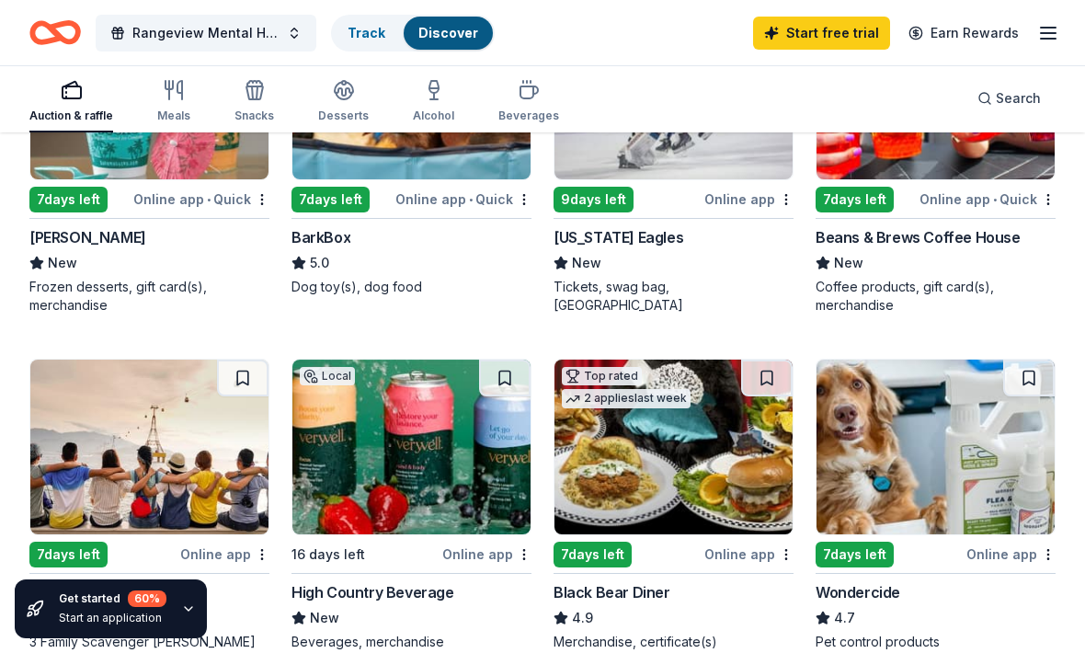
scroll to position [670, 0]
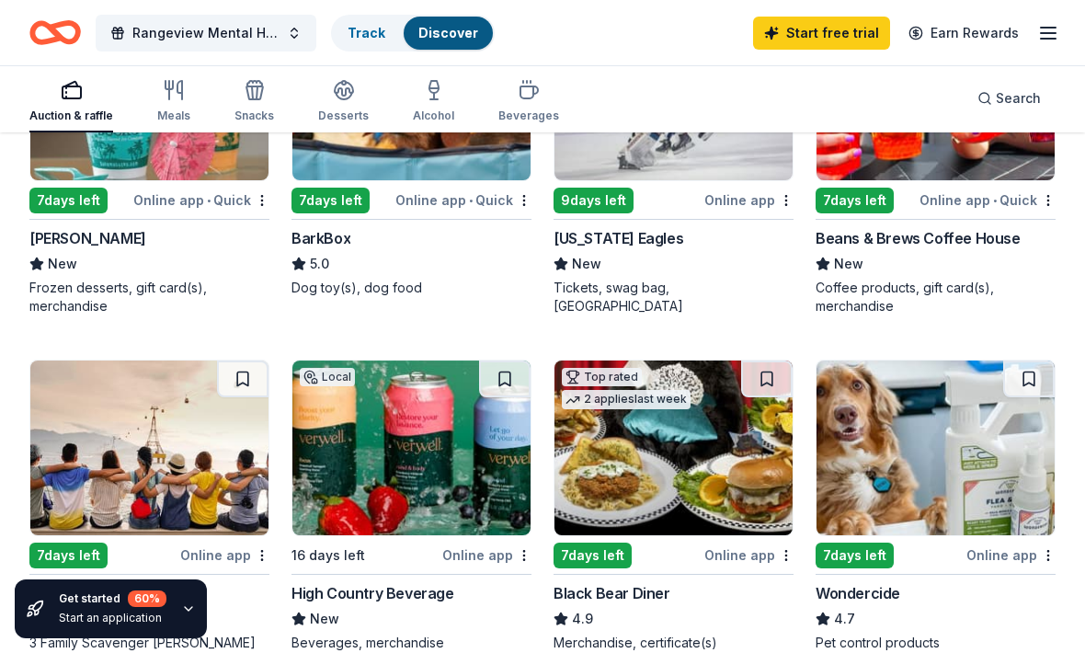
click at [710, 461] on img at bounding box center [674, 448] width 238 height 175
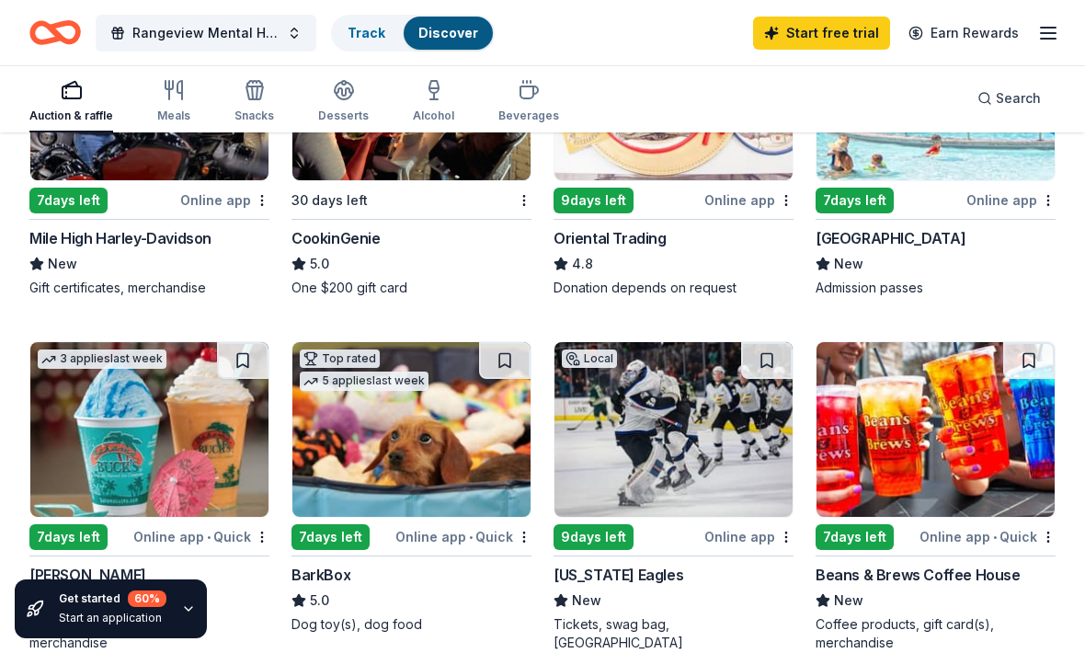
scroll to position [345, 0]
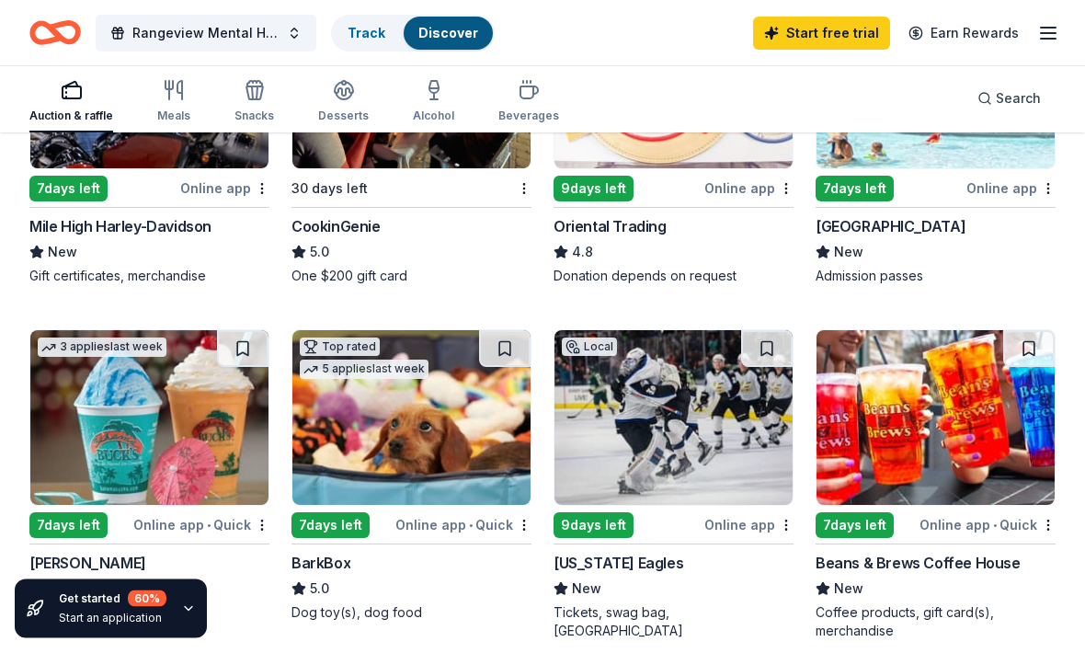
click at [321, 433] on img at bounding box center [411, 418] width 238 height 175
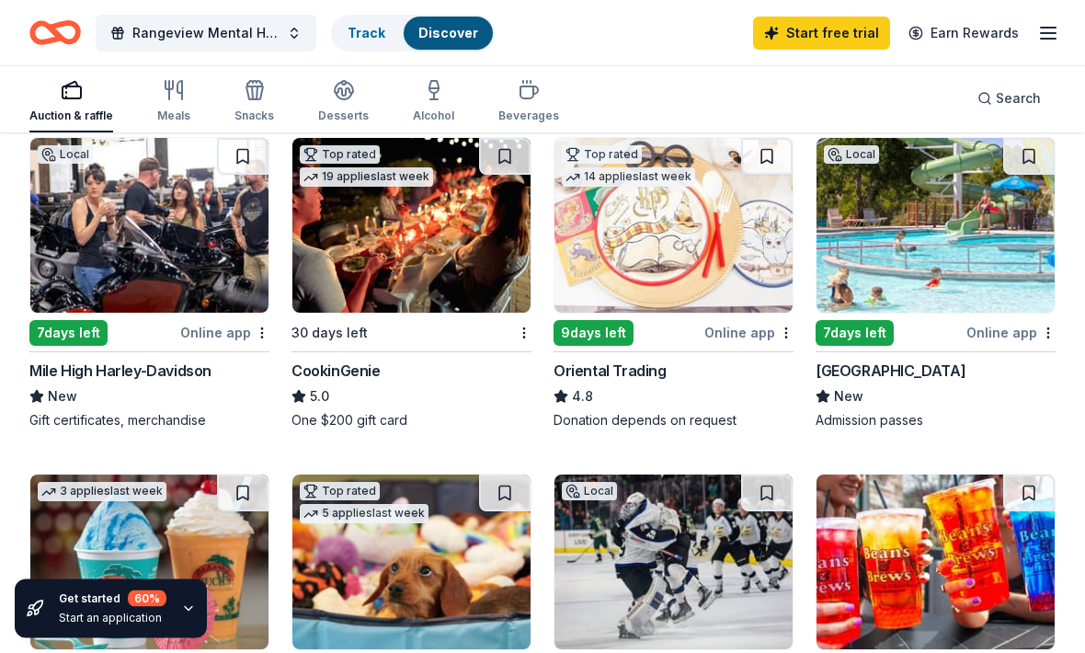
scroll to position [192, 0]
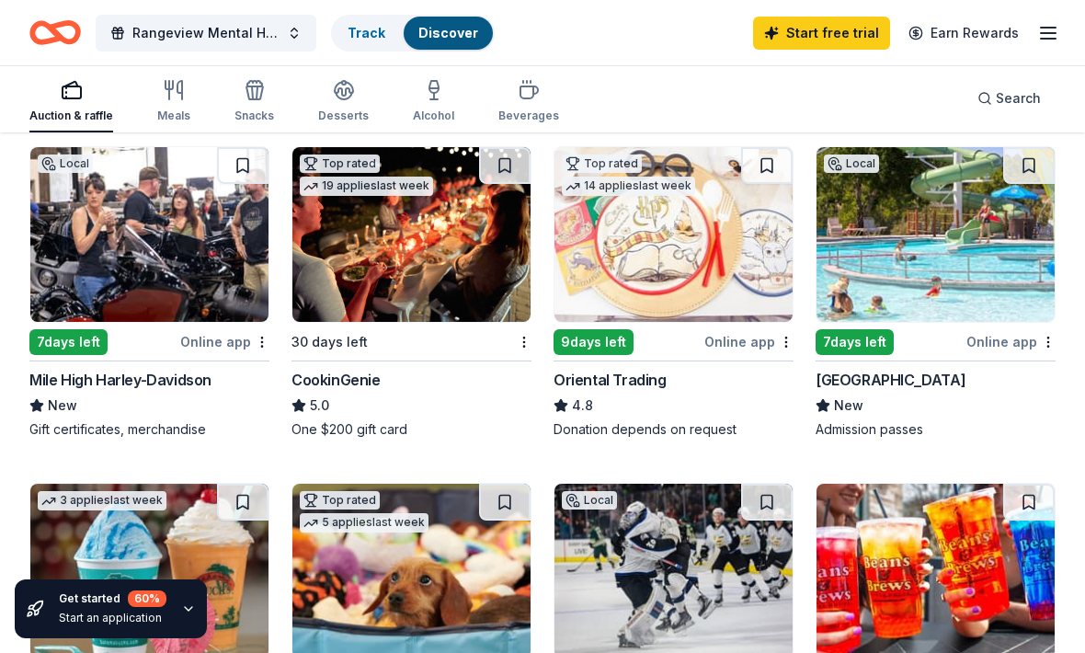
click at [745, 267] on img at bounding box center [674, 234] width 238 height 175
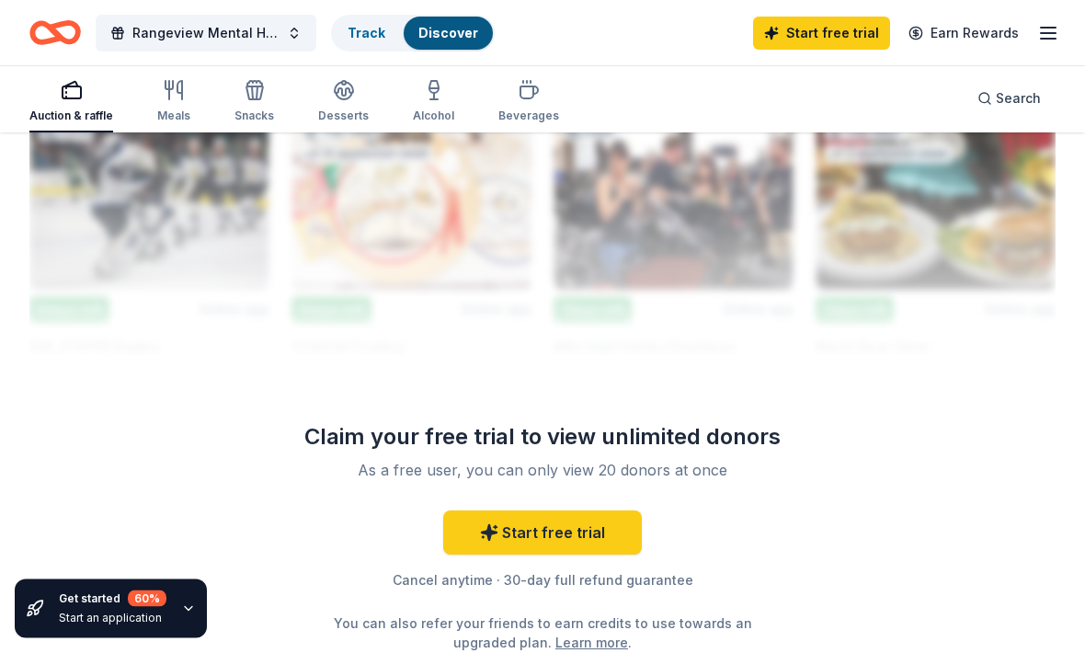
scroll to position [2012, 0]
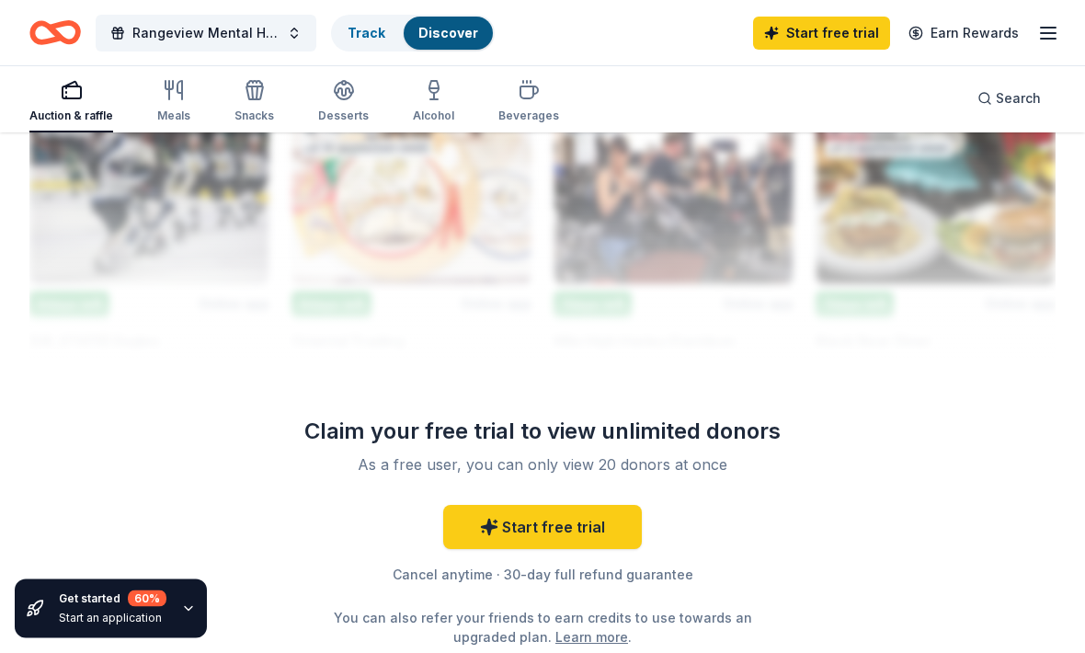
click at [630, 523] on link "Start free trial" at bounding box center [542, 528] width 199 height 44
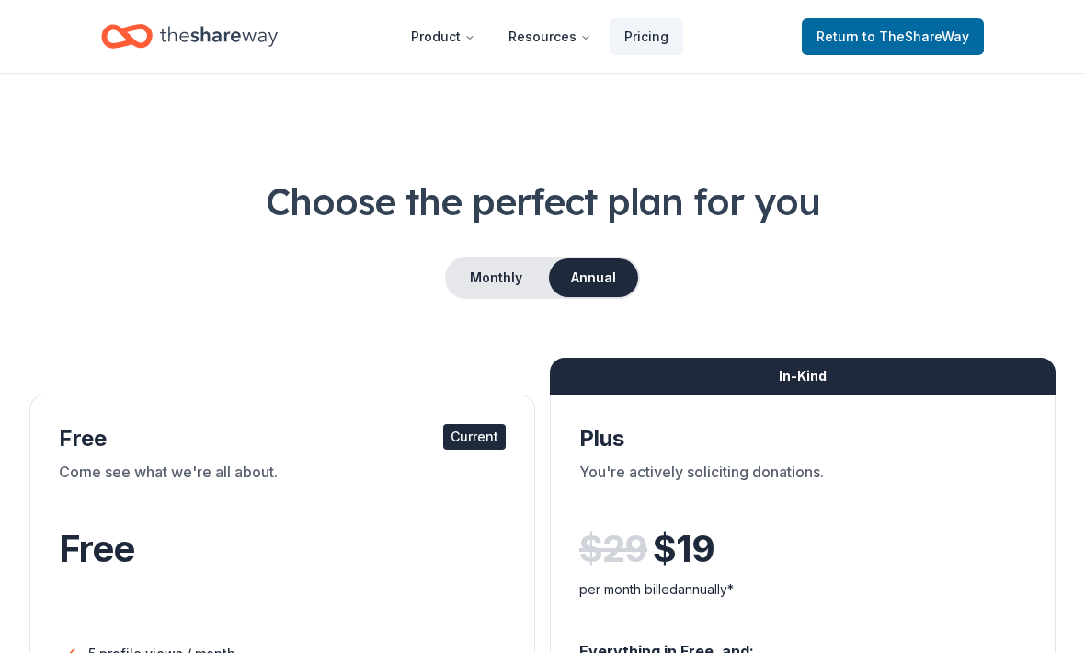
click at [480, 652] on html "18763 E Utah Cir Aurora, CO, USA 18763 East Utah Place Aurora, CO, USA 18763 We…" at bounding box center [542, 326] width 1085 height 653
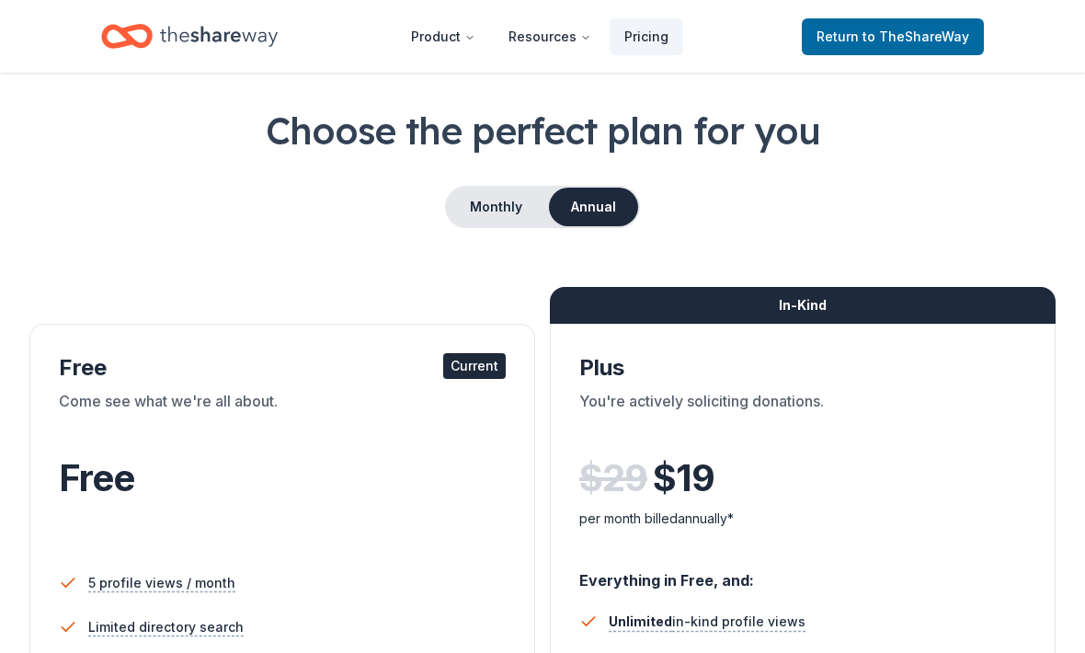
click at [186, 395] on div "Come see what we're all about." at bounding box center [282, 416] width 447 height 52
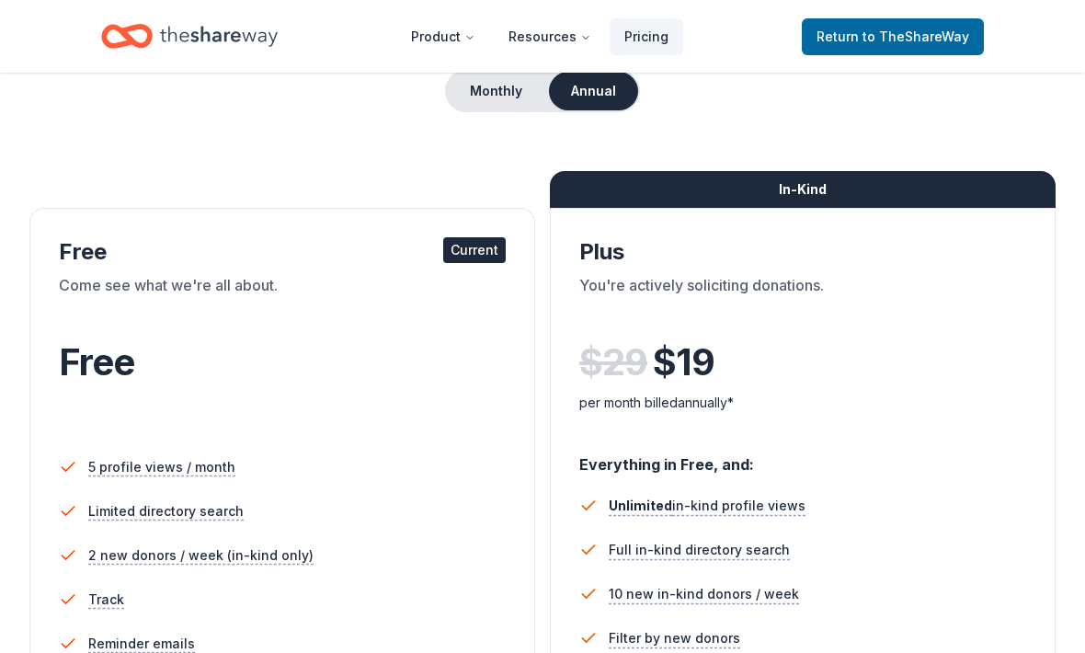
scroll to position [357, 0]
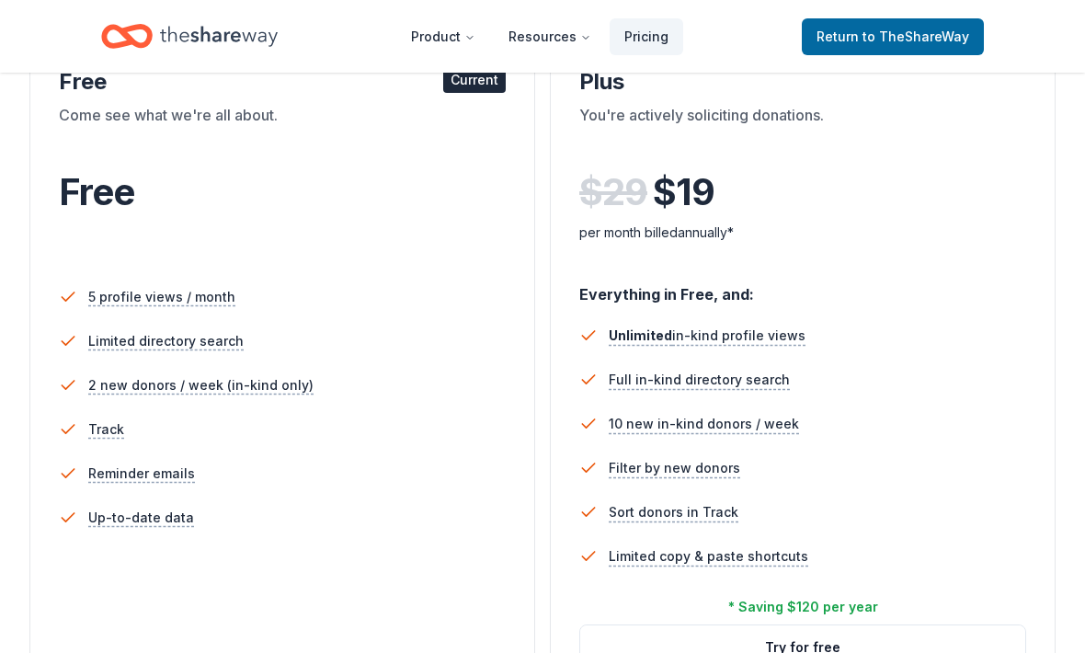
click at [135, 305] on span "5 profile views / month" at bounding box center [161, 297] width 147 height 22
click at [141, 311] on li "5 profile views / month" at bounding box center [282, 297] width 447 height 44
click at [128, 265] on div "Free" at bounding box center [282, 216] width 447 height 101
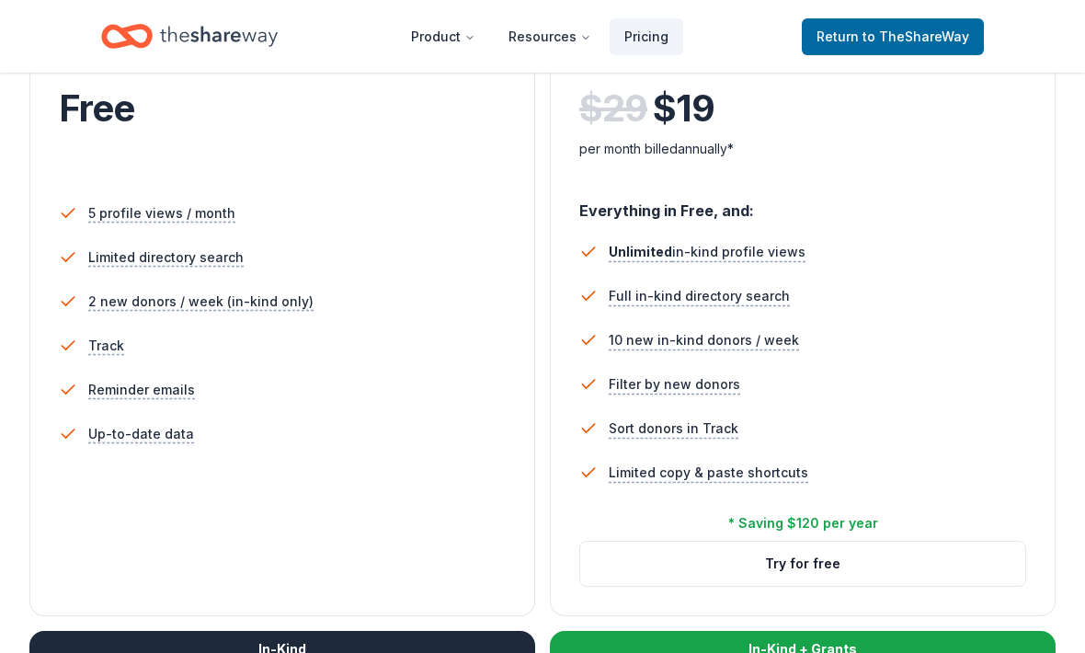
scroll to position [441, 0]
click at [876, 551] on button "Try for free" at bounding box center [802, 564] width 445 height 44
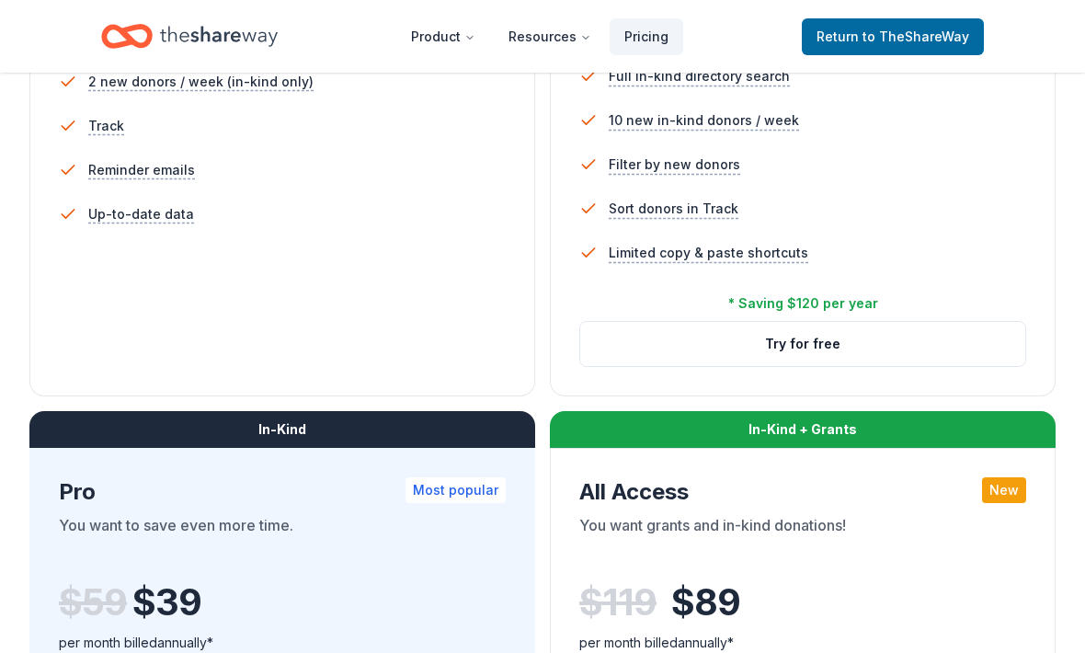
scroll to position [646, 0]
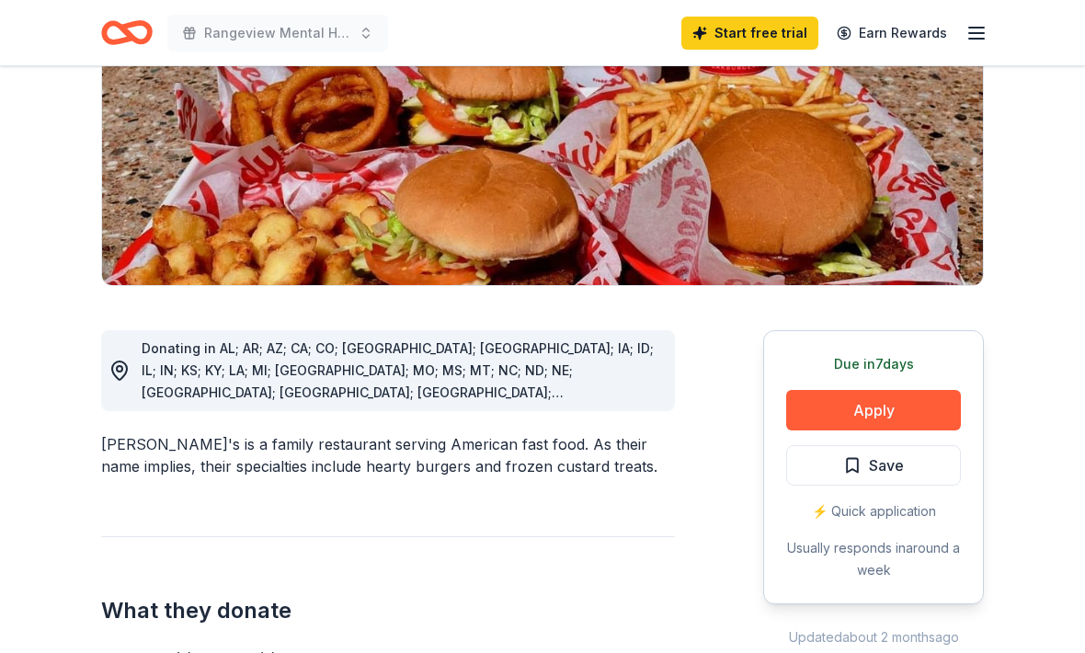
scroll to position [326, 0]
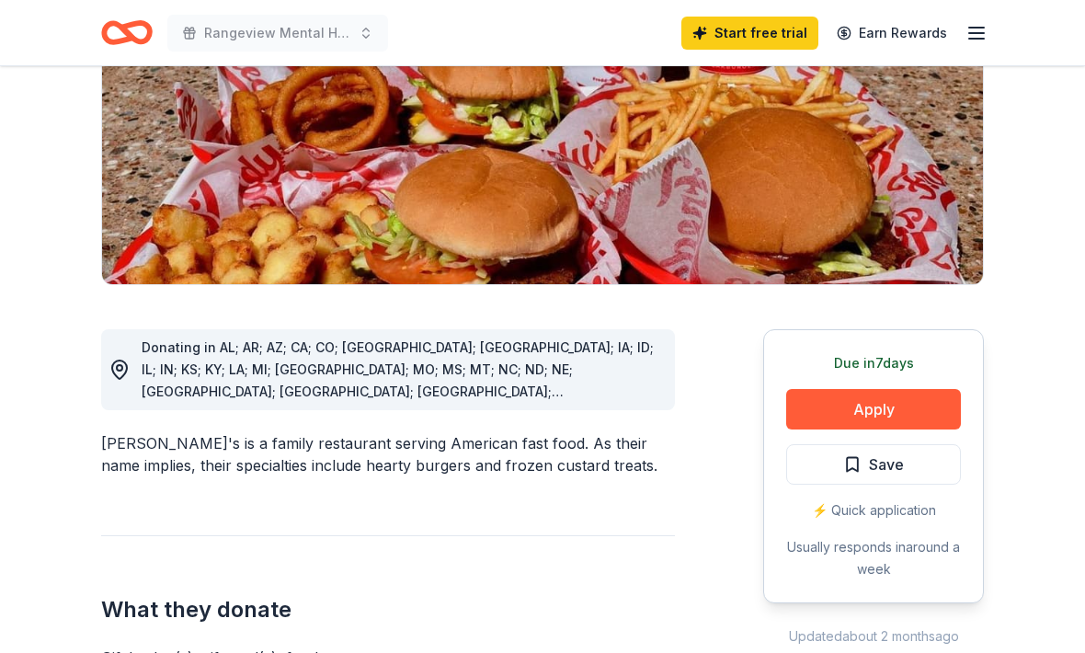
click at [876, 389] on button "Apply" at bounding box center [873, 409] width 175 height 40
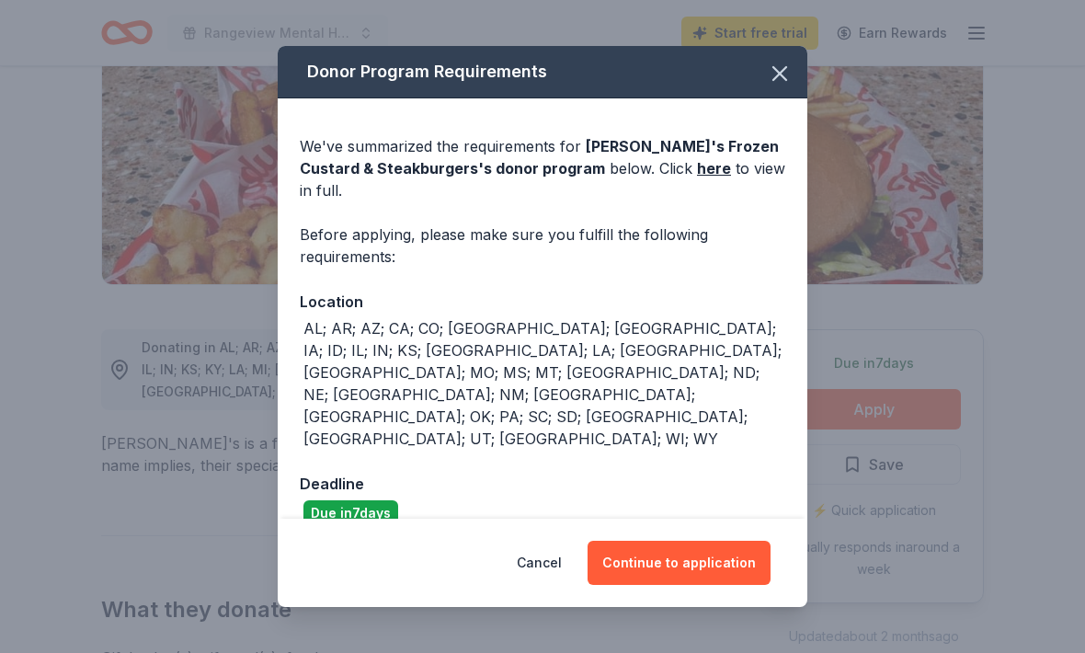
click at [723, 562] on button "Continue to application" at bounding box center [679, 563] width 183 height 44
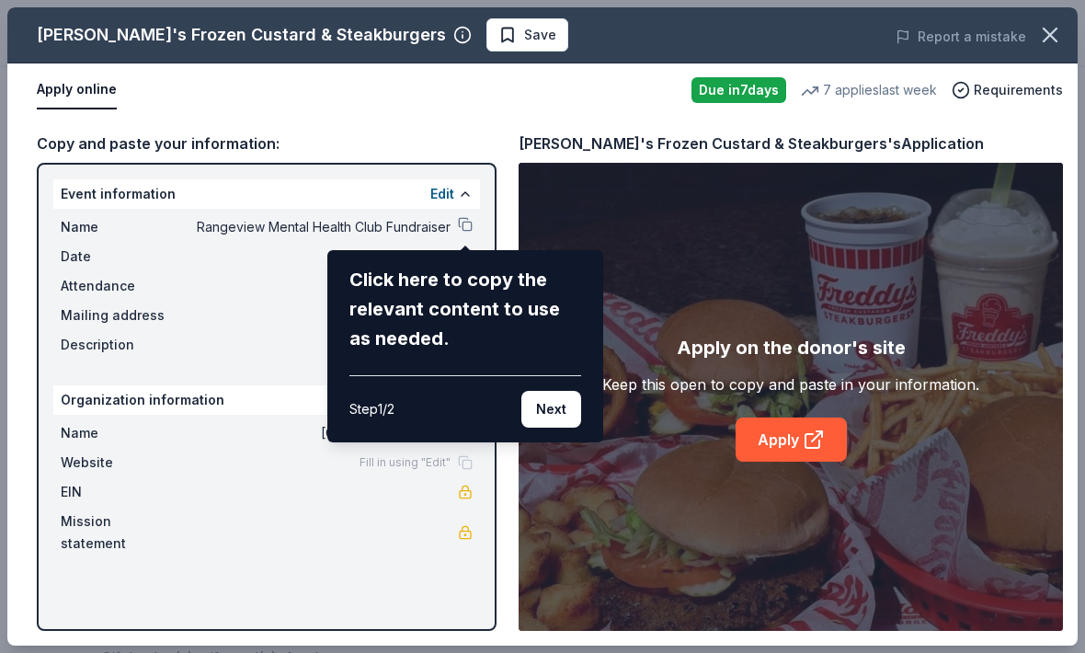
click at [568, 427] on button "Next" at bounding box center [551, 409] width 60 height 37
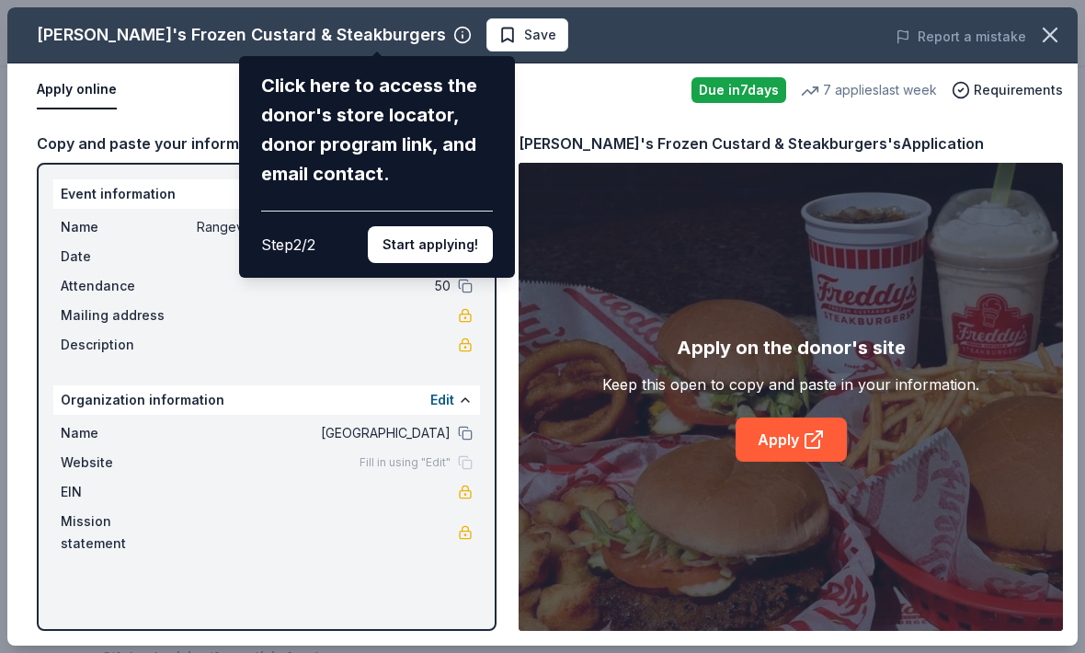
click at [429, 226] on button "Start applying!" at bounding box center [430, 244] width 125 height 37
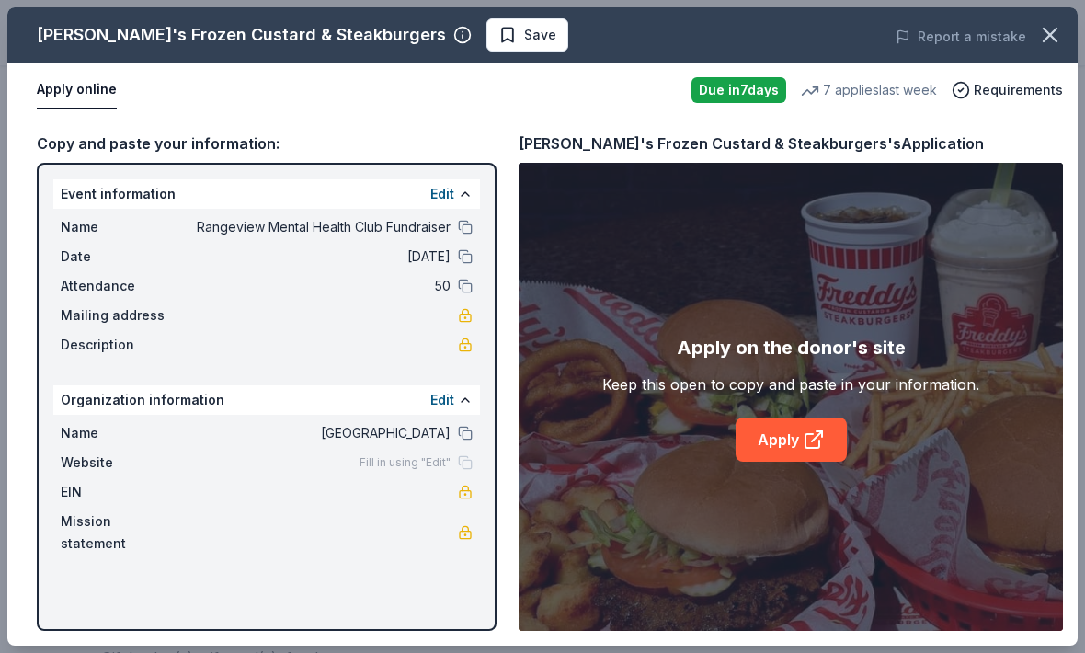
click at [810, 465] on div "Freddy's Frozen Custard & Steakburgers Save Report a mistake Apply online Due i…" at bounding box center [542, 326] width 1070 height 638
click at [784, 462] on link "Apply" at bounding box center [791, 440] width 111 height 44
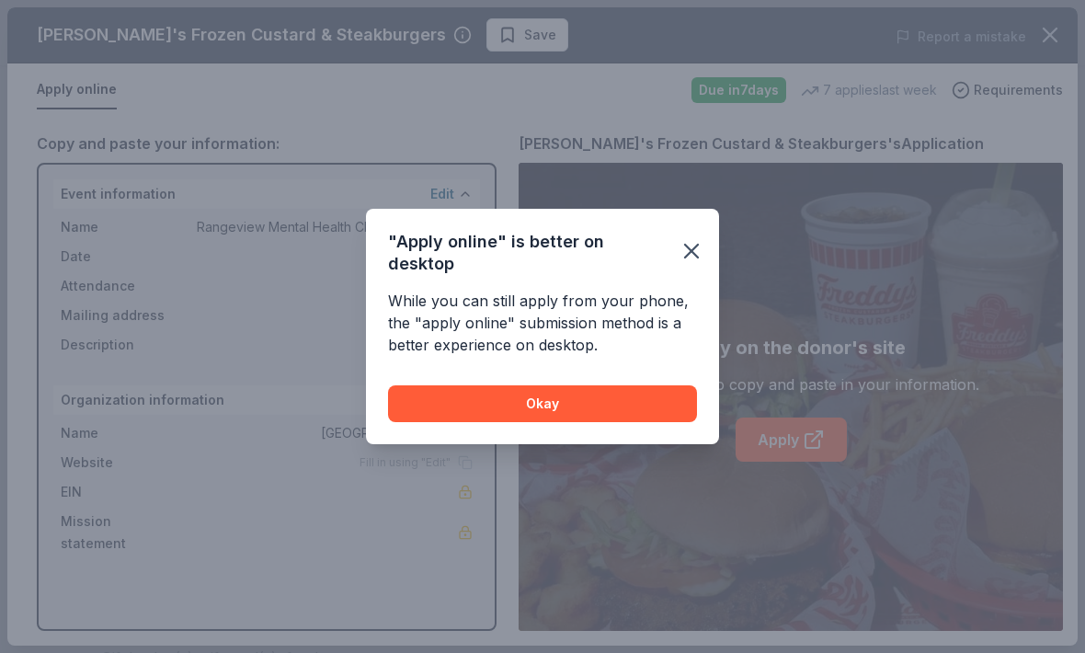
click at [703, 245] on icon "button" at bounding box center [692, 251] width 26 height 26
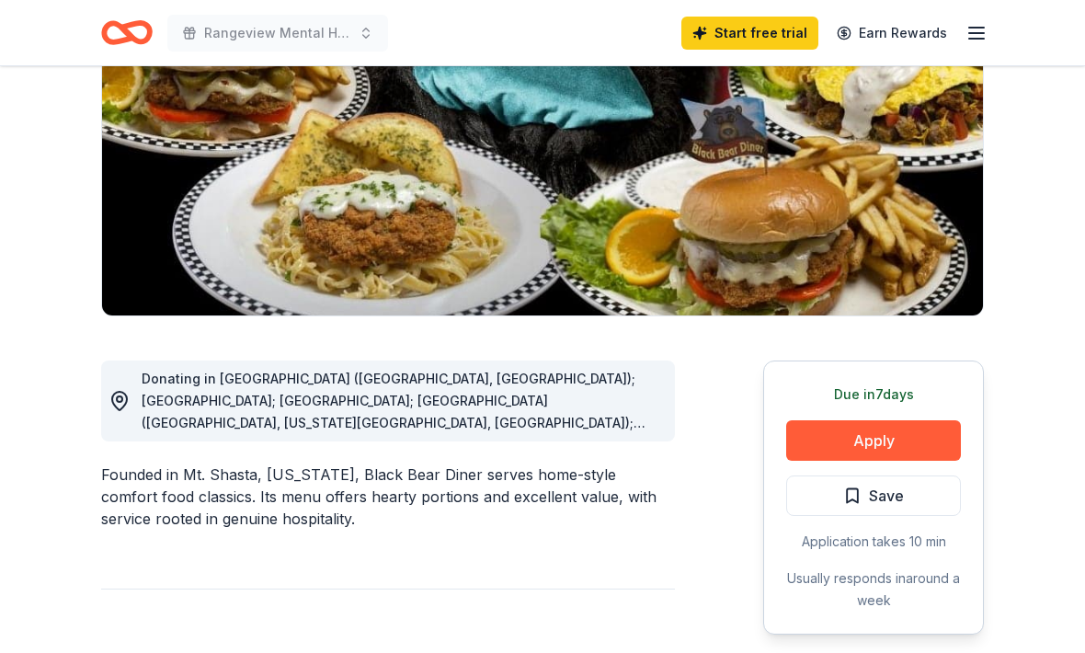
scroll to position [256, 0]
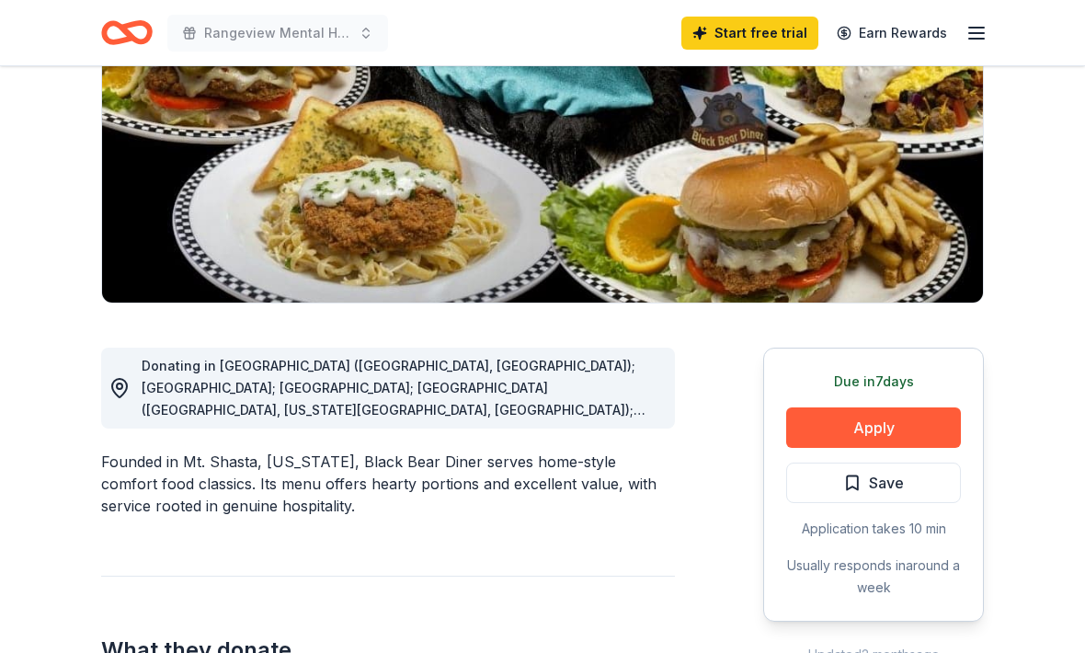
click at [850, 408] on button "Apply" at bounding box center [873, 427] width 175 height 40
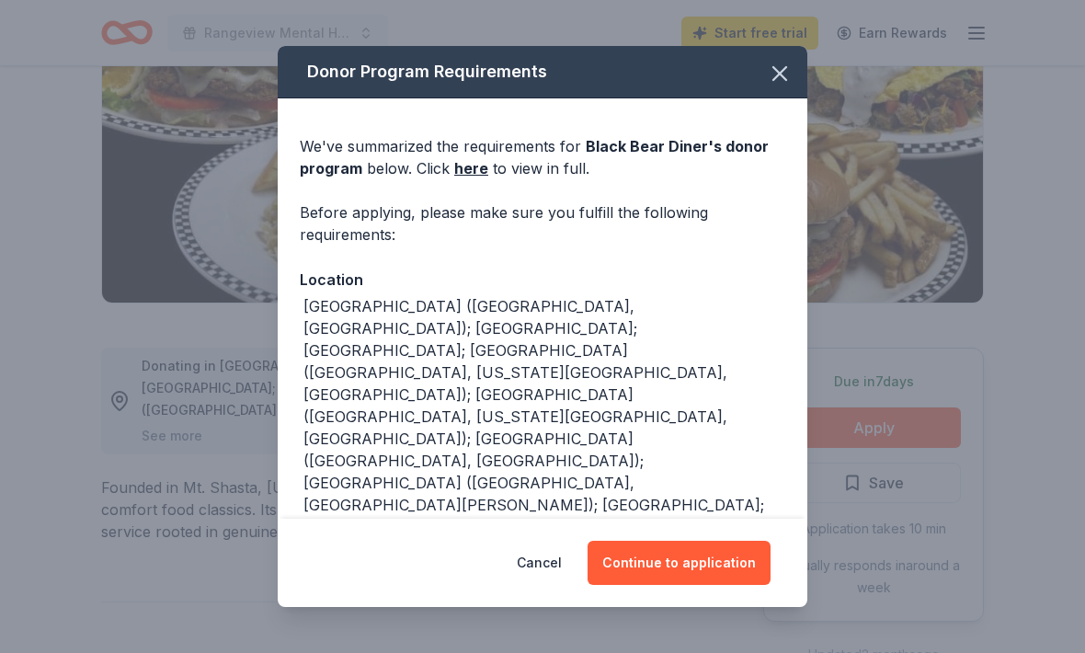
click at [715, 585] on button "Continue to application" at bounding box center [679, 563] width 183 height 44
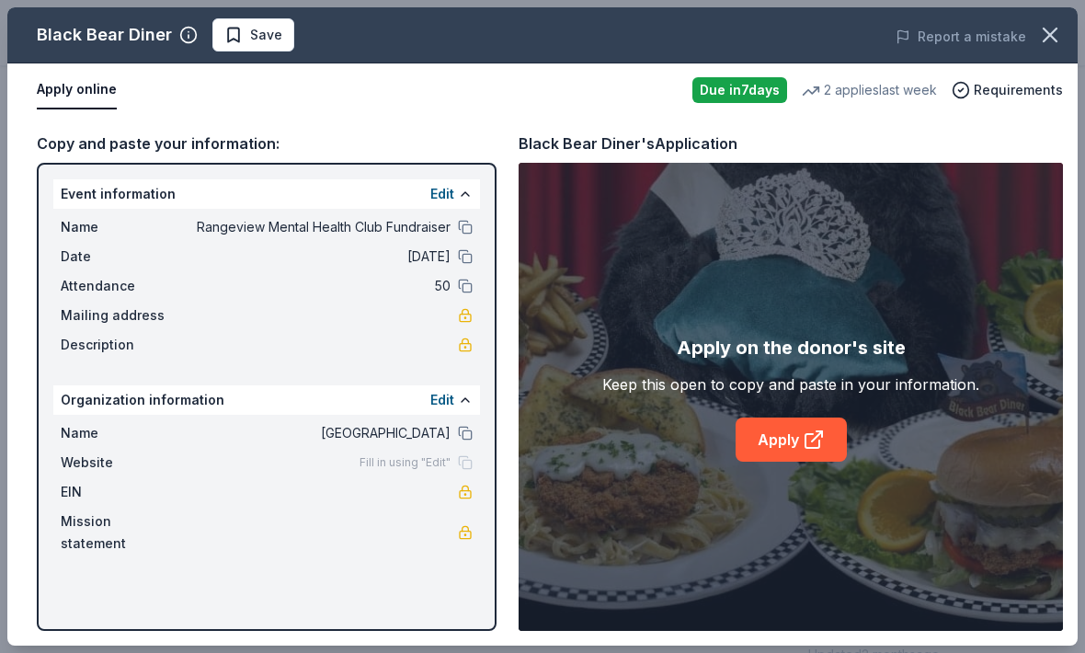
click at [814, 451] on icon at bounding box center [814, 440] width 22 height 22
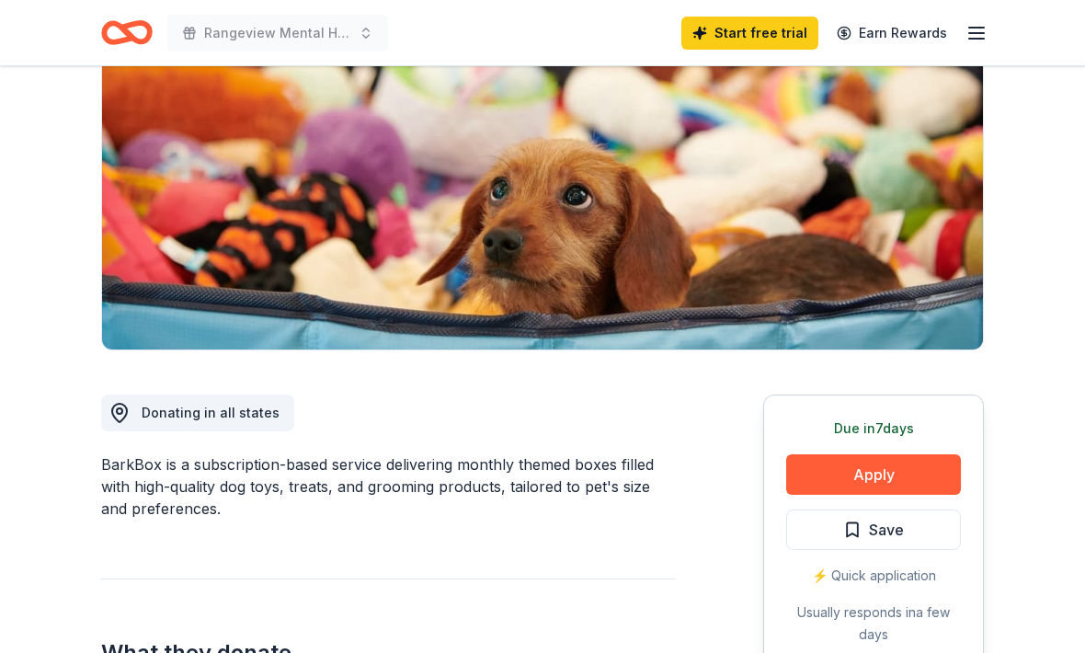
scroll to position [42, 0]
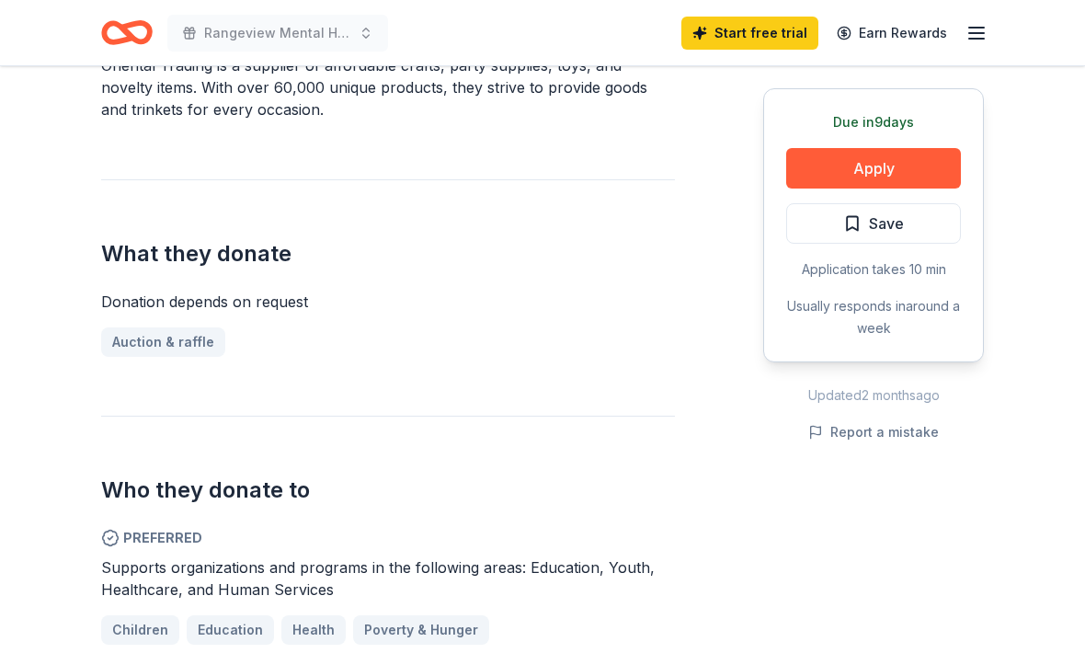
scroll to position [608, 0]
click at [841, 165] on button "Apply" at bounding box center [873, 168] width 175 height 40
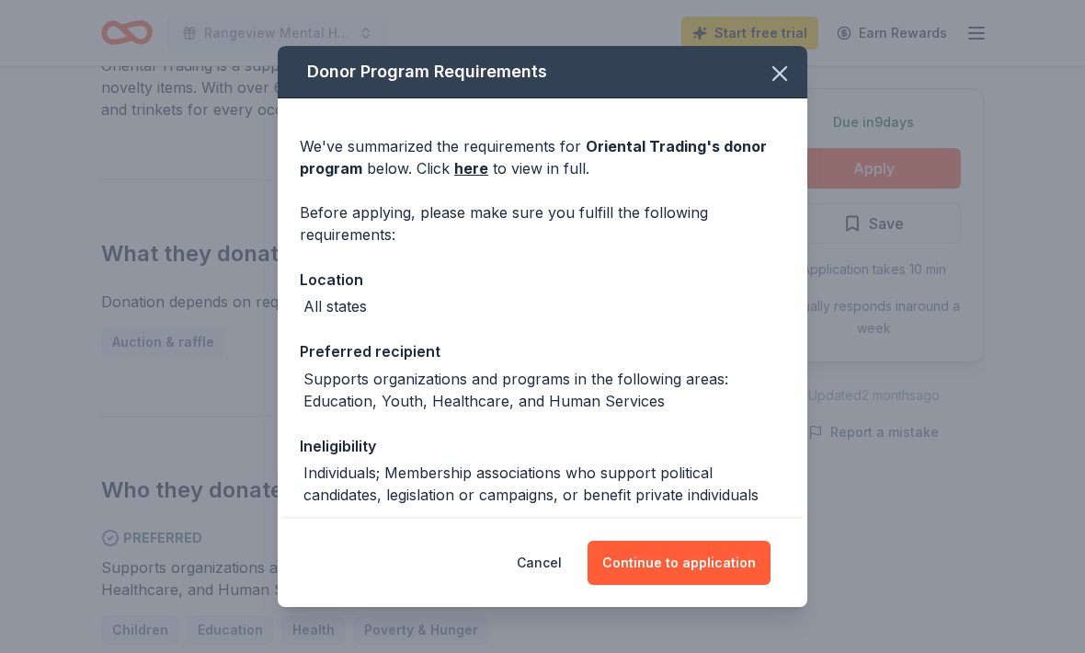
scroll to position [0, 0]
click at [743, 585] on button "Continue to application" at bounding box center [679, 563] width 183 height 44
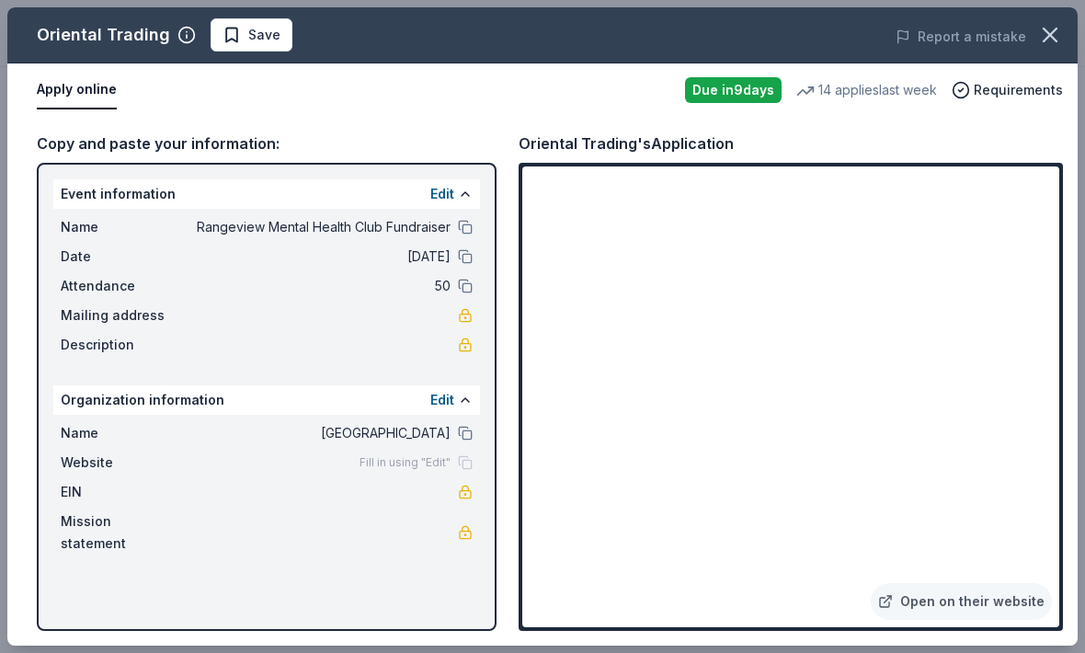
click at [956, 620] on link "Open on their website" at bounding box center [961, 601] width 181 height 37
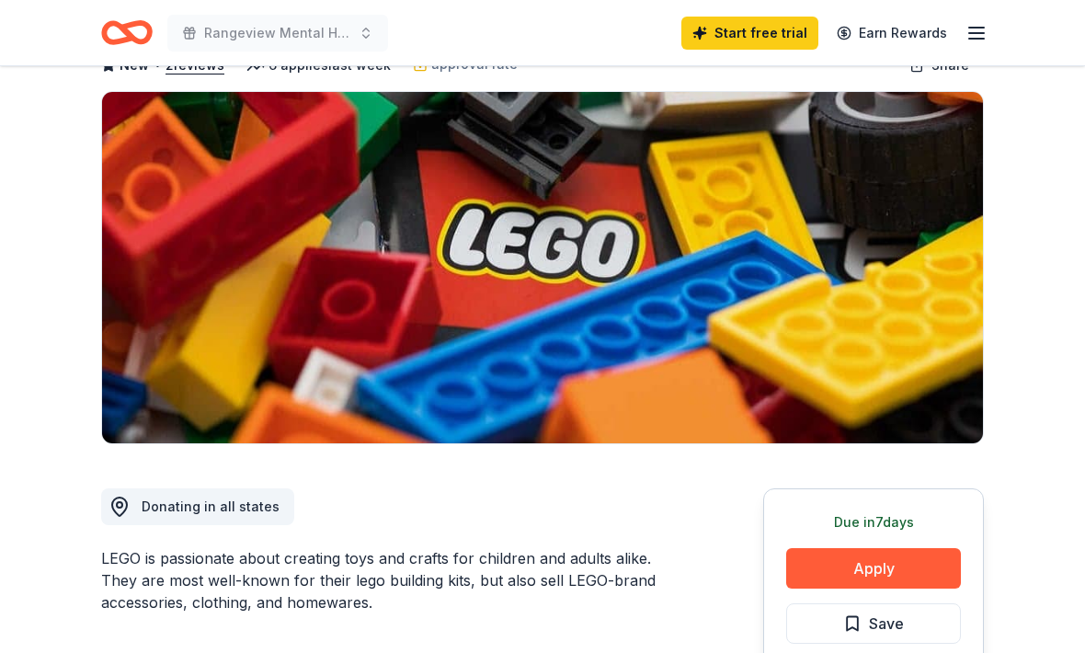
scroll to position [134, 0]
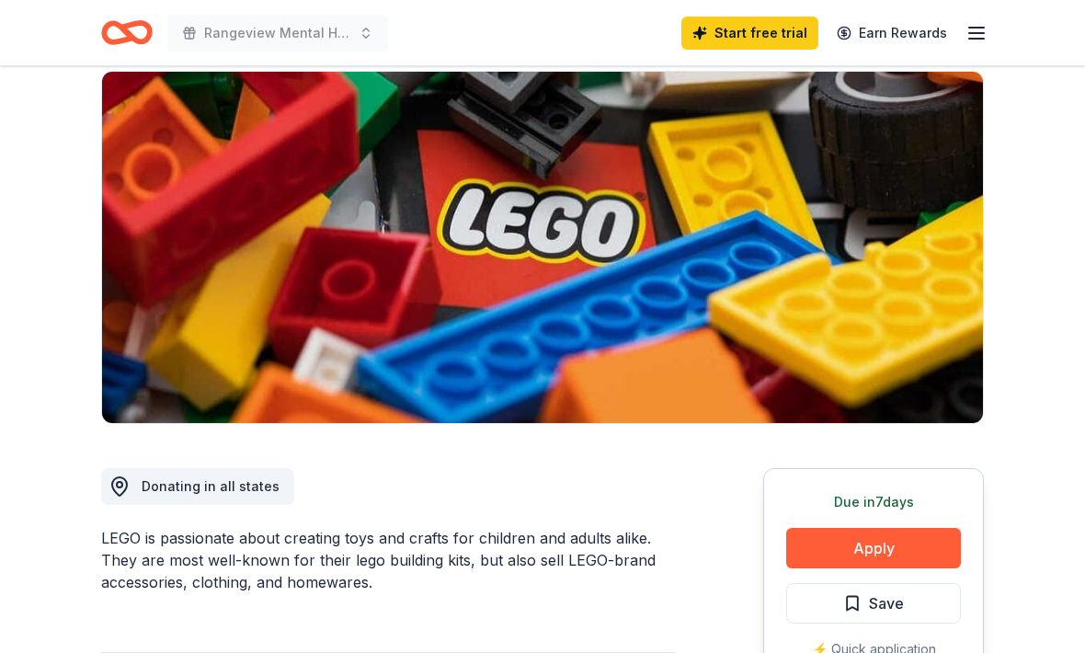
click at [878, 544] on button "Apply" at bounding box center [873, 549] width 175 height 40
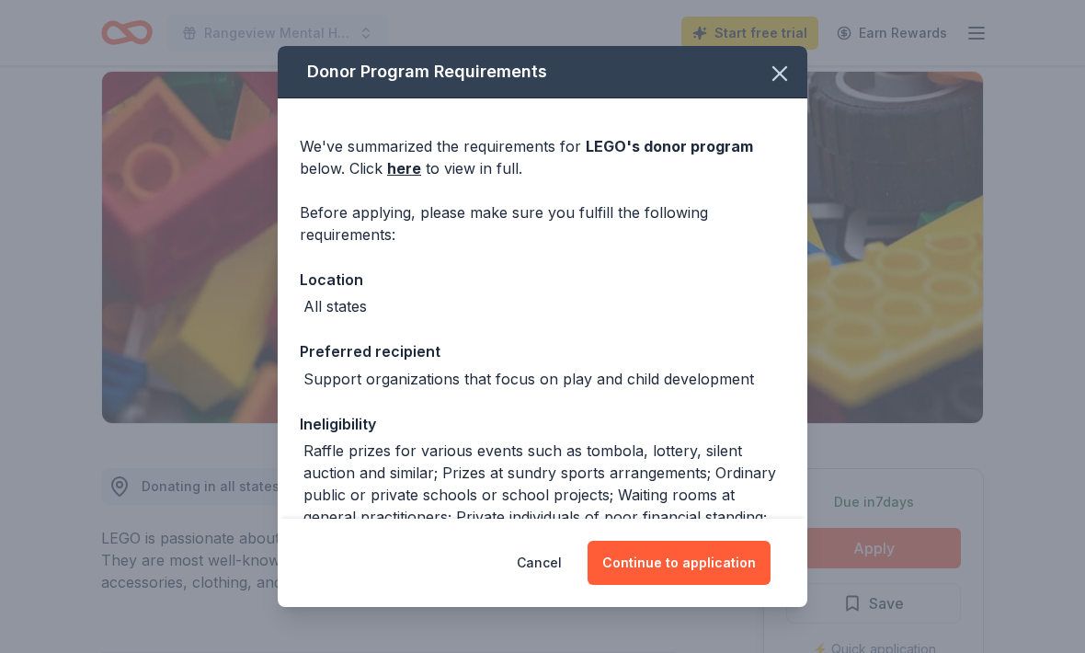
click at [773, 85] on icon "button" at bounding box center [780, 74] width 26 height 26
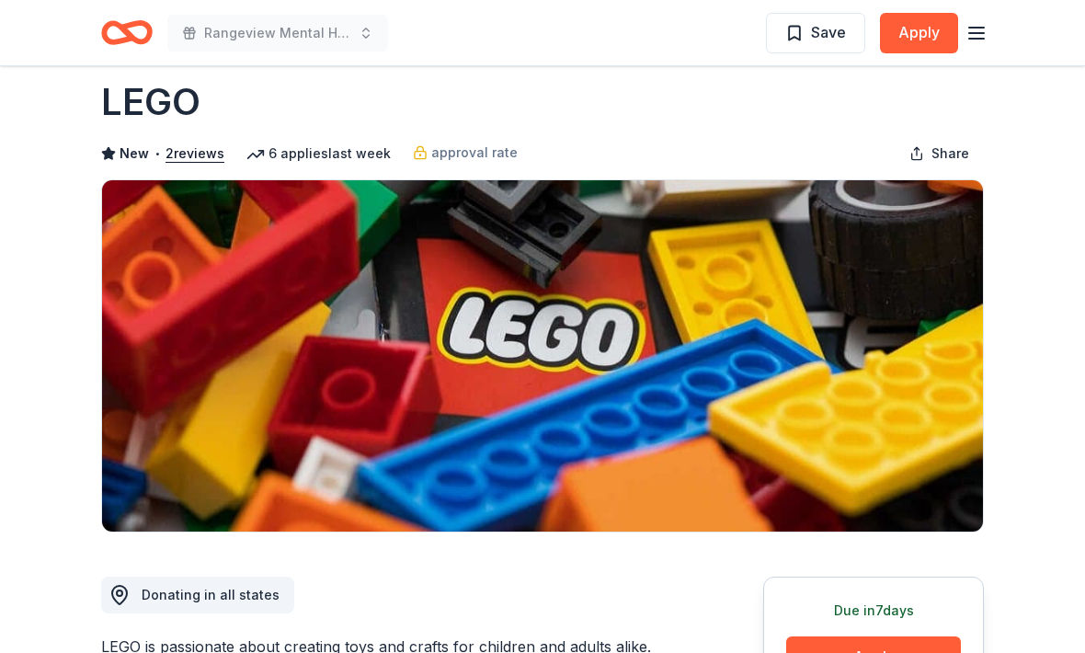
scroll to position [0, 0]
